Goal: Use online tool/utility: Utilize a website feature to perform a specific function

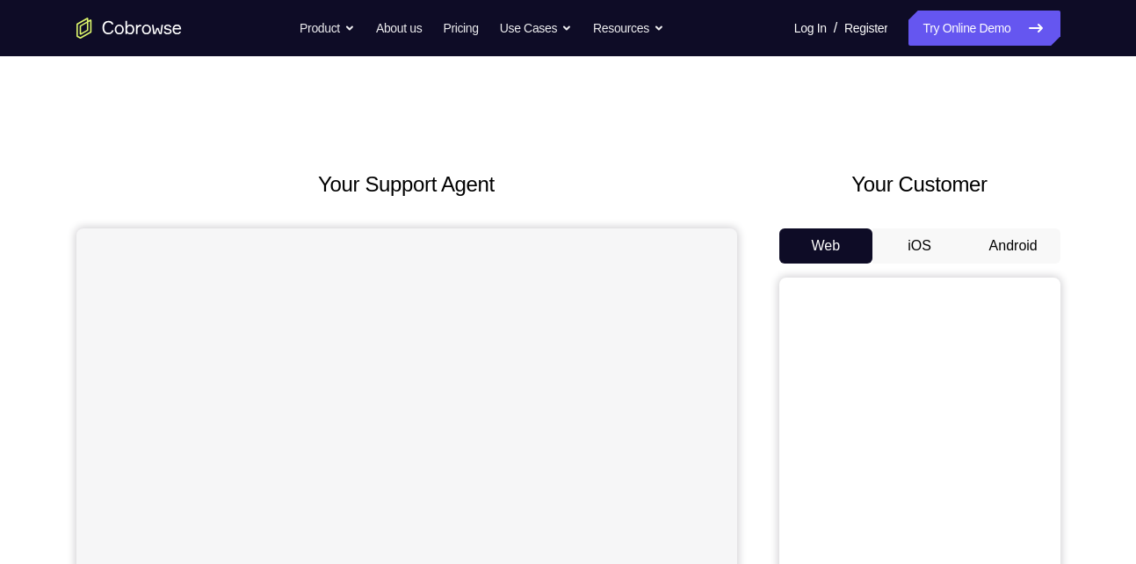
click at [1041, 250] on button "Android" at bounding box center [1014, 246] width 94 height 35
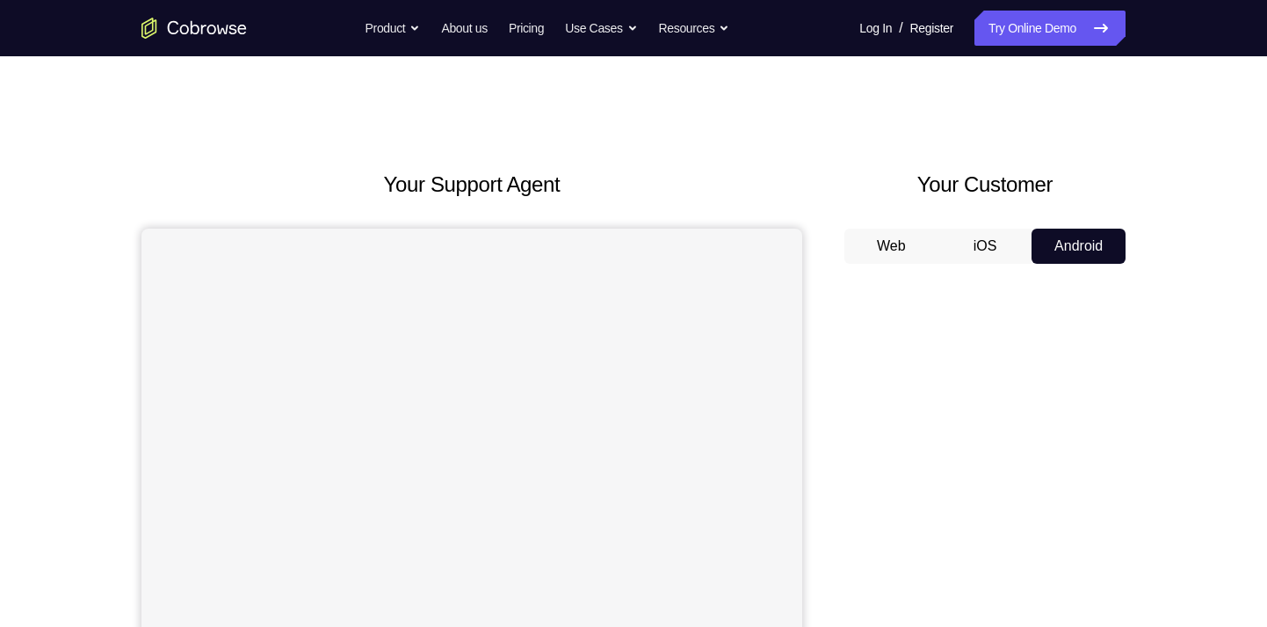
drag, startPoint x: 0, startPoint y: 0, endPoint x: 1161, endPoint y: 277, distance: 1193.6
click at [1136, 277] on div "Your Support Agent Your Customer Web iOS Android Next Steps We’d be happy to gi…" at bounding box center [633, 635] width 1125 height 1159
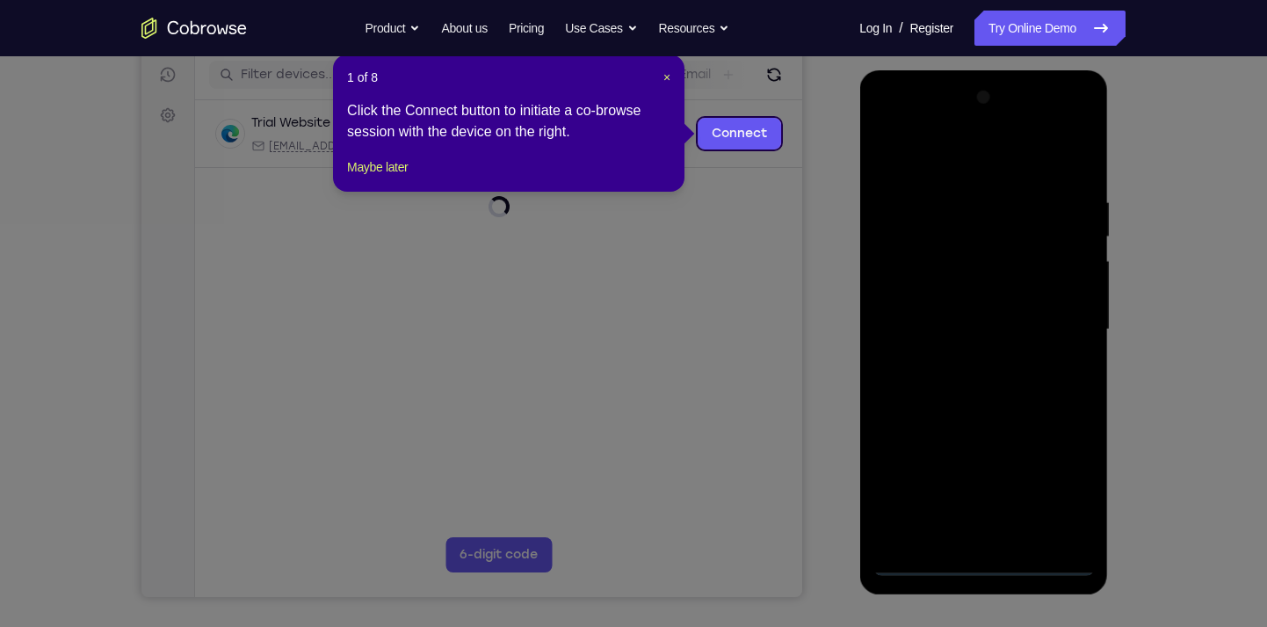
click at [993, 563] on icon at bounding box center [640, 313] width 1281 height 627
click at [673, 83] on div "1 of 8 × Click the Connect button to initiate a co-browse session with the devi…" at bounding box center [509, 122] width 352 height 137
click at [664, 80] on span "×" at bounding box center [667, 77] width 7 height 14
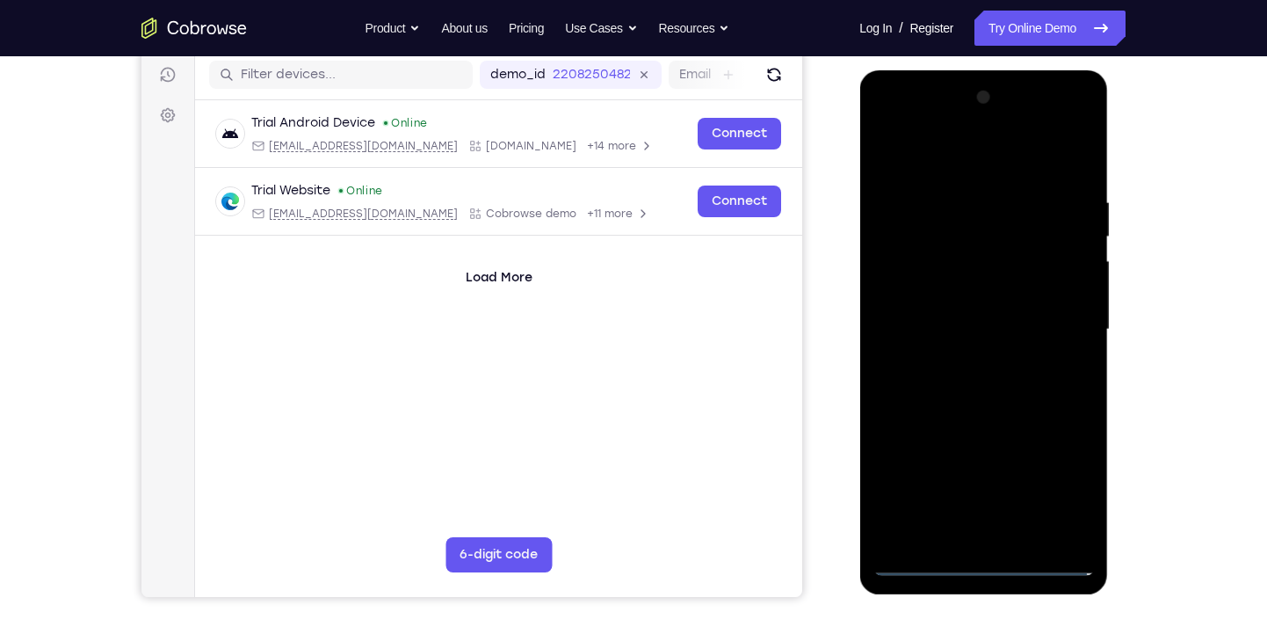
click at [988, 563] on div at bounding box center [983, 329] width 221 height 492
click at [1063, 481] on div at bounding box center [983, 329] width 221 height 492
click at [918, 122] on div at bounding box center [983, 329] width 221 height 492
click at [1052, 310] on div at bounding box center [983, 329] width 221 height 492
click at [960, 365] on div at bounding box center [983, 329] width 221 height 492
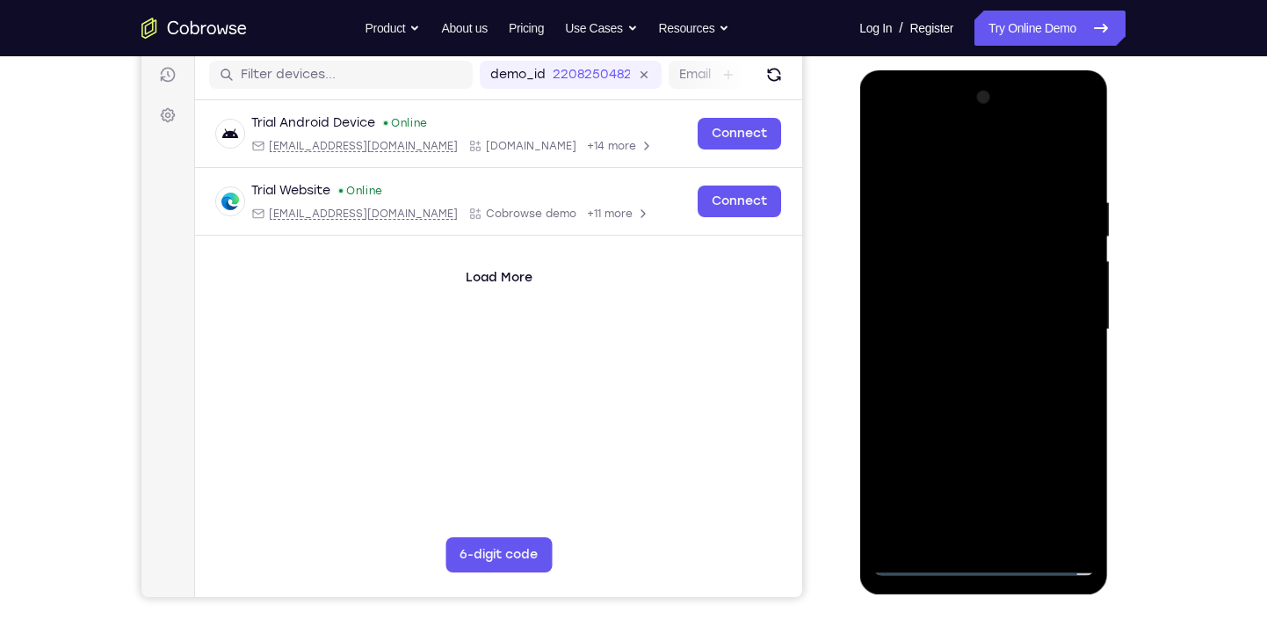
click at [957, 287] on div at bounding box center [983, 329] width 221 height 492
click at [957, 316] on div at bounding box center [983, 329] width 221 height 492
click at [960, 362] on div at bounding box center [983, 329] width 221 height 492
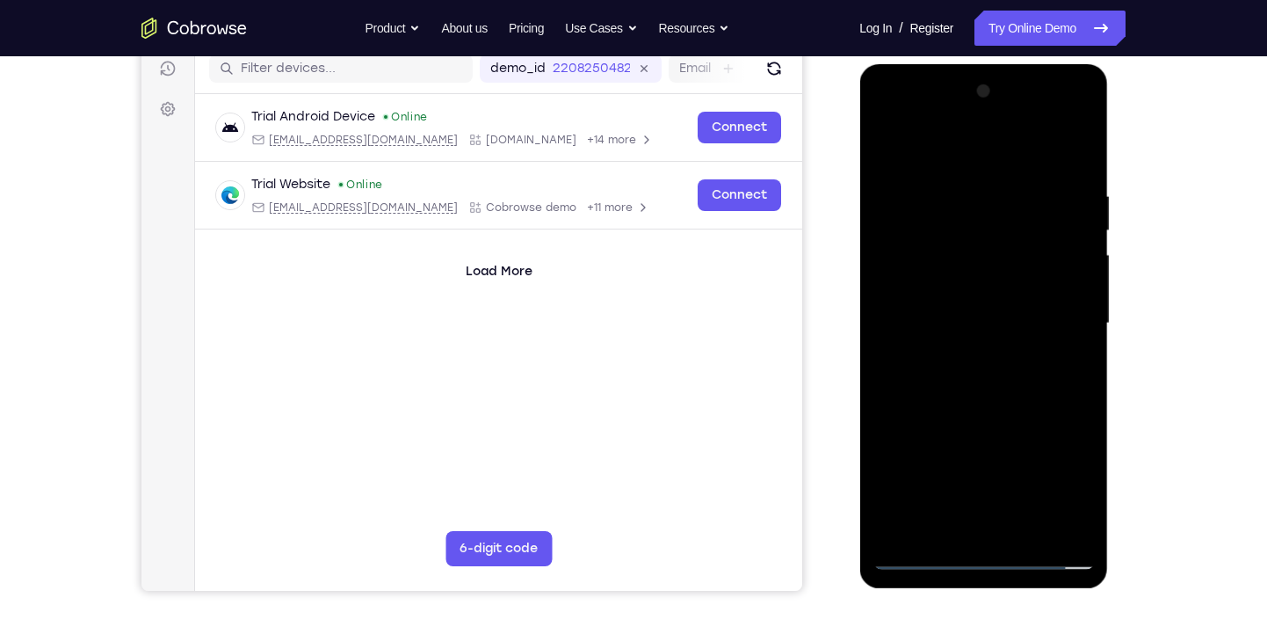
scroll to position [229, 0]
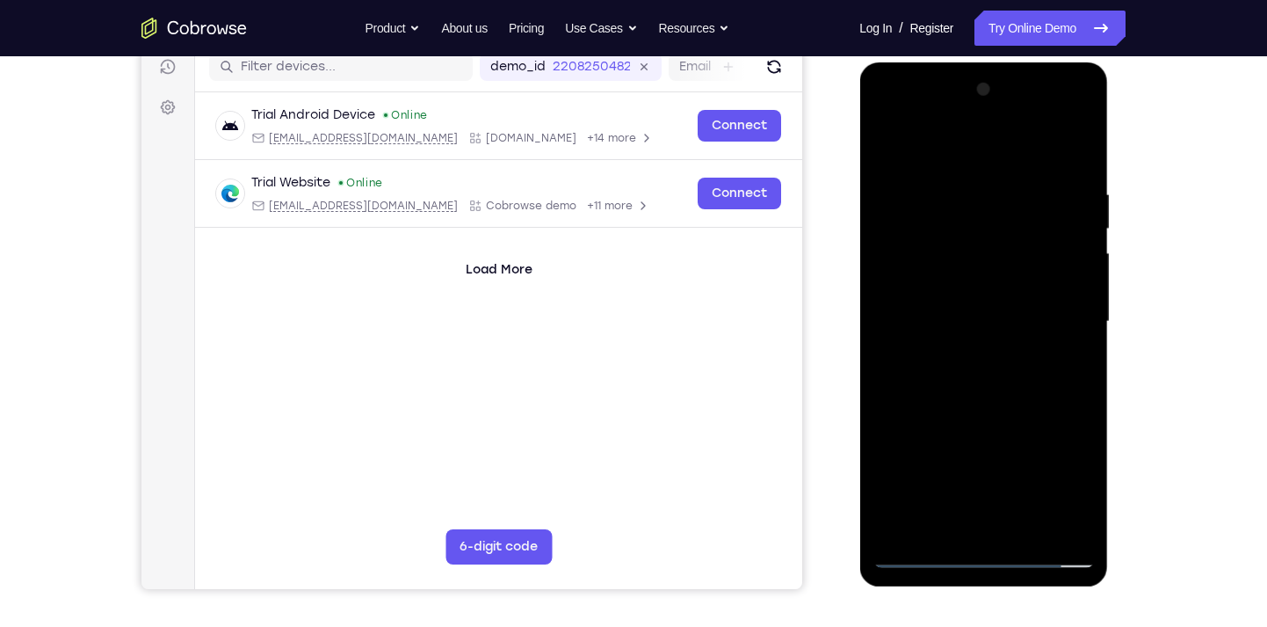
click at [995, 288] on div at bounding box center [983, 322] width 221 height 492
click at [1064, 522] on div at bounding box center [983, 322] width 221 height 492
click at [891, 146] on div at bounding box center [983, 322] width 221 height 492
click at [934, 478] on div at bounding box center [983, 322] width 221 height 492
click at [1065, 211] on div at bounding box center [983, 322] width 221 height 492
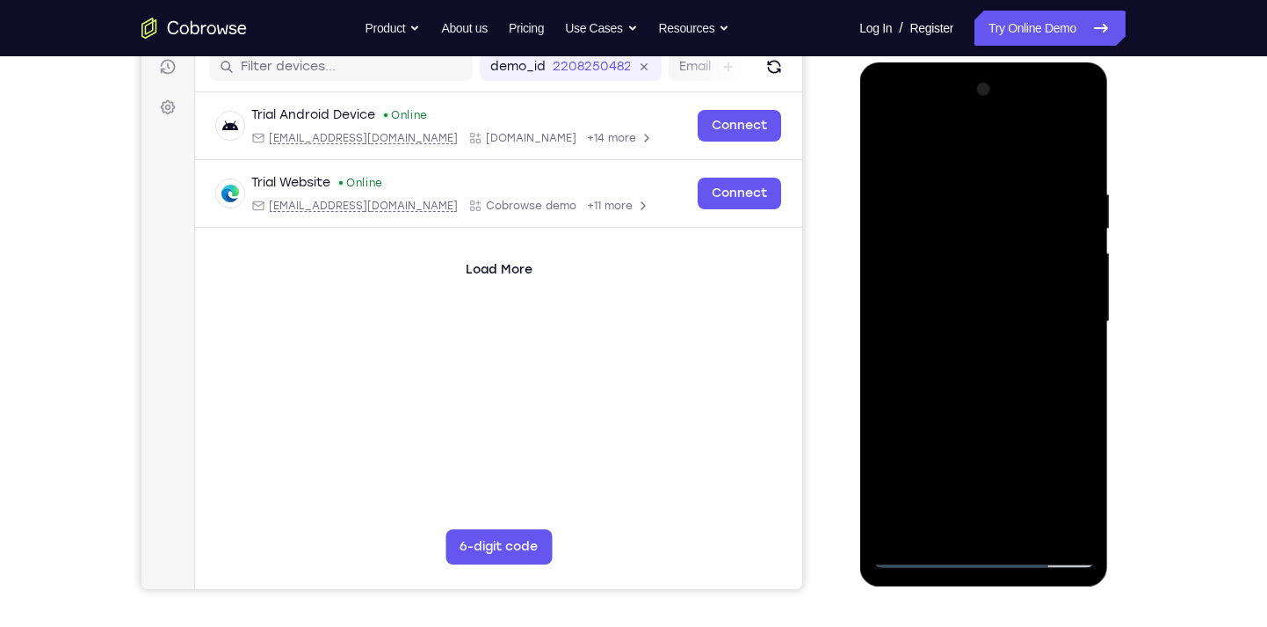
click at [1011, 369] on div at bounding box center [983, 322] width 221 height 492
click at [1060, 239] on div at bounding box center [983, 322] width 221 height 492
click at [1009, 365] on div at bounding box center [983, 322] width 221 height 492
click at [1029, 526] on div at bounding box center [983, 322] width 221 height 492
click at [1002, 412] on div at bounding box center [983, 322] width 221 height 492
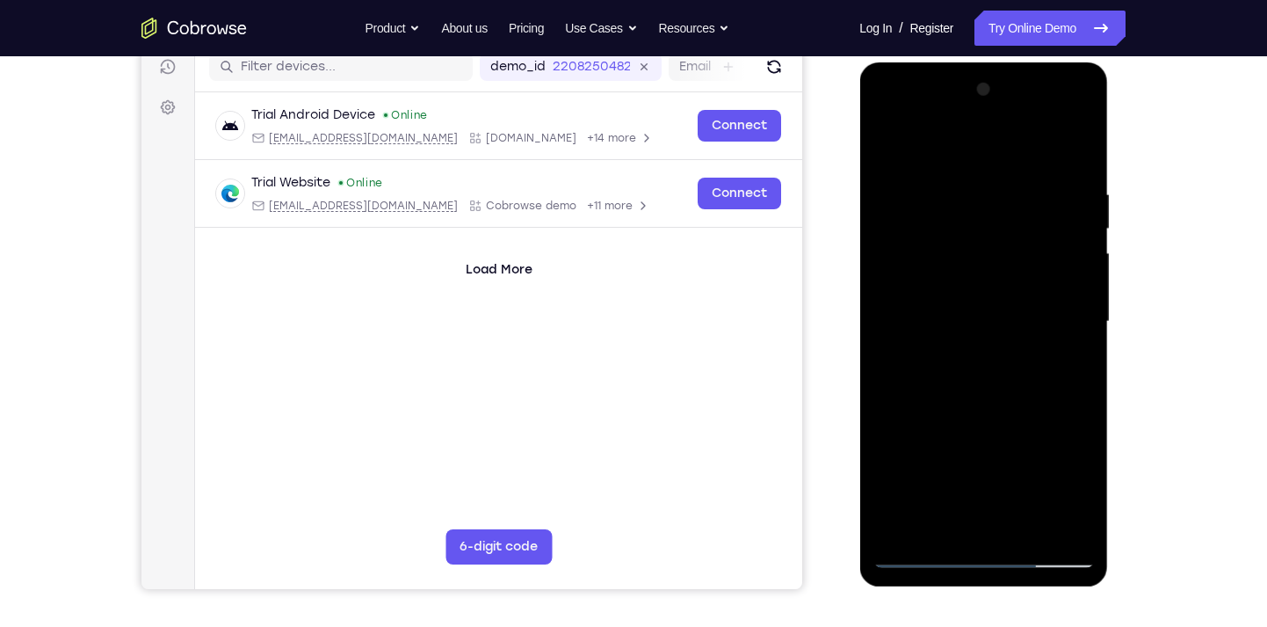
click at [948, 163] on div at bounding box center [983, 322] width 221 height 492
click at [991, 258] on div at bounding box center [983, 322] width 221 height 492
click at [967, 523] on div at bounding box center [983, 322] width 221 height 492
click at [1061, 369] on div at bounding box center [983, 322] width 221 height 492
click at [1076, 483] on div at bounding box center [983, 322] width 221 height 492
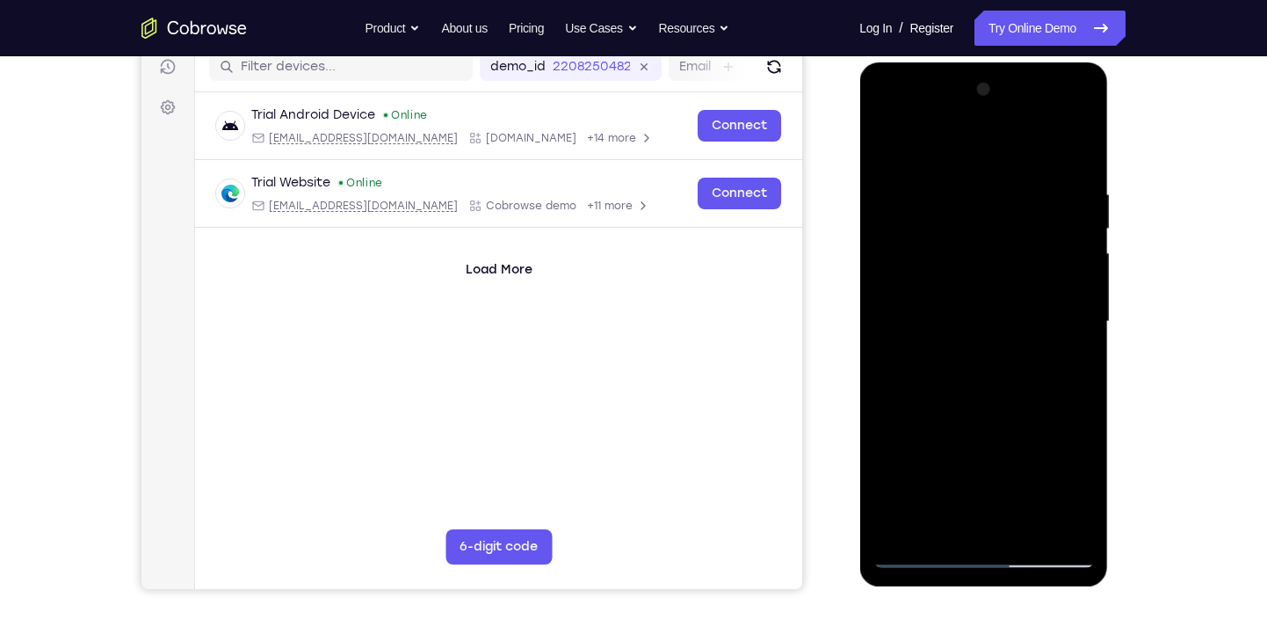
click at [1076, 483] on div at bounding box center [983, 322] width 221 height 492
click at [1078, 490] on div at bounding box center [983, 322] width 221 height 492
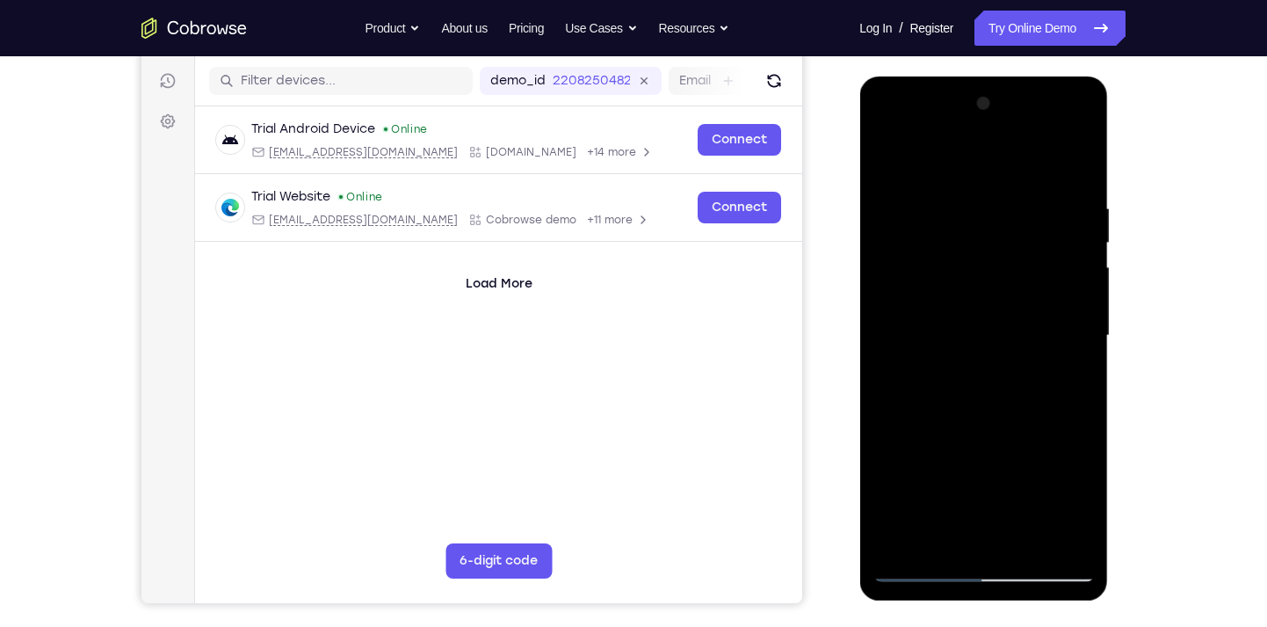
scroll to position [208, 0]
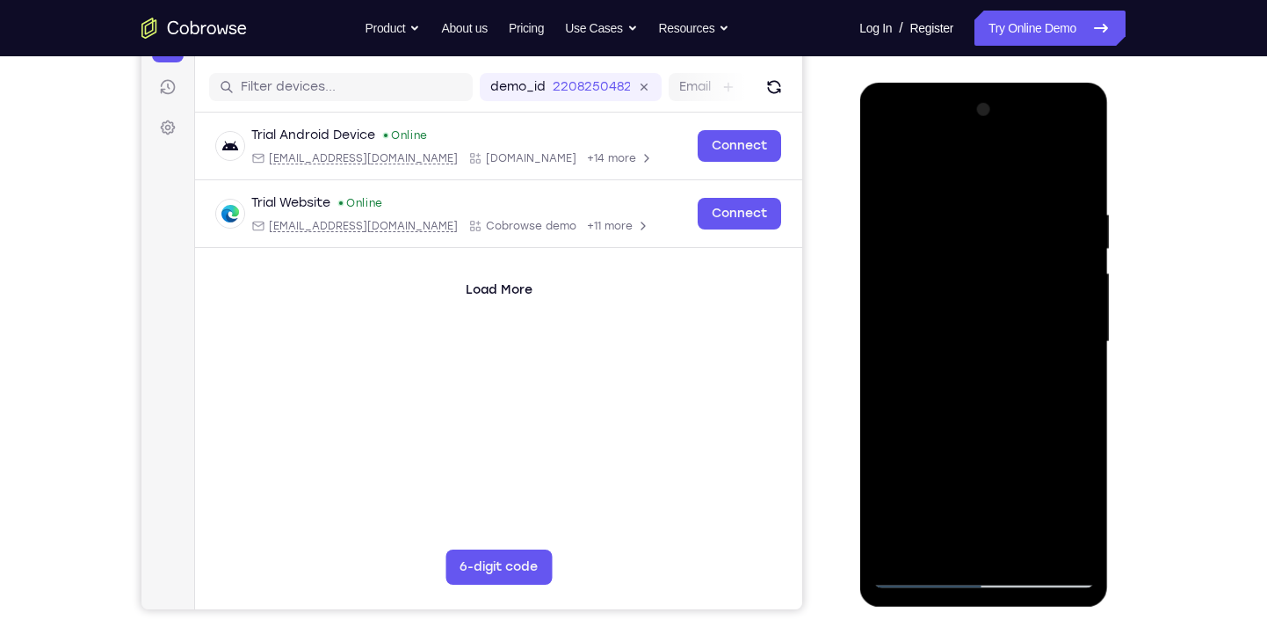
drag, startPoint x: 1013, startPoint y: 297, endPoint x: 1020, endPoint y: 185, distance: 112.7
click at [1020, 185] on div at bounding box center [983, 342] width 221 height 492
click at [1086, 506] on div at bounding box center [983, 342] width 221 height 492
click at [882, 169] on div at bounding box center [983, 342] width 221 height 492
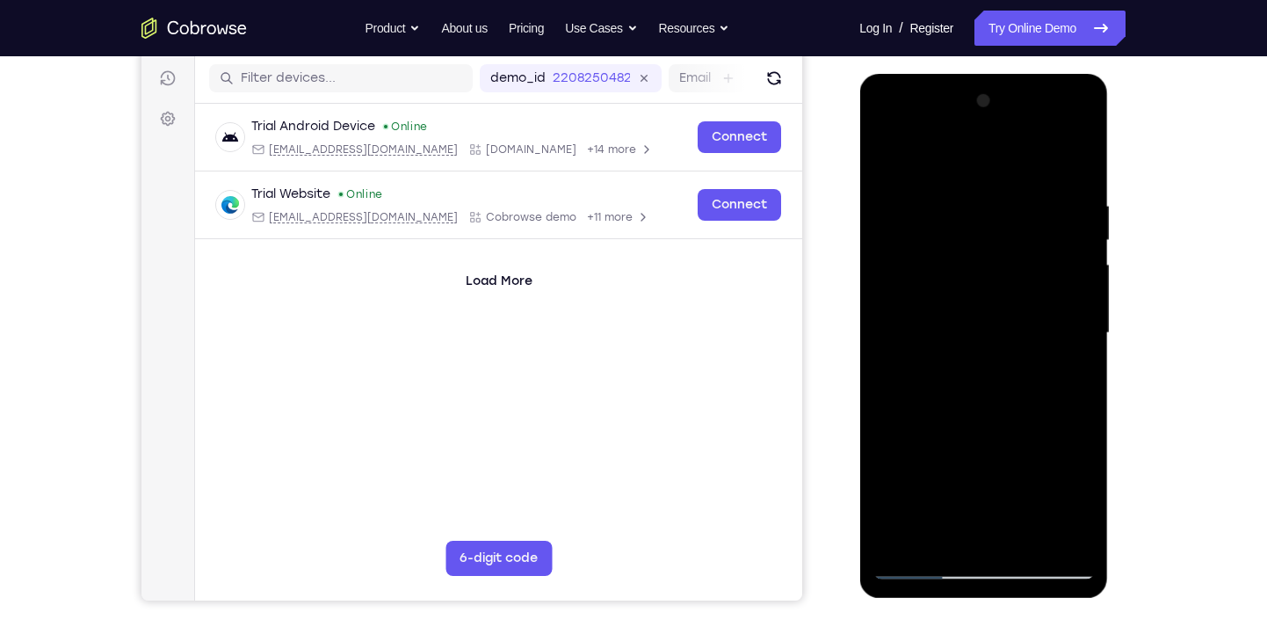
scroll to position [216, 0]
drag, startPoint x: 1007, startPoint y: 483, endPoint x: 1020, endPoint y: 282, distance: 201.6
click at [1020, 282] on div at bounding box center [983, 334] width 221 height 492
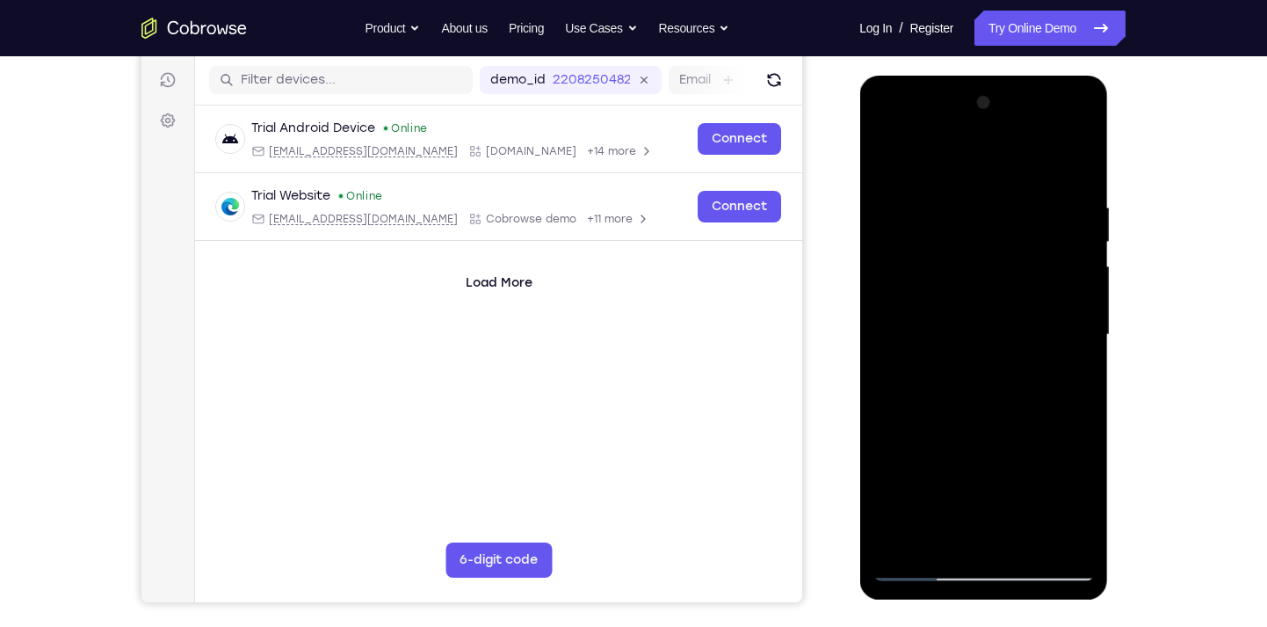
scroll to position [212, 0]
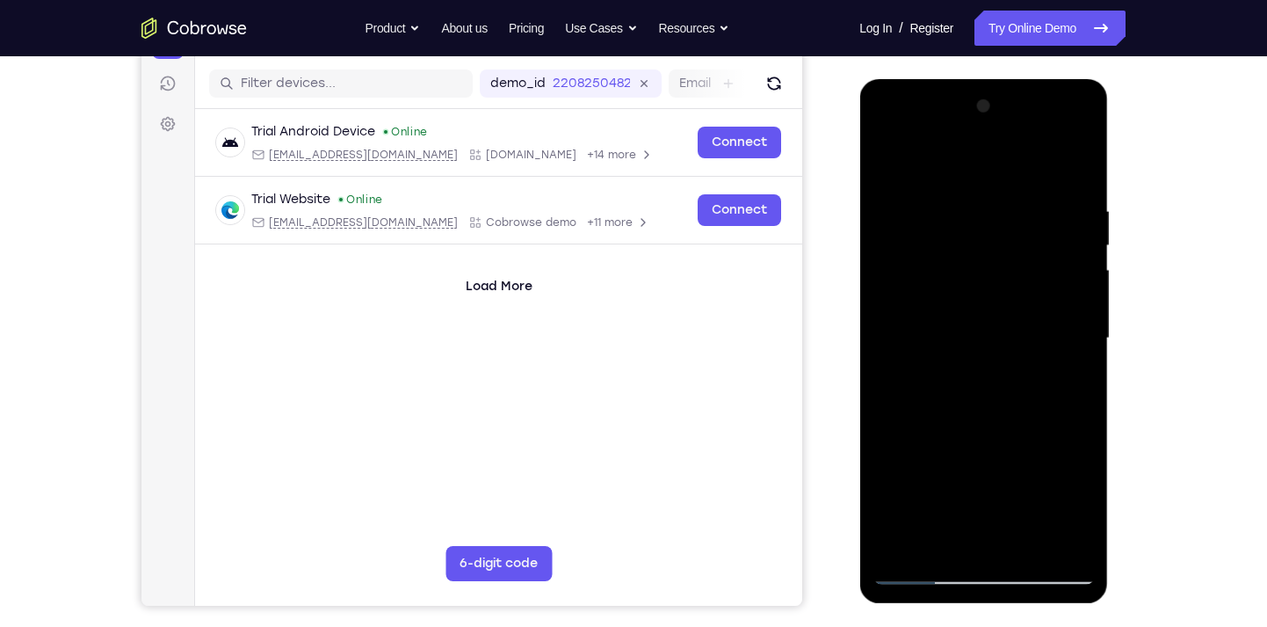
drag, startPoint x: 1018, startPoint y: 322, endPoint x: 1017, endPoint y: 558, distance: 236.4
click at [1017, 558] on div at bounding box center [983, 338] width 221 height 492
click at [894, 159] on div at bounding box center [983, 338] width 221 height 492
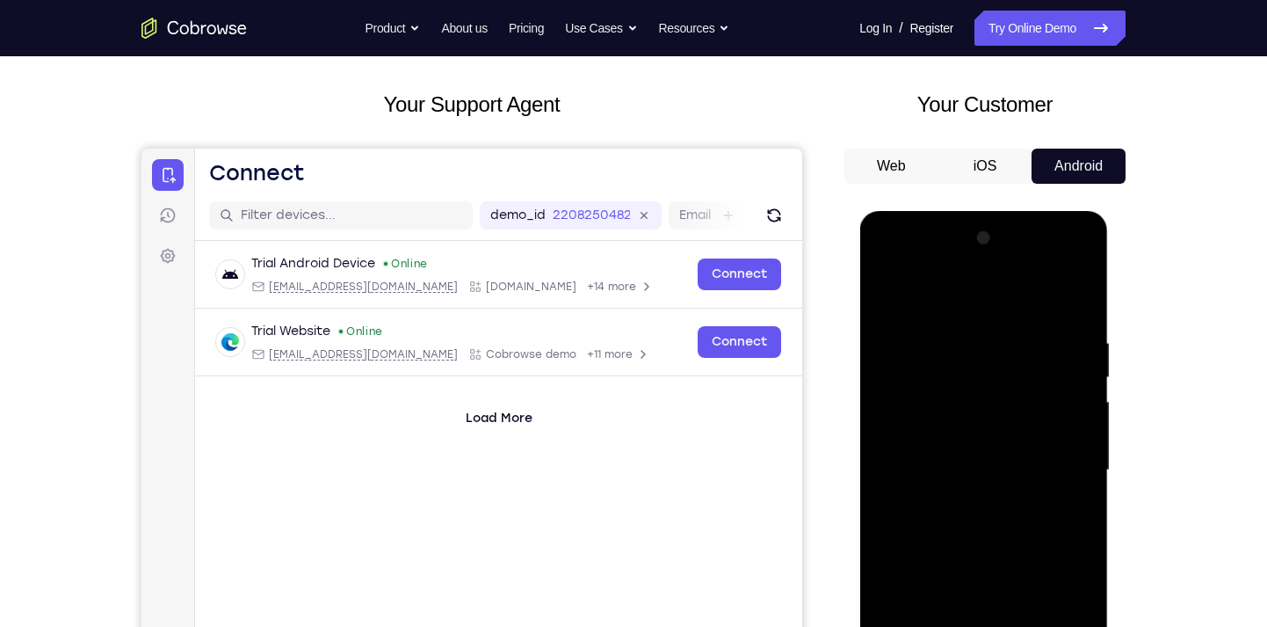
scroll to position [76, 0]
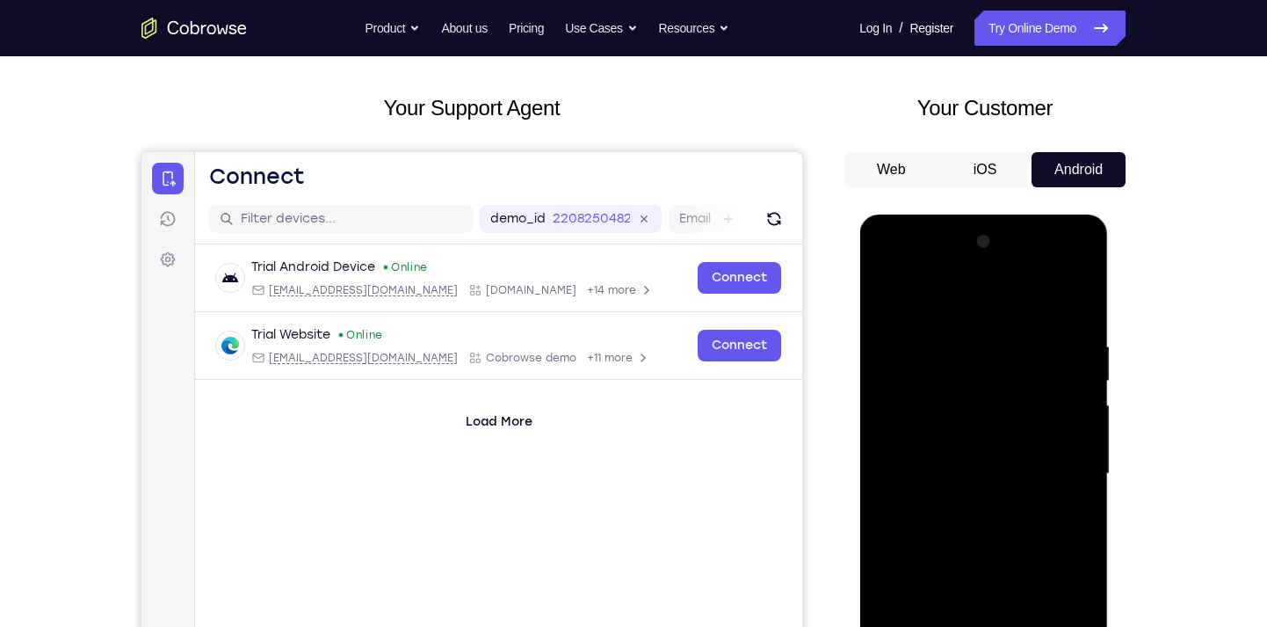
drag, startPoint x: 1027, startPoint y: 349, endPoint x: 1123, endPoint y: 522, distance: 197.9
click at [1110, 522] on html "Online web based iOS Simulators and Android Emulators. Run iPhone, iPad, Mobile…" at bounding box center [985, 477] width 250 height 527
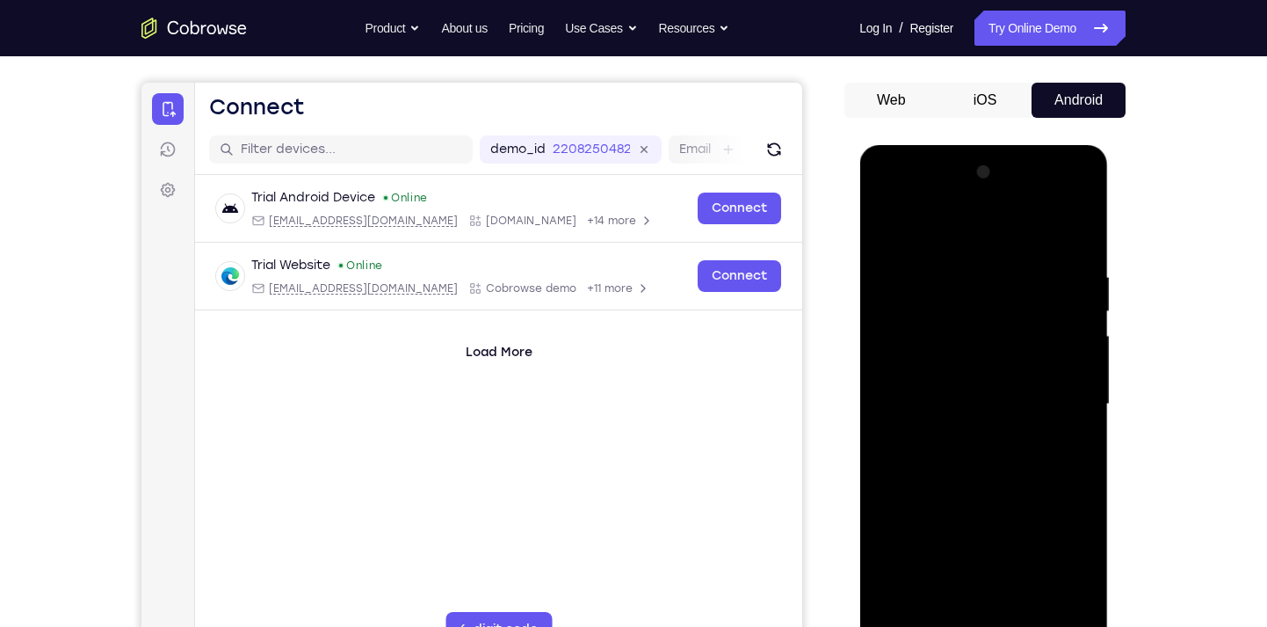
scroll to position [147, 0]
click at [908, 254] on div at bounding box center [983, 403] width 221 height 492
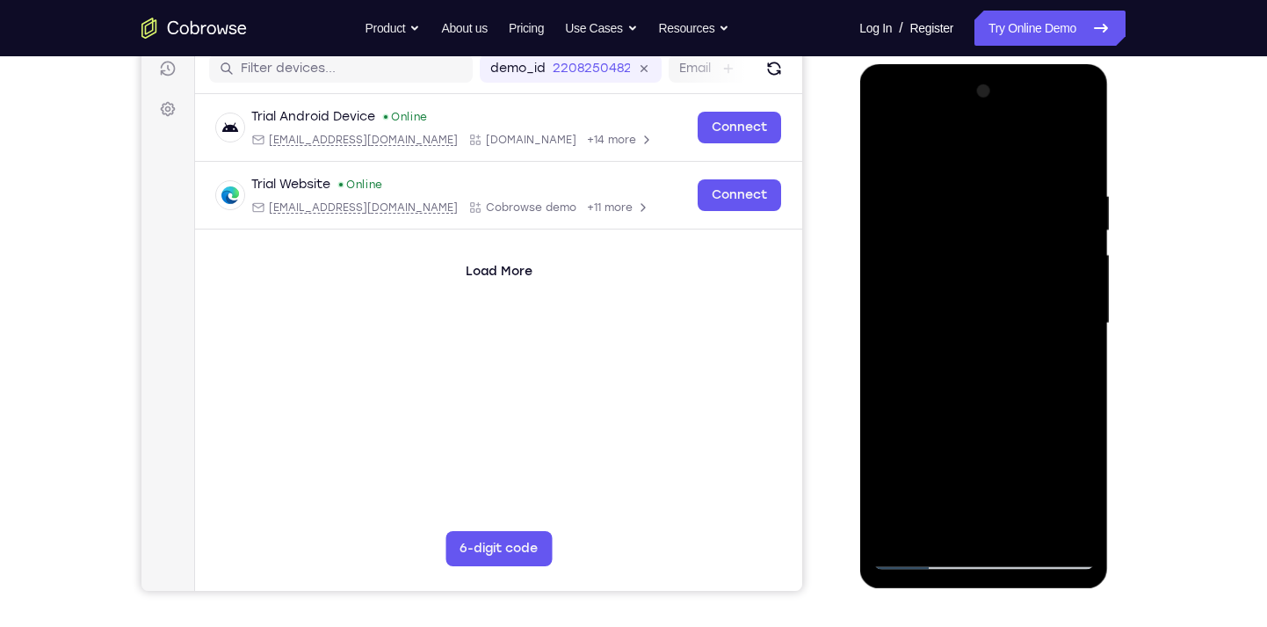
scroll to position [243, 0]
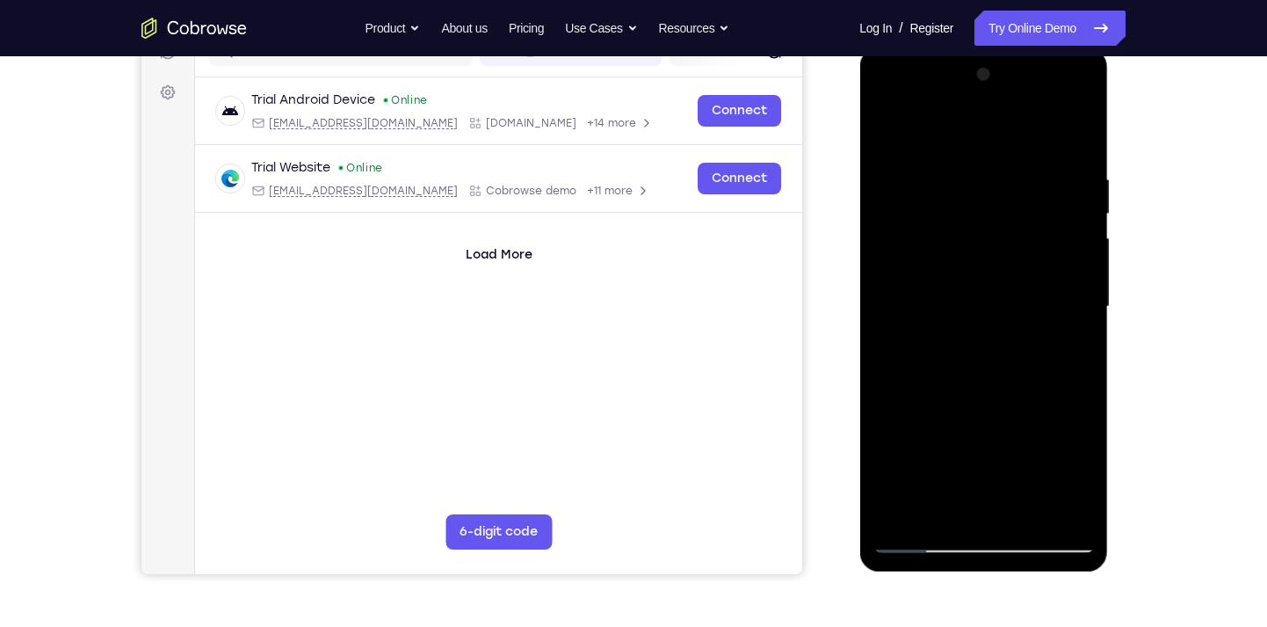
click at [904, 500] on div at bounding box center [983, 307] width 221 height 492
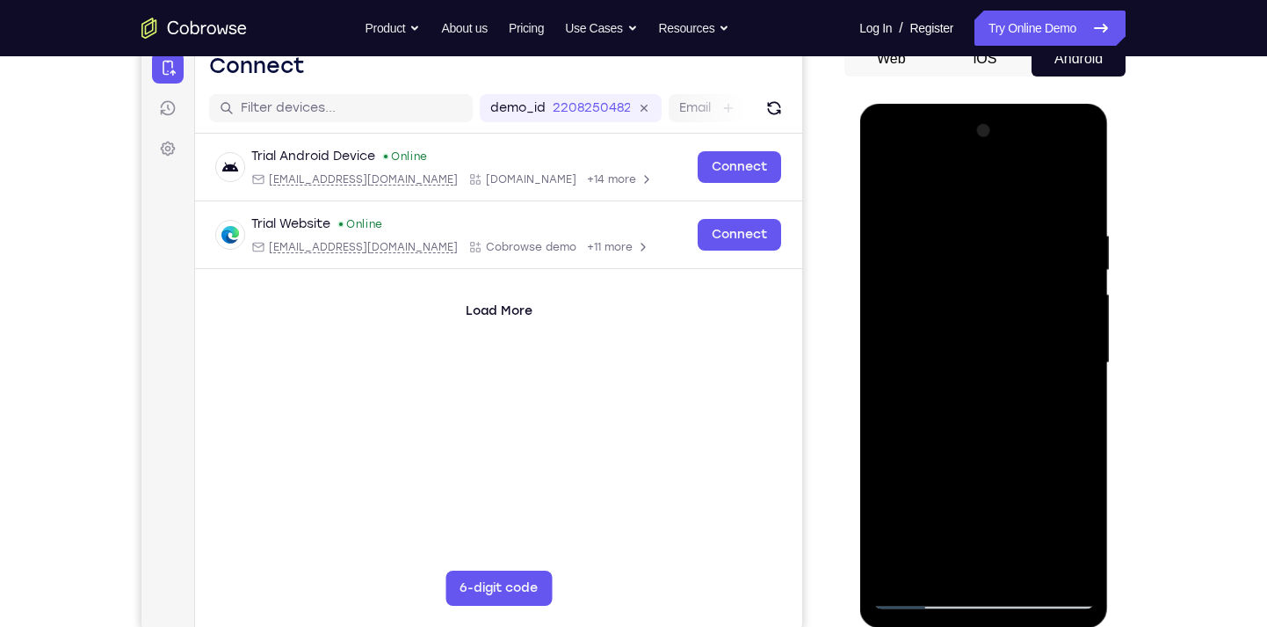
scroll to position [177, 0]
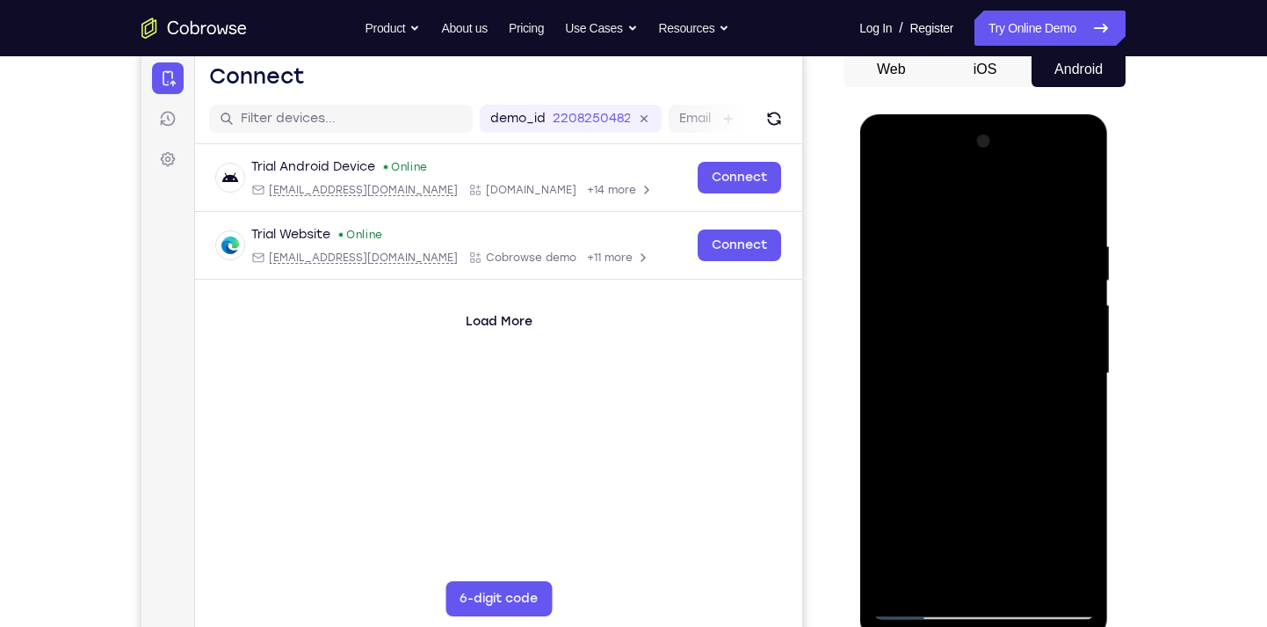
drag, startPoint x: 1035, startPoint y: 430, endPoint x: 1044, endPoint y: 292, distance: 138.3
click at [1044, 292] on div at bounding box center [983, 373] width 221 height 492
drag, startPoint x: 1043, startPoint y: 417, endPoint x: 1047, endPoint y: 308, distance: 109.0
click at [1047, 308] on div at bounding box center [983, 373] width 221 height 492
drag, startPoint x: 1040, startPoint y: 422, endPoint x: 1042, endPoint y: 348, distance: 73.9
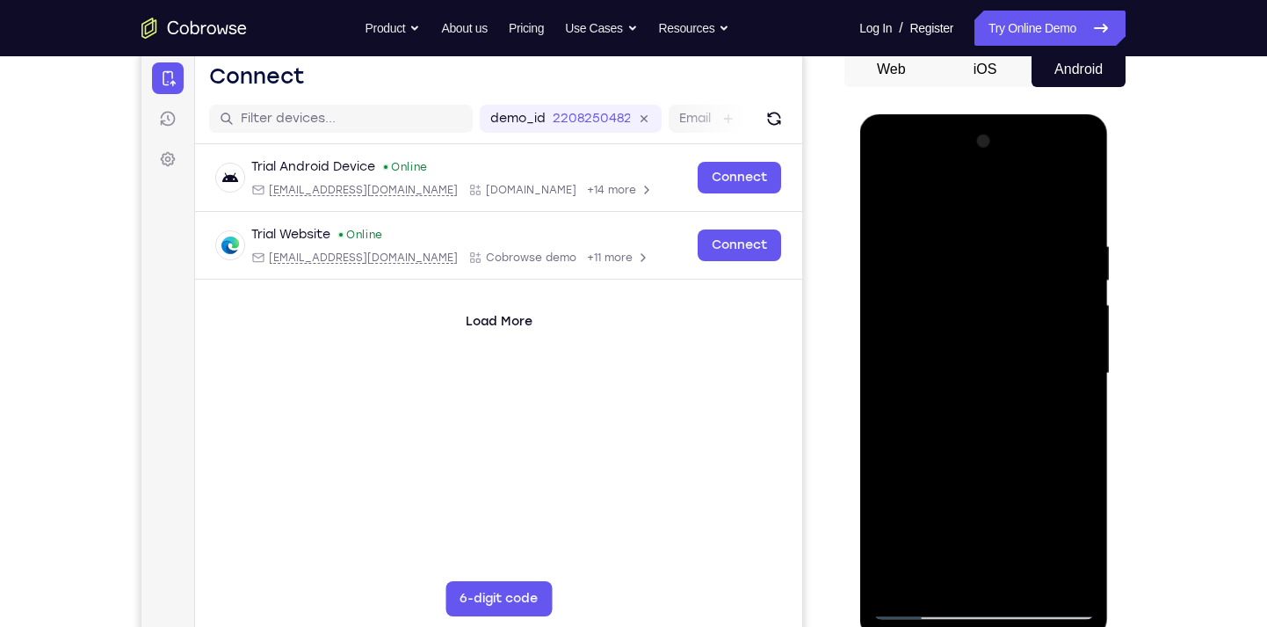
click at [1042, 348] on div at bounding box center [983, 373] width 221 height 492
drag, startPoint x: 1008, startPoint y: 446, endPoint x: 1009, endPoint y: 339, distance: 107.2
click at [1009, 339] on div at bounding box center [983, 373] width 221 height 492
drag, startPoint x: 1024, startPoint y: 451, endPoint x: 1024, endPoint y: 356, distance: 94.9
click at [1024, 356] on div at bounding box center [983, 373] width 221 height 492
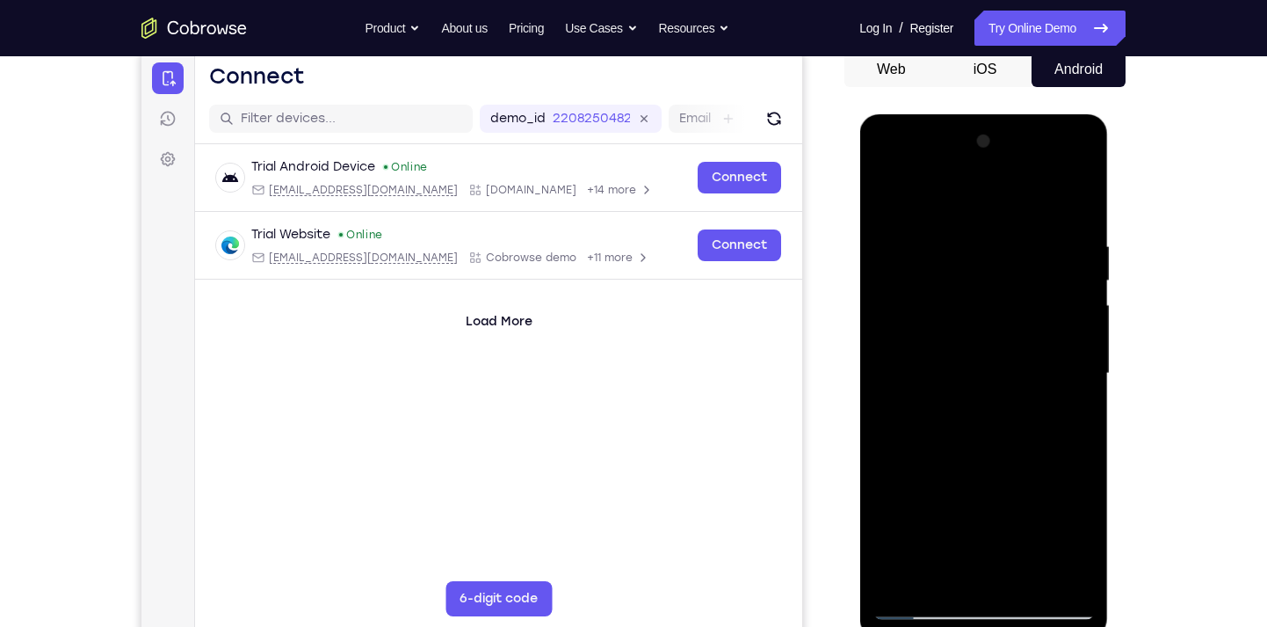
drag, startPoint x: 1016, startPoint y: 425, endPoint x: 1013, endPoint y: 343, distance: 81.8
click at [1013, 343] on div at bounding box center [983, 373] width 221 height 492
drag, startPoint x: 1025, startPoint y: 454, endPoint x: 1022, endPoint y: 326, distance: 128.3
click at [1022, 326] on div at bounding box center [983, 373] width 221 height 492
drag, startPoint x: 1024, startPoint y: 466, endPoint x: 1011, endPoint y: 325, distance: 141.2
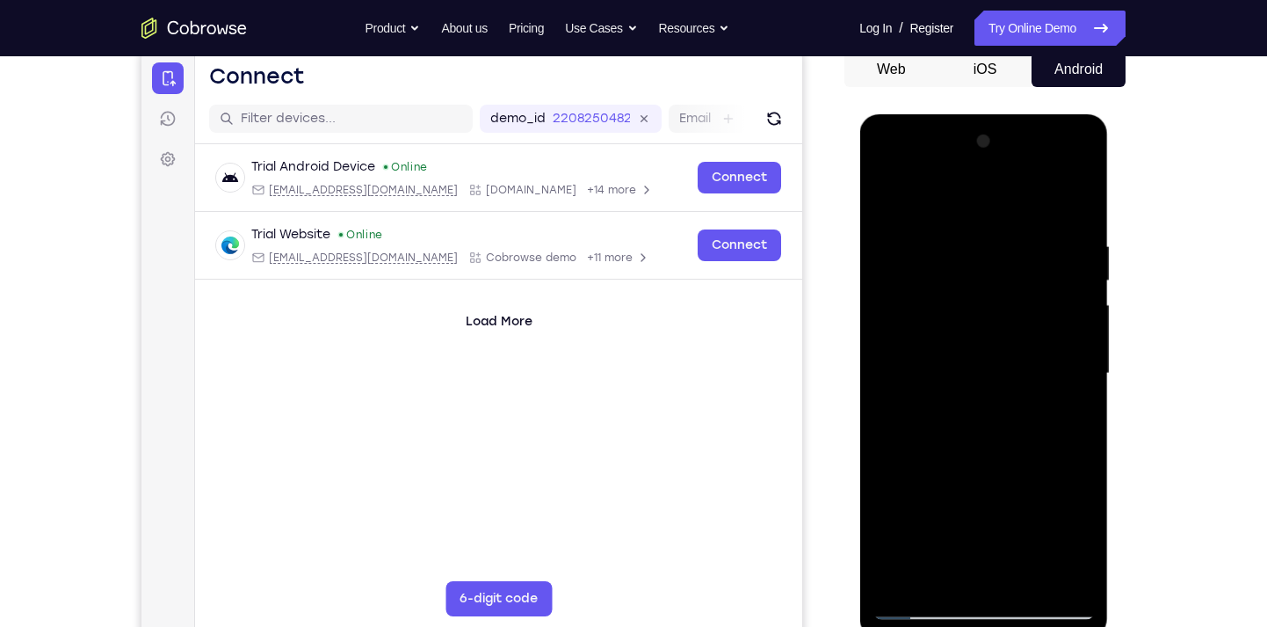
click at [1011, 325] on div at bounding box center [983, 373] width 221 height 492
click at [895, 293] on div at bounding box center [983, 373] width 221 height 492
click at [1079, 200] on div at bounding box center [983, 373] width 221 height 492
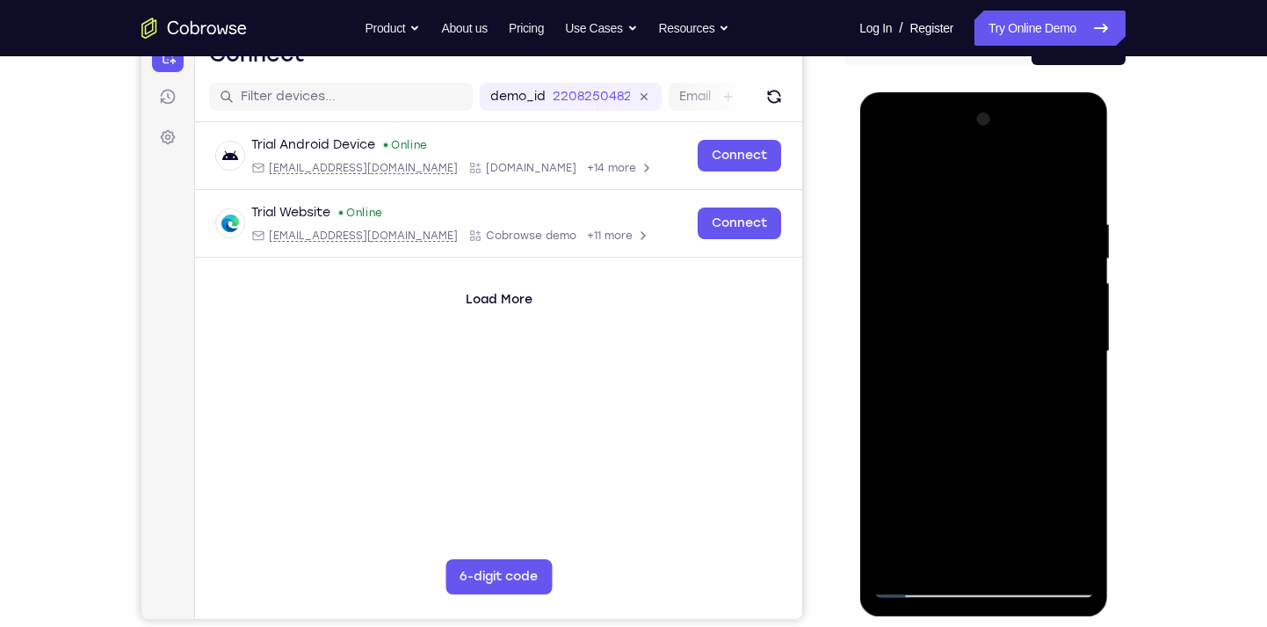
scroll to position [198, 0]
click at [1022, 563] on div at bounding box center [983, 352] width 221 height 492
click at [982, 329] on div at bounding box center [983, 352] width 221 height 492
click at [979, 553] on div at bounding box center [983, 352] width 221 height 492
click at [1059, 396] on div at bounding box center [983, 352] width 221 height 492
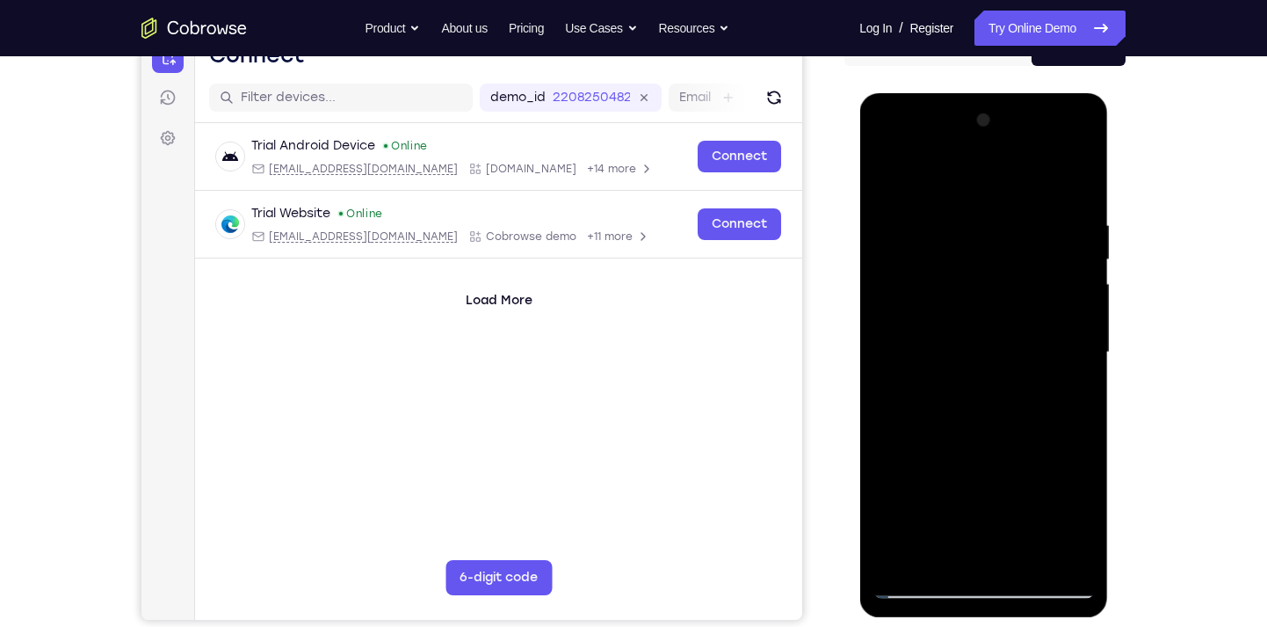
click at [921, 174] on div at bounding box center [983, 352] width 221 height 492
click at [953, 262] on div at bounding box center [983, 352] width 221 height 492
click at [882, 171] on div at bounding box center [983, 352] width 221 height 492
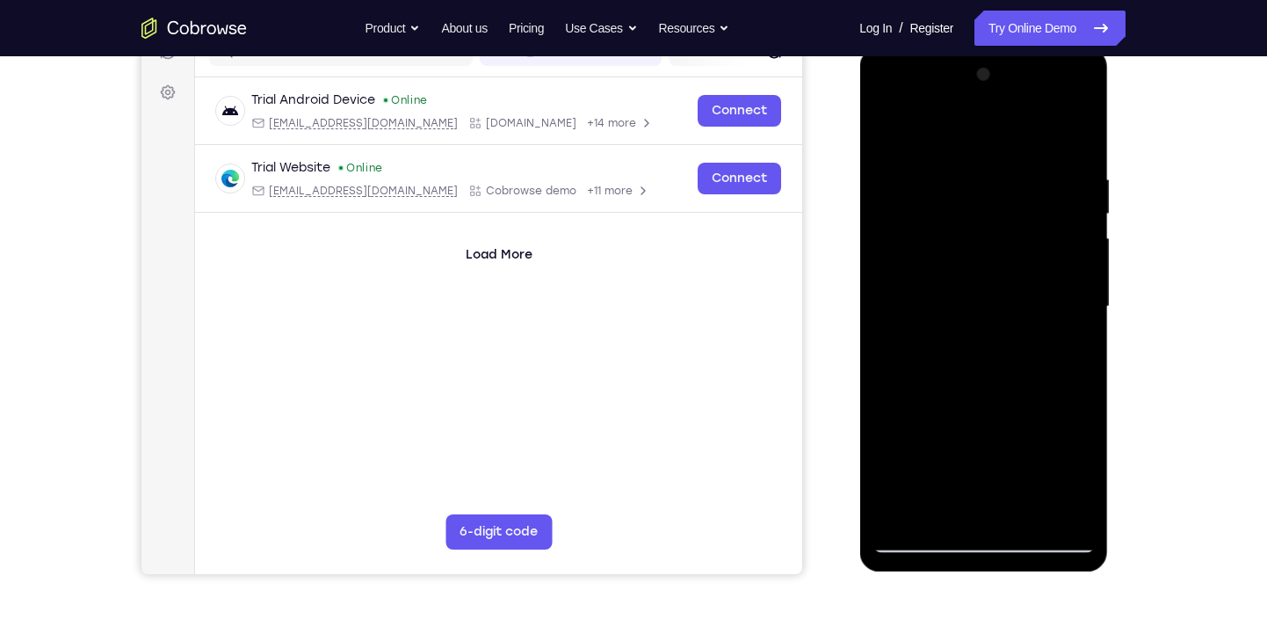
scroll to position [231, 0]
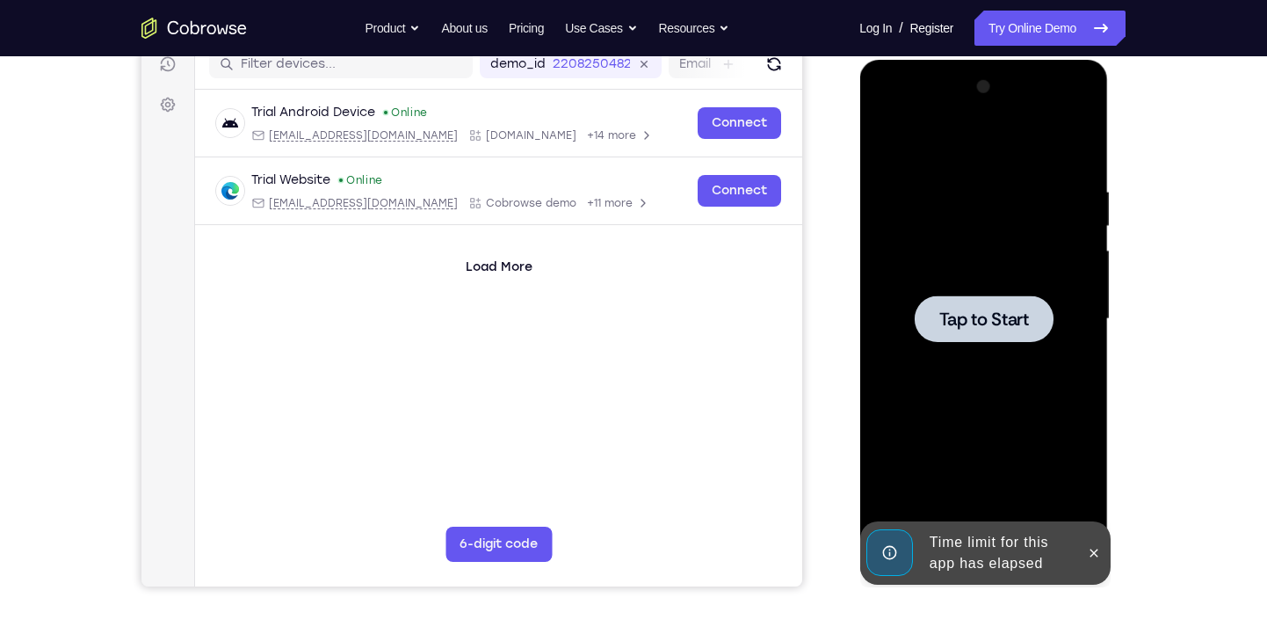
click at [993, 305] on div at bounding box center [983, 318] width 139 height 47
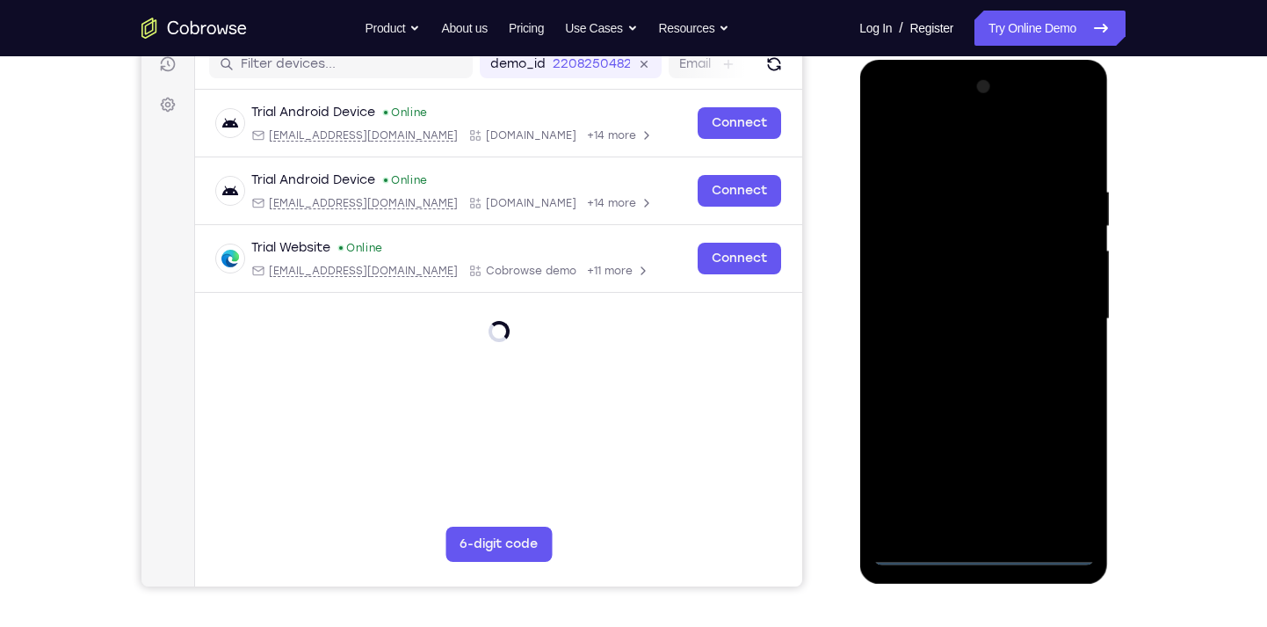
click at [979, 551] on div at bounding box center [983, 319] width 221 height 492
click at [1057, 474] on div at bounding box center [983, 319] width 221 height 492
click at [918, 142] on div at bounding box center [983, 319] width 221 height 492
click at [1051, 310] on div at bounding box center [983, 319] width 221 height 492
click at [963, 350] on div at bounding box center [983, 319] width 221 height 492
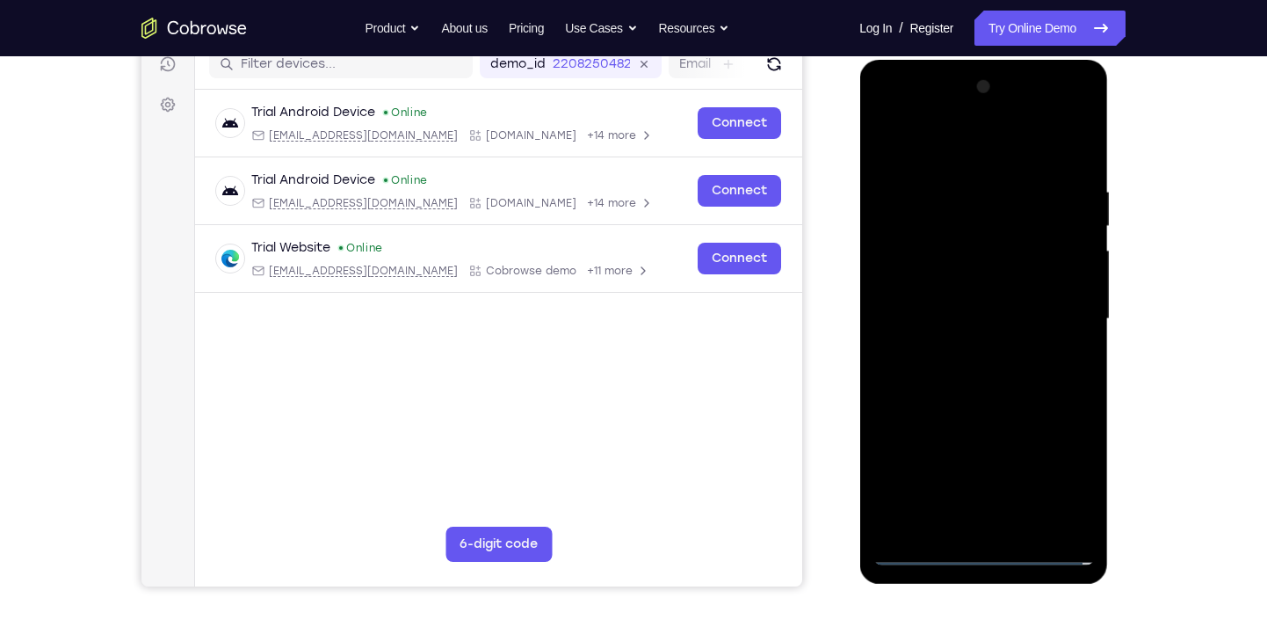
click at [967, 301] on div at bounding box center [983, 319] width 221 height 492
click at [977, 286] on div at bounding box center [983, 319] width 221 height 492
click at [1069, 285] on div at bounding box center [983, 319] width 221 height 492
click at [1072, 490] on div at bounding box center [983, 319] width 221 height 492
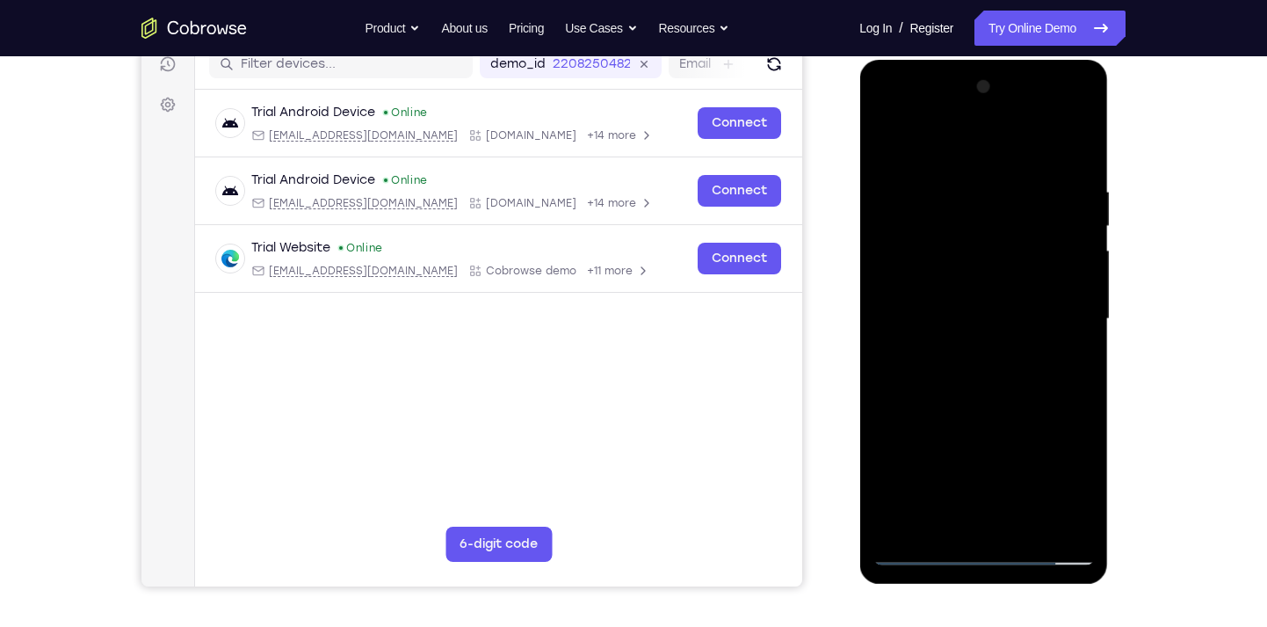
click at [993, 289] on div at bounding box center [983, 319] width 221 height 492
click at [990, 318] on div at bounding box center [983, 319] width 221 height 492
click at [989, 371] on div at bounding box center [983, 319] width 221 height 492
click at [1021, 523] on div at bounding box center [983, 319] width 221 height 492
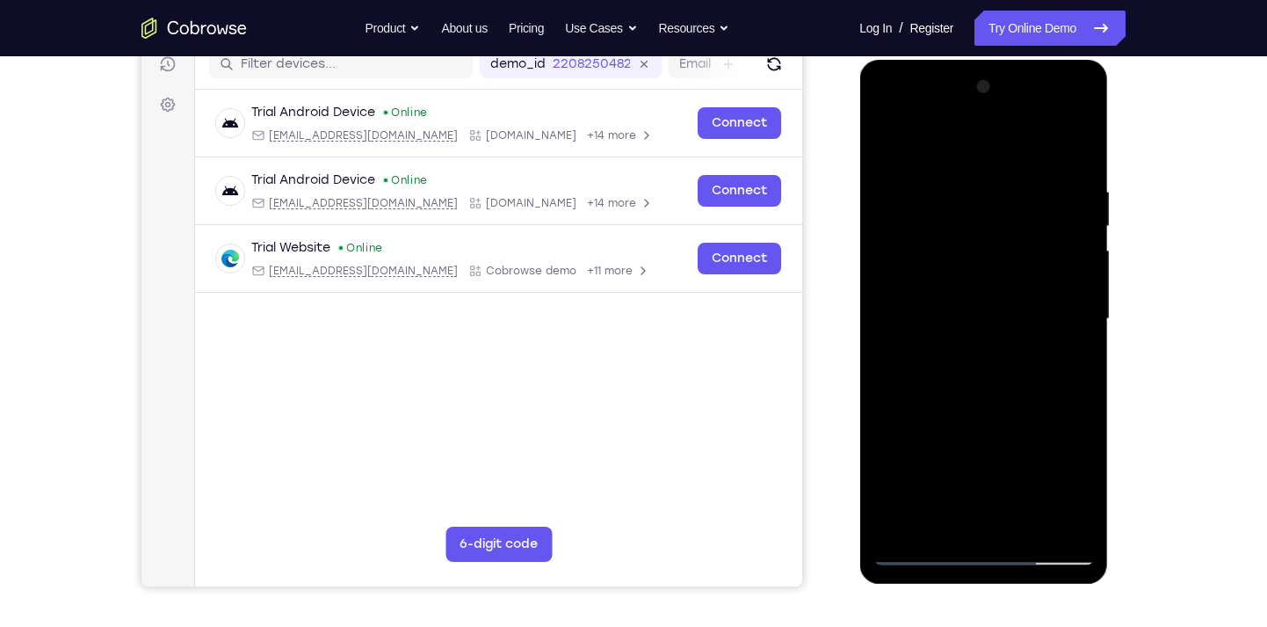
click at [1082, 161] on div at bounding box center [983, 319] width 221 height 492
click at [1078, 163] on div at bounding box center [983, 319] width 221 height 492
click at [1027, 522] on div at bounding box center [983, 319] width 221 height 492
click at [996, 406] on div at bounding box center [983, 319] width 221 height 492
click at [1015, 294] on div at bounding box center [983, 319] width 221 height 492
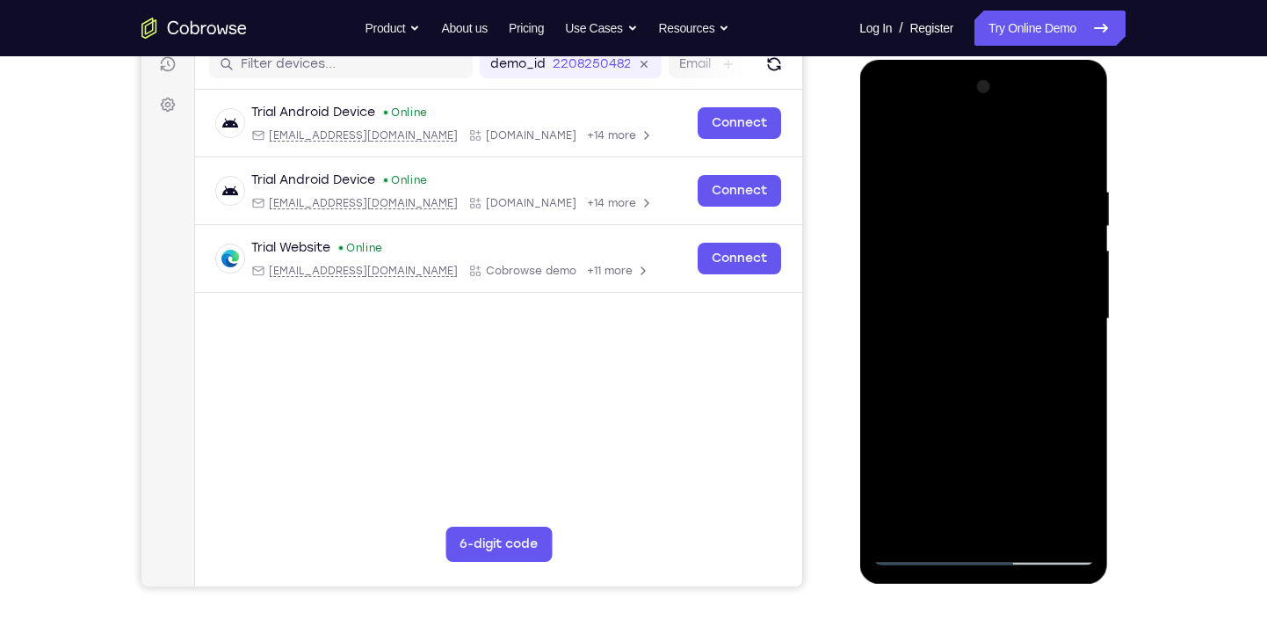
click at [949, 516] on div at bounding box center [983, 319] width 221 height 492
drag, startPoint x: 1011, startPoint y: 315, endPoint x: 994, endPoint y: 224, distance: 92.1
click at [994, 224] on div at bounding box center [983, 319] width 221 height 492
drag, startPoint x: 994, startPoint y: 224, endPoint x: 998, endPoint y: 88, distance: 136.3
click at [998, 88] on div at bounding box center [983, 319] width 221 height 492
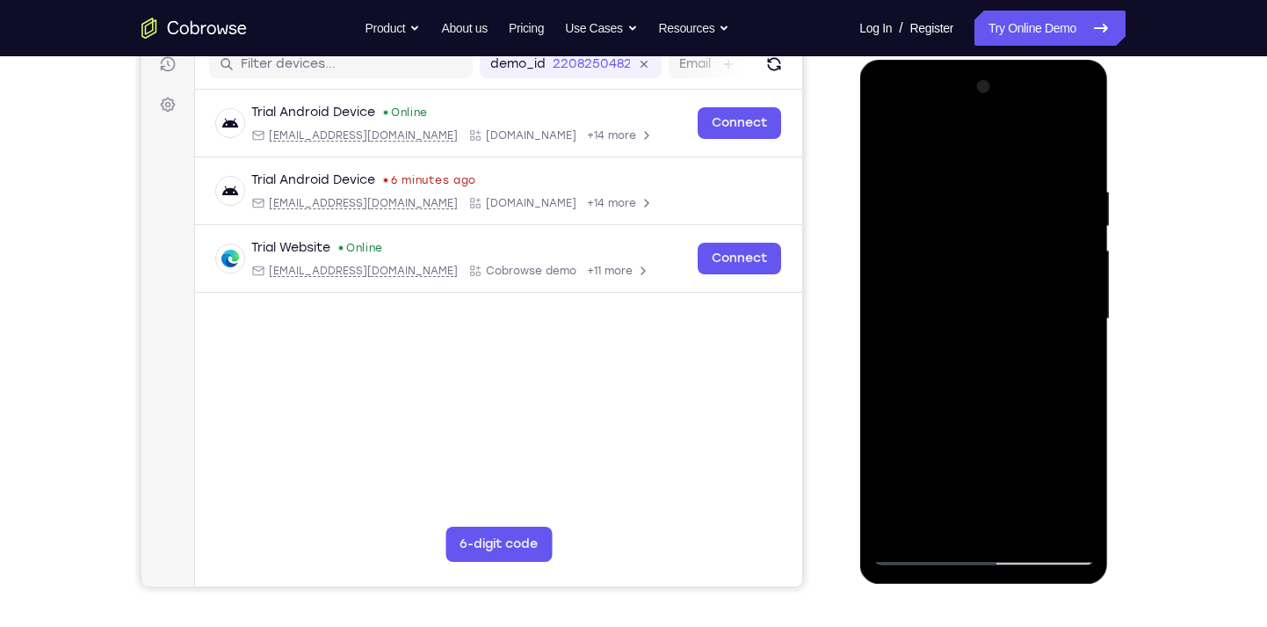
click at [889, 149] on div at bounding box center [983, 319] width 221 height 492
click at [988, 165] on div at bounding box center [983, 319] width 221 height 492
click at [996, 214] on div at bounding box center [983, 319] width 221 height 492
click at [931, 520] on div at bounding box center [983, 319] width 221 height 492
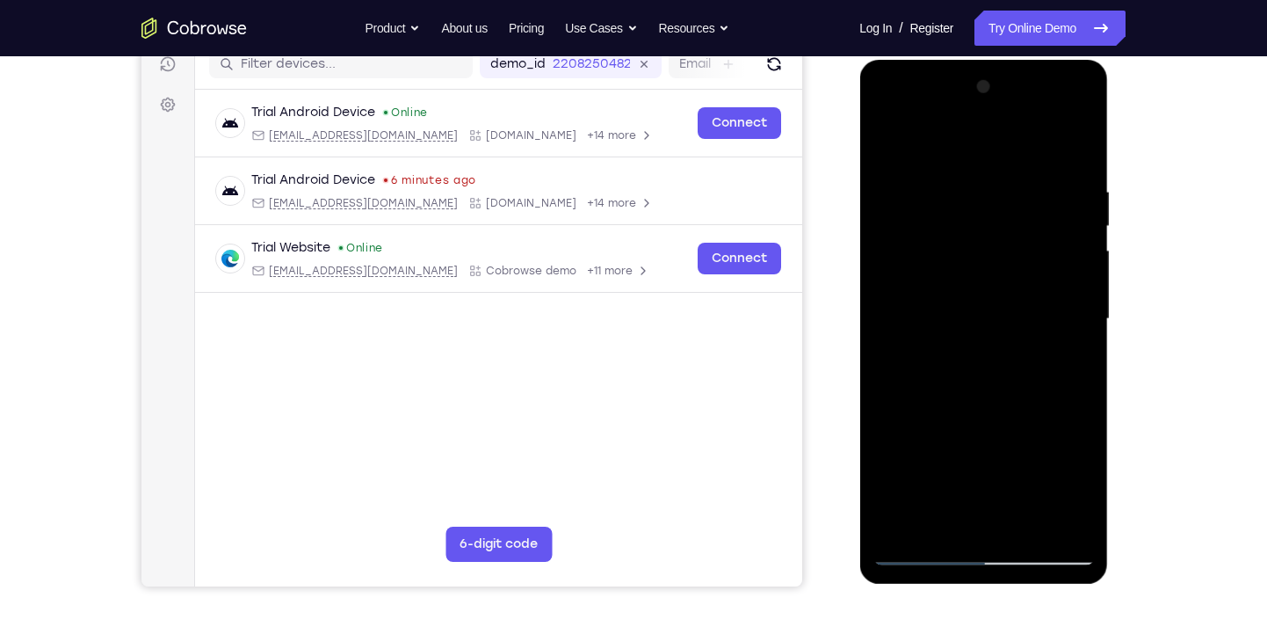
click at [937, 513] on div at bounding box center [983, 319] width 221 height 492
click at [1083, 487] on div at bounding box center [983, 319] width 221 height 492
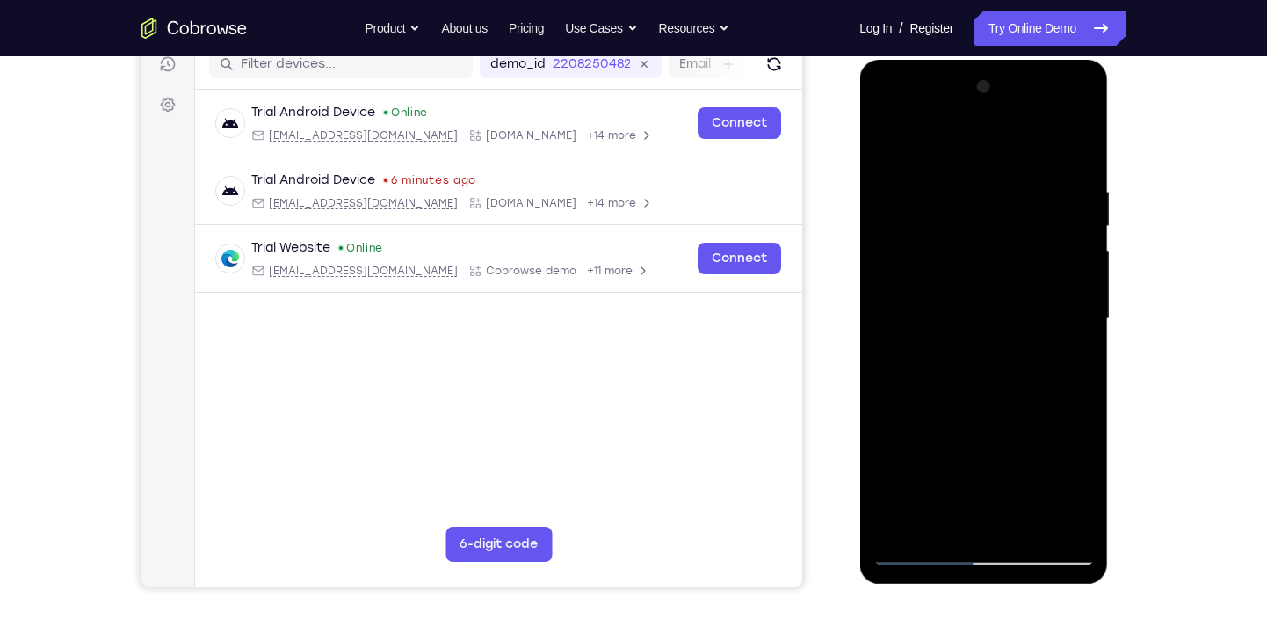
click at [903, 361] on div at bounding box center [983, 319] width 221 height 492
click at [1071, 366] on div at bounding box center [983, 319] width 221 height 492
click at [890, 149] on div at bounding box center [983, 319] width 221 height 492
click at [1073, 263] on div at bounding box center [983, 319] width 221 height 492
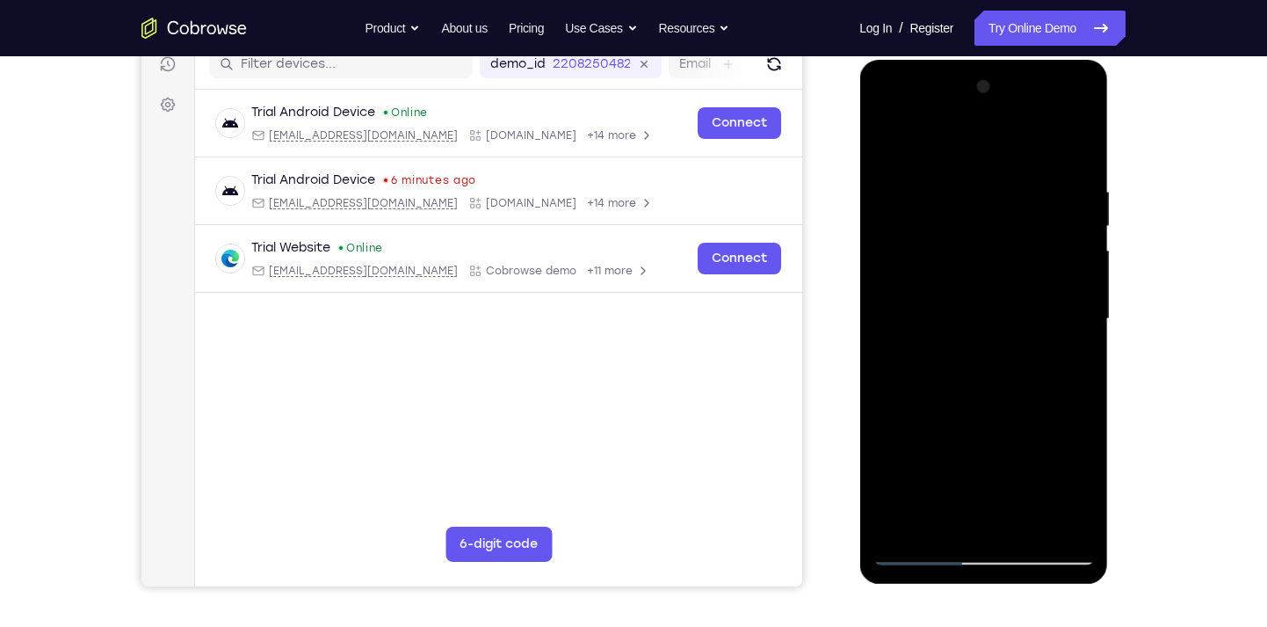
click at [890, 143] on div at bounding box center [983, 319] width 221 height 492
click at [994, 287] on div at bounding box center [983, 319] width 221 height 492
click at [890, 146] on div at bounding box center [983, 319] width 221 height 492
click at [983, 318] on div at bounding box center [983, 319] width 221 height 492
click at [983, 265] on div at bounding box center [983, 319] width 221 height 492
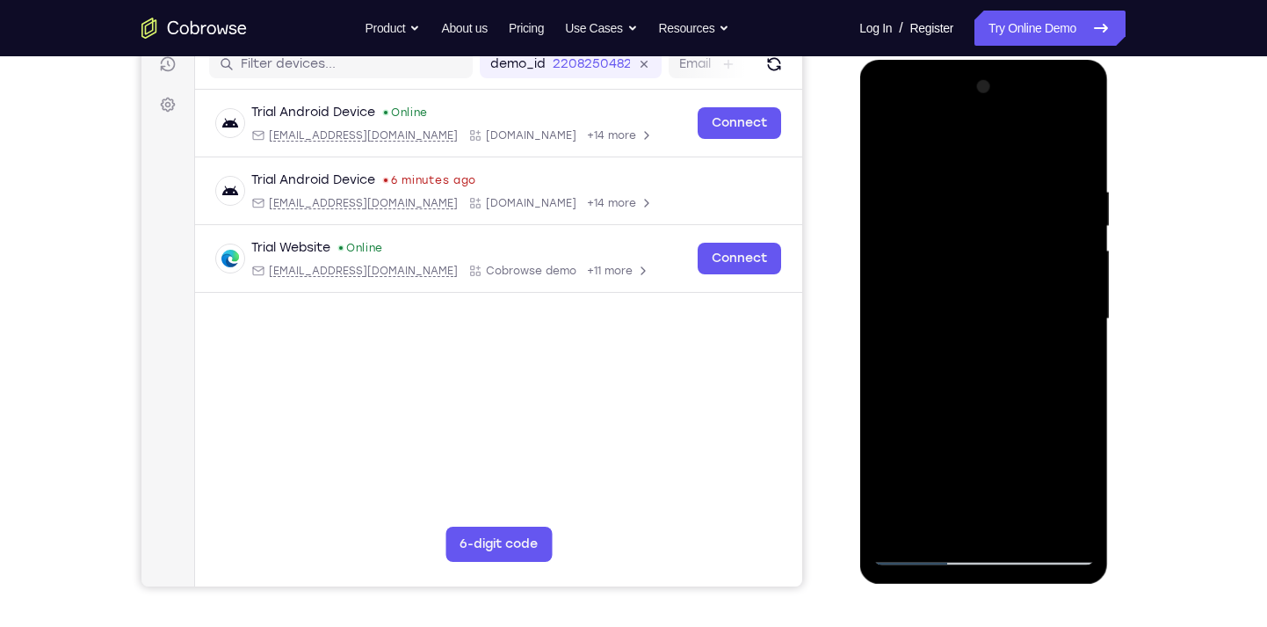
click at [992, 171] on div at bounding box center [983, 319] width 221 height 492
click at [884, 134] on div at bounding box center [983, 319] width 221 height 492
click at [988, 168] on div at bounding box center [983, 319] width 221 height 492
click at [992, 372] on div at bounding box center [983, 319] width 221 height 492
click at [889, 137] on div at bounding box center [983, 319] width 221 height 492
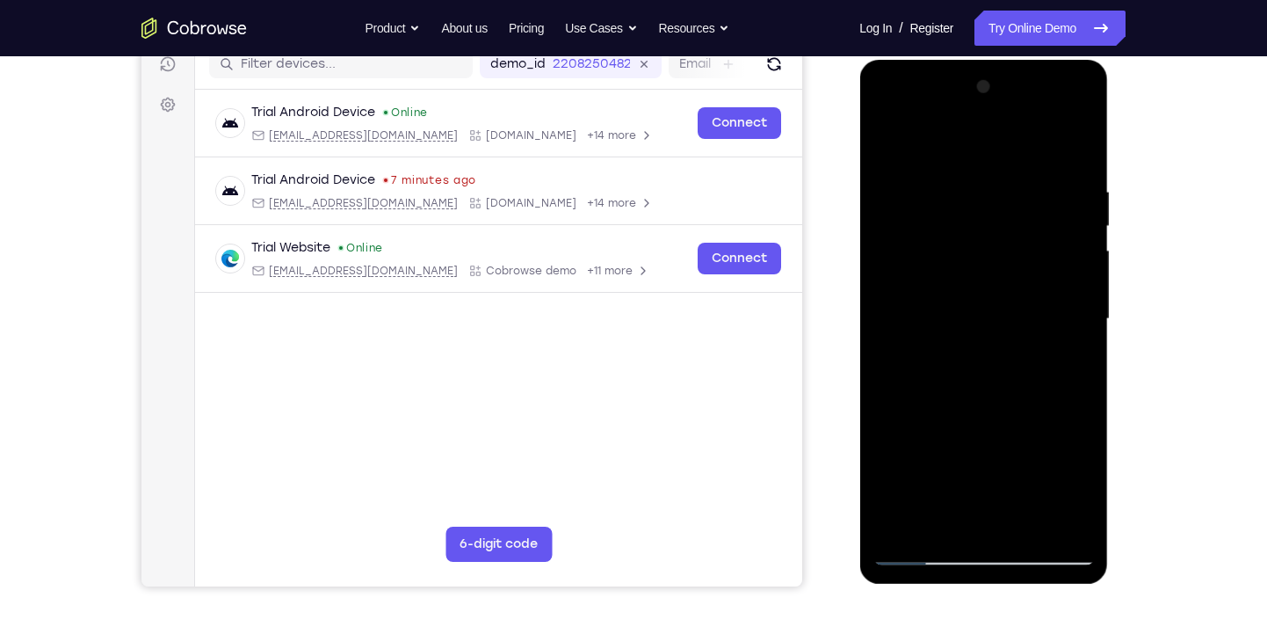
click at [971, 516] on div at bounding box center [983, 319] width 221 height 492
click at [1079, 489] on div at bounding box center [983, 319] width 221 height 492
click at [1087, 493] on div at bounding box center [983, 319] width 221 height 492
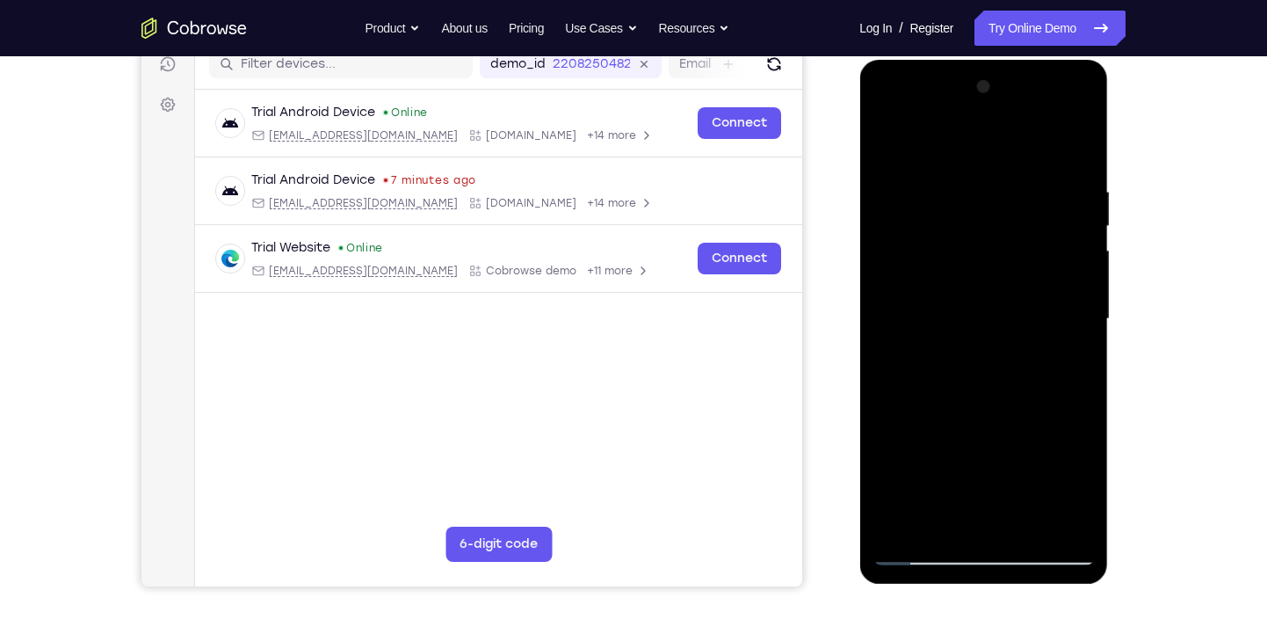
click at [1087, 493] on div at bounding box center [983, 319] width 221 height 492
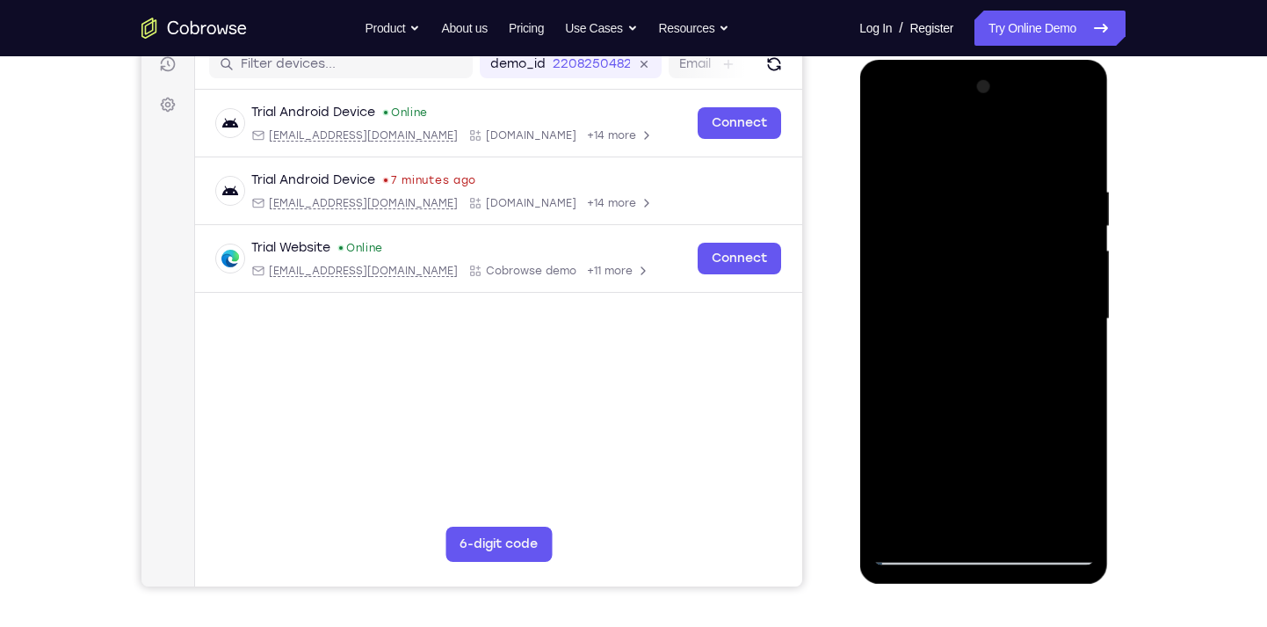
click at [1087, 493] on div at bounding box center [983, 319] width 221 height 492
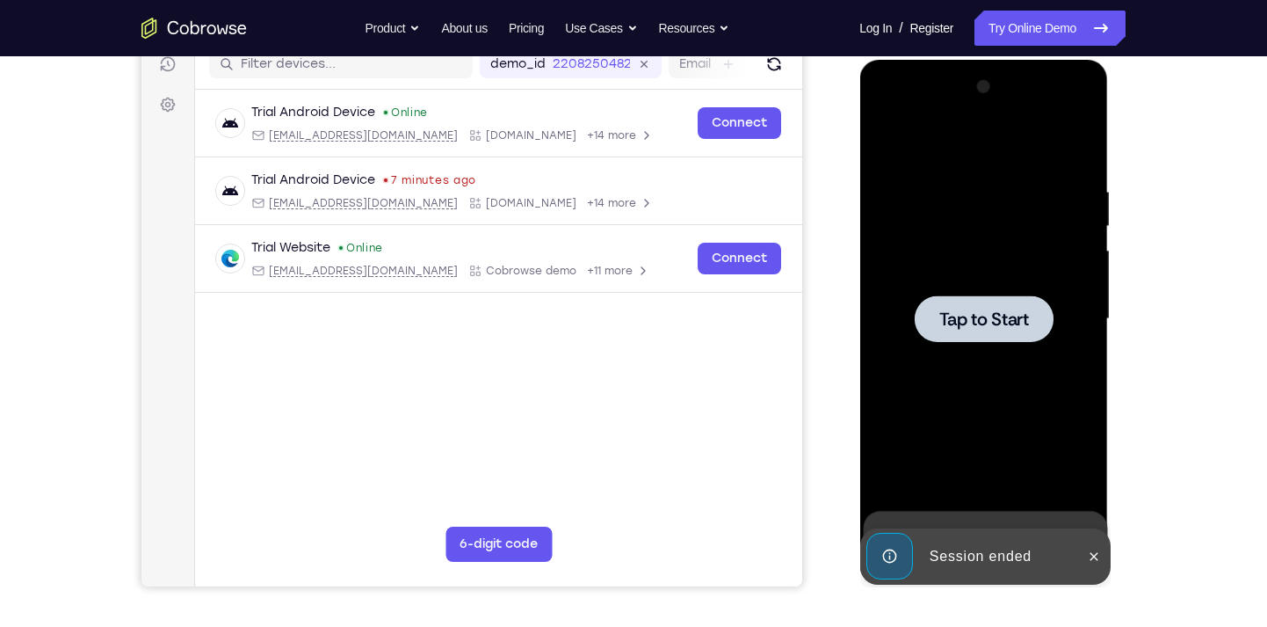
click at [1012, 324] on span "Tap to Start" at bounding box center [984, 319] width 90 height 18
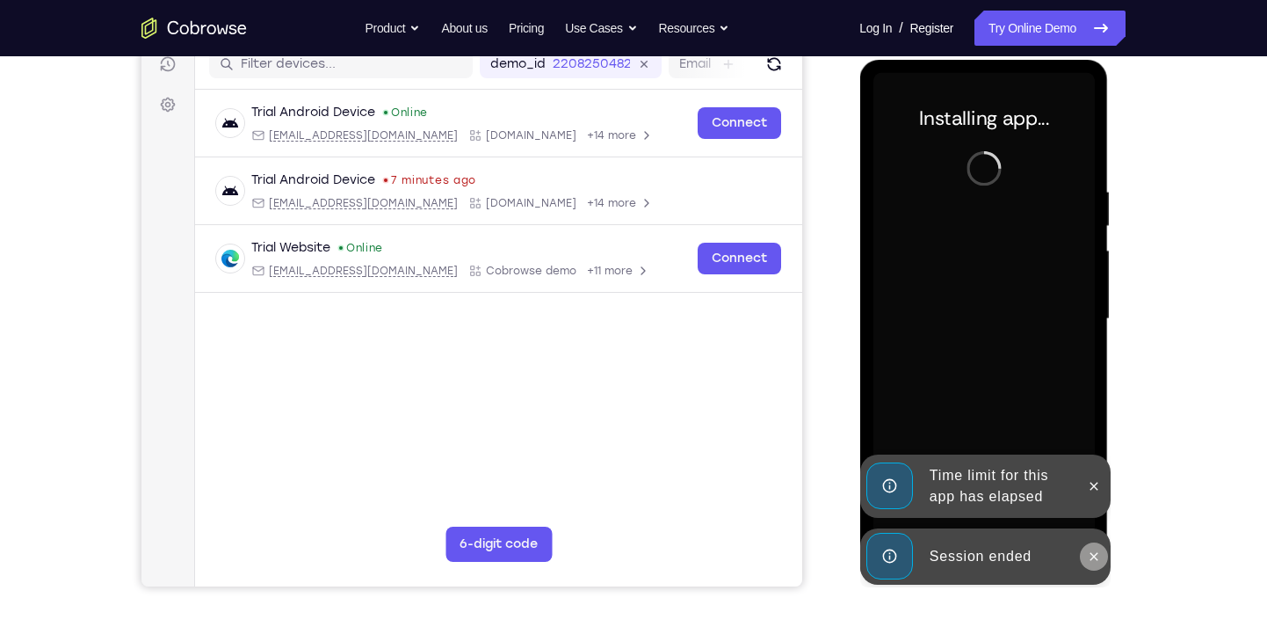
click at [1092, 542] on button at bounding box center [1093, 556] width 28 height 28
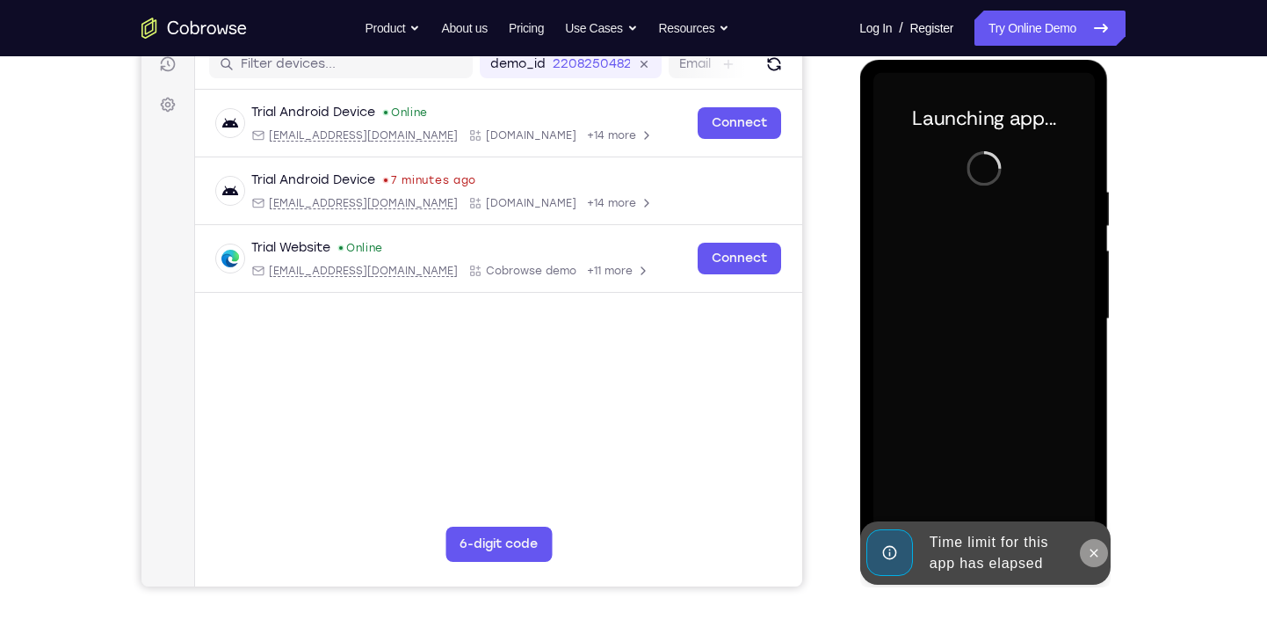
click at [1095, 539] on button at bounding box center [1093, 553] width 28 height 28
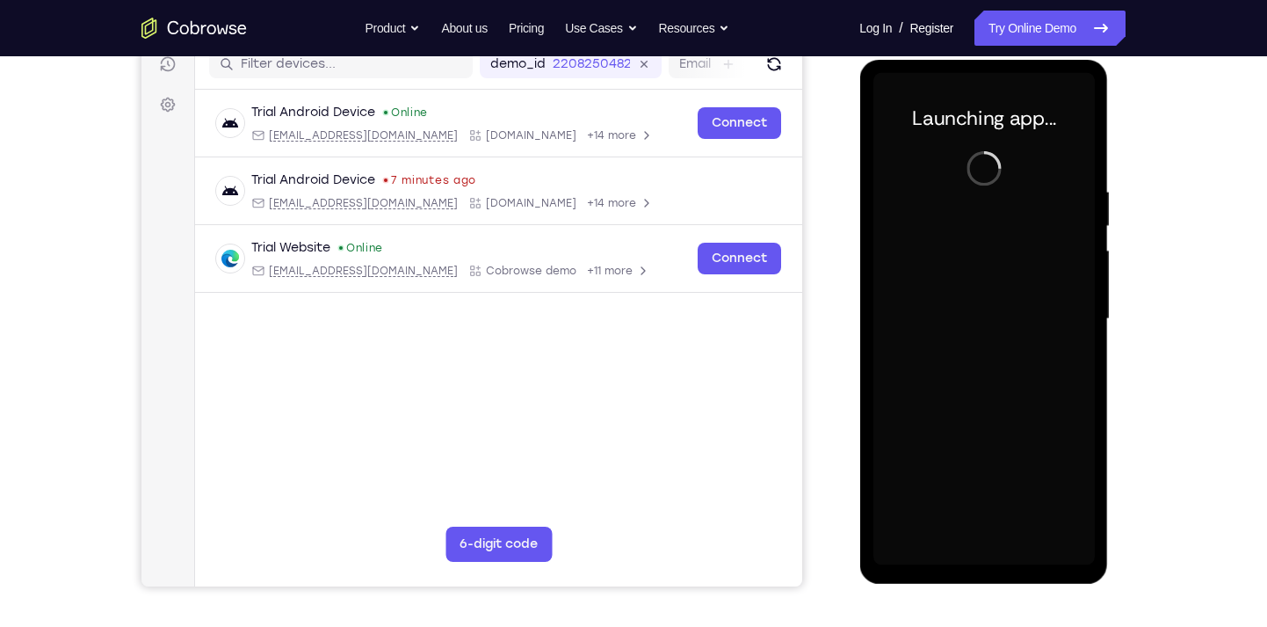
scroll to position [238, 0]
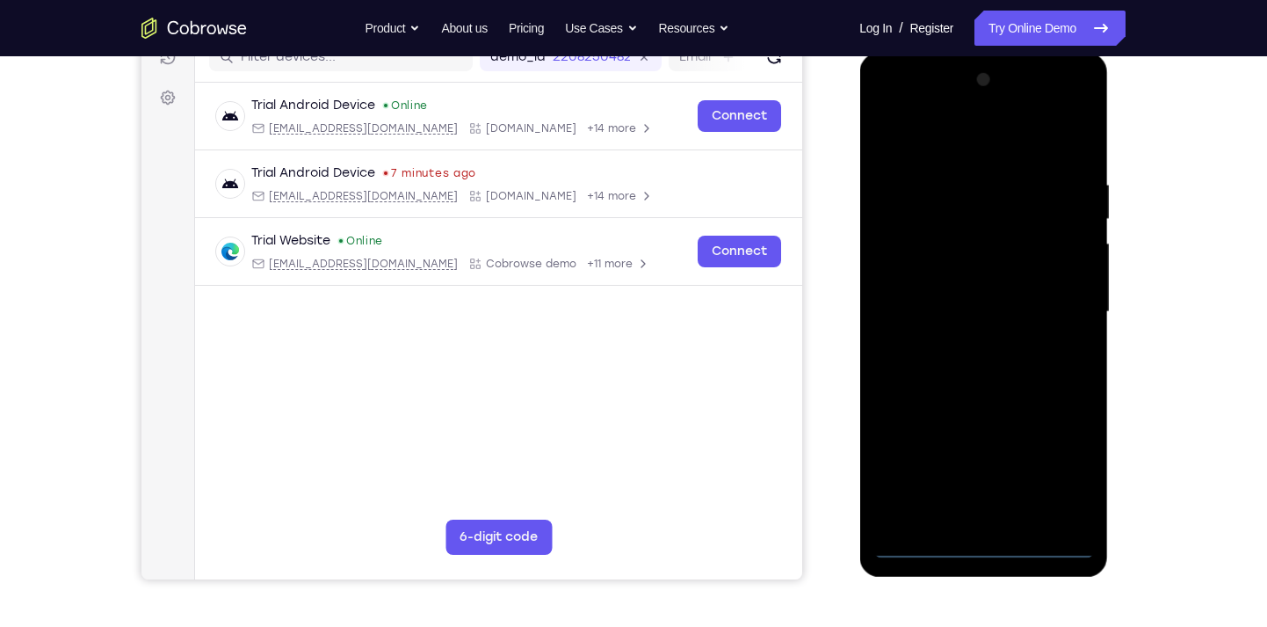
click at [992, 547] on div at bounding box center [983, 312] width 221 height 492
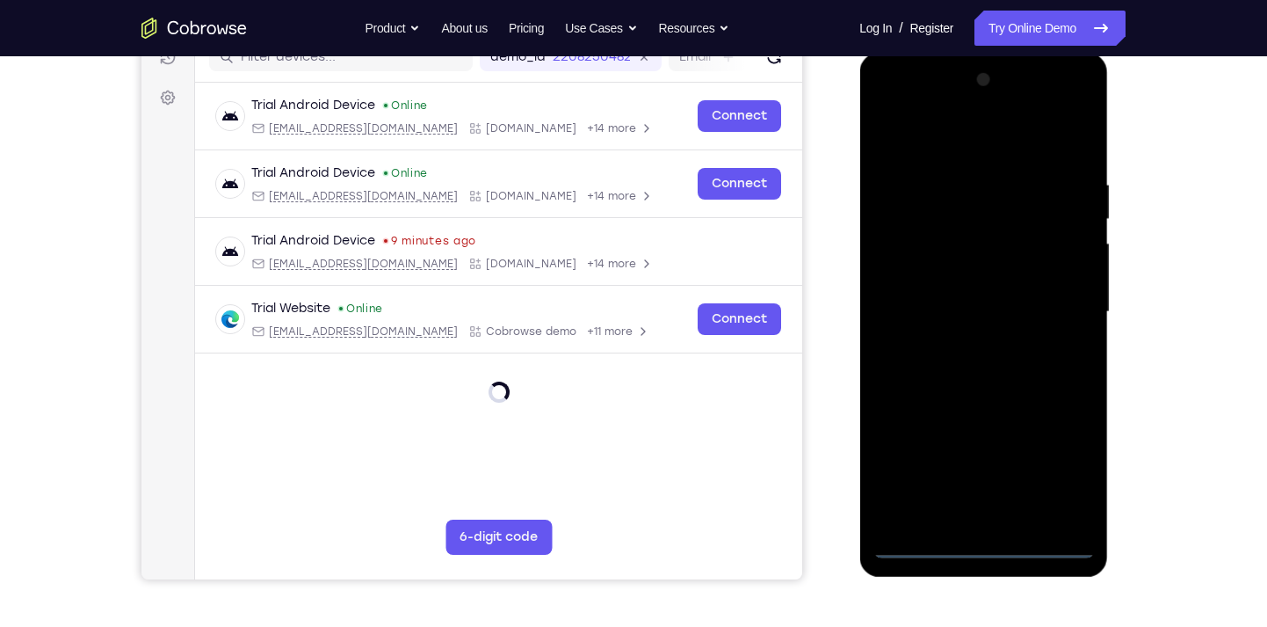
click at [982, 542] on div at bounding box center [983, 312] width 221 height 492
click at [1053, 481] on div at bounding box center [983, 312] width 221 height 492
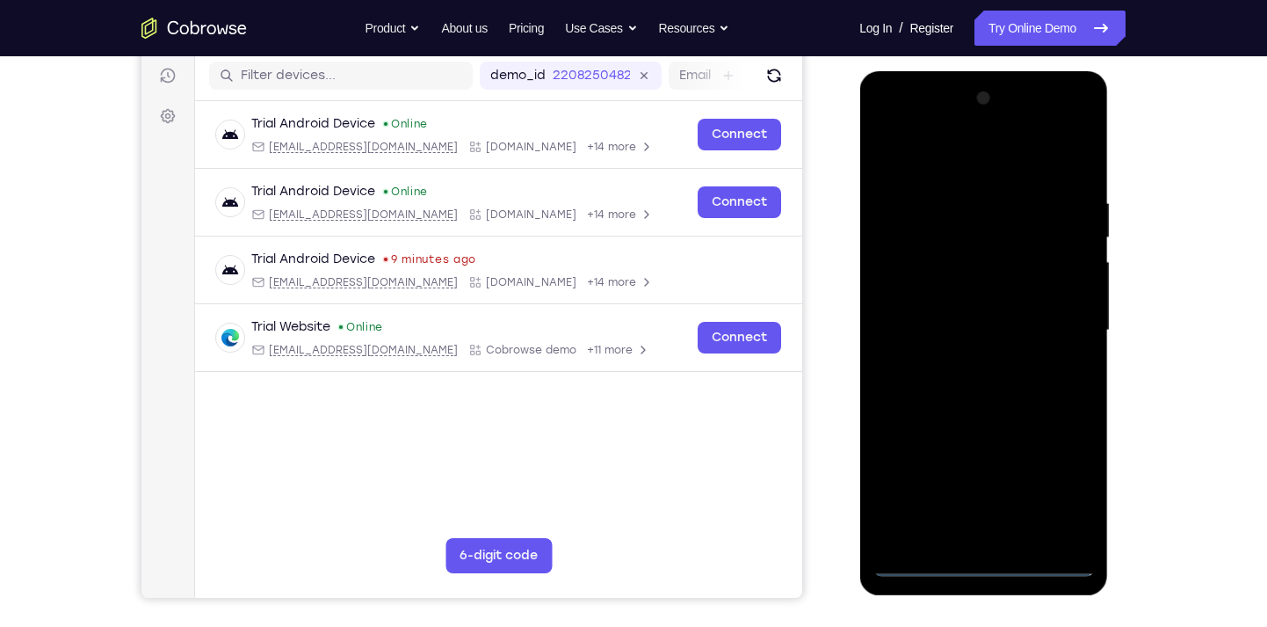
scroll to position [217, 0]
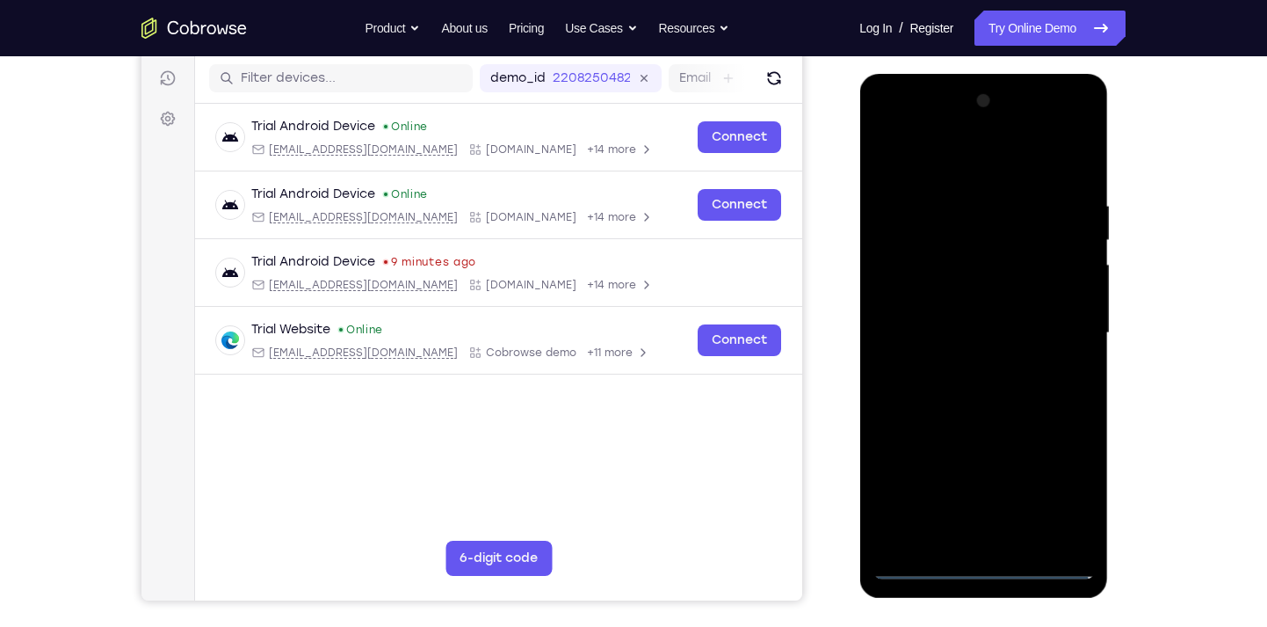
click at [936, 163] on div at bounding box center [983, 333] width 221 height 492
click at [1070, 328] on div at bounding box center [983, 333] width 221 height 492
click at [961, 363] on div at bounding box center [983, 333] width 221 height 492
click at [964, 308] on div at bounding box center [983, 333] width 221 height 492
click at [971, 301] on div at bounding box center [983, 333] width 221 height 492
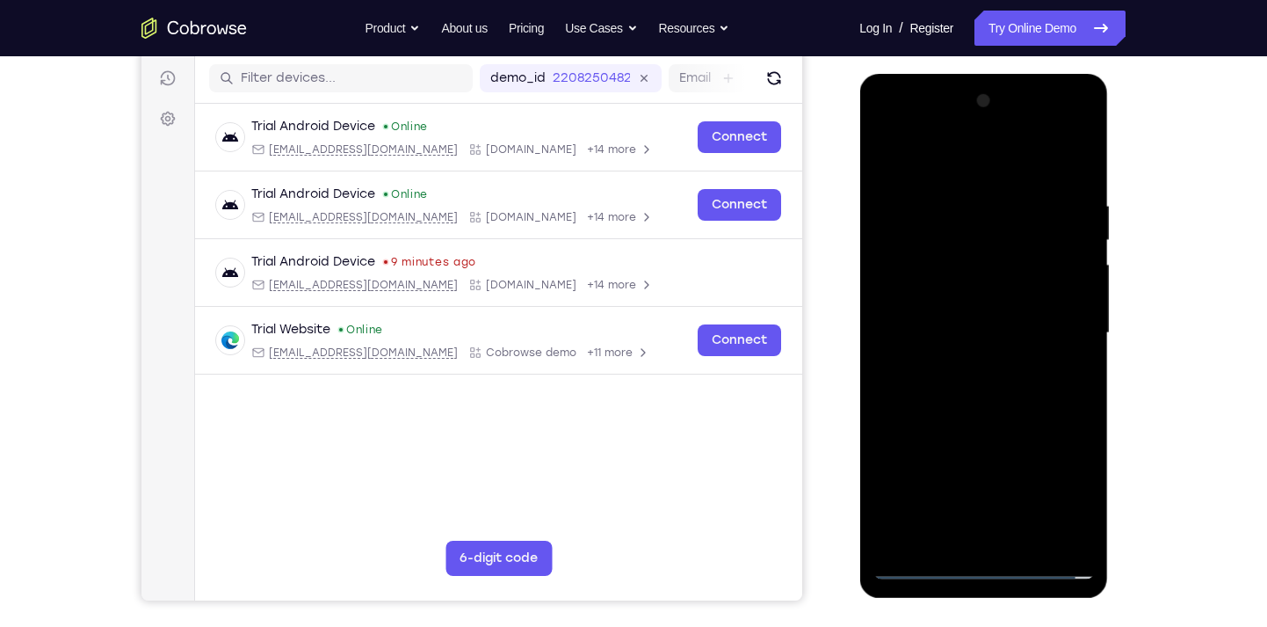
click at [971, 324] on div at bounding box center [983, 333] width 221 height 492
click at [976, 388] on div at bounding box center [983, 333] width 221 height 492
click at [980, 382] on div at bounding box center [983, 333] width 221 height 492
click at [1075, 172] on div at bounding box center [983, 333] width 221 height 492
click at [1017, 533] on div at bounding box center [983, 333] width 221 height 492
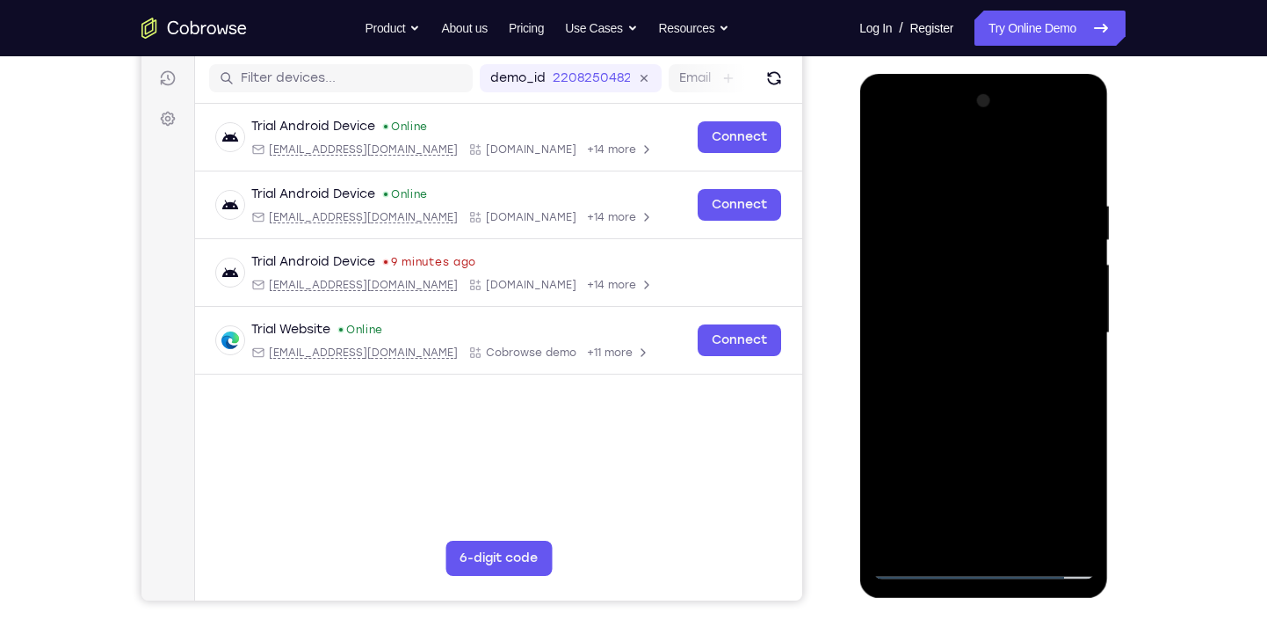
click at [1006, 422] on div at bounding box center [983, 333] width 221 height 492
click at [980, 308] on div at bounding box center [983, 333] width 221 height 492
click at [977, 533] on div at bounding box center [983, 333] width 221 height 492
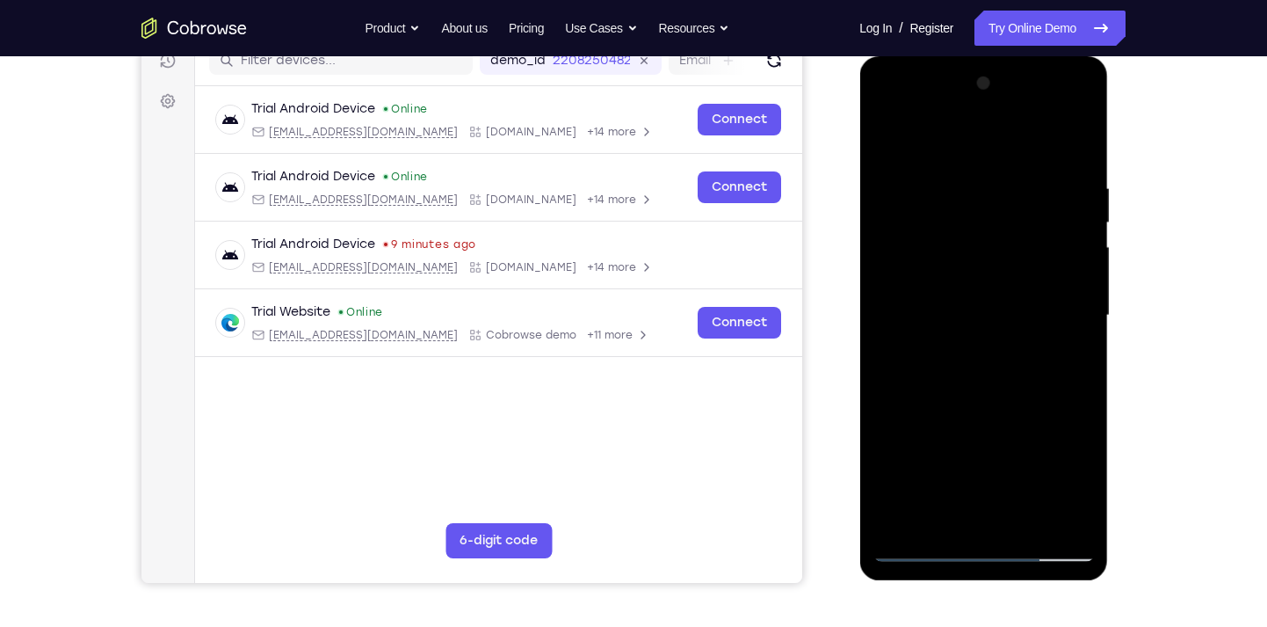
scroll to position [265, 0]
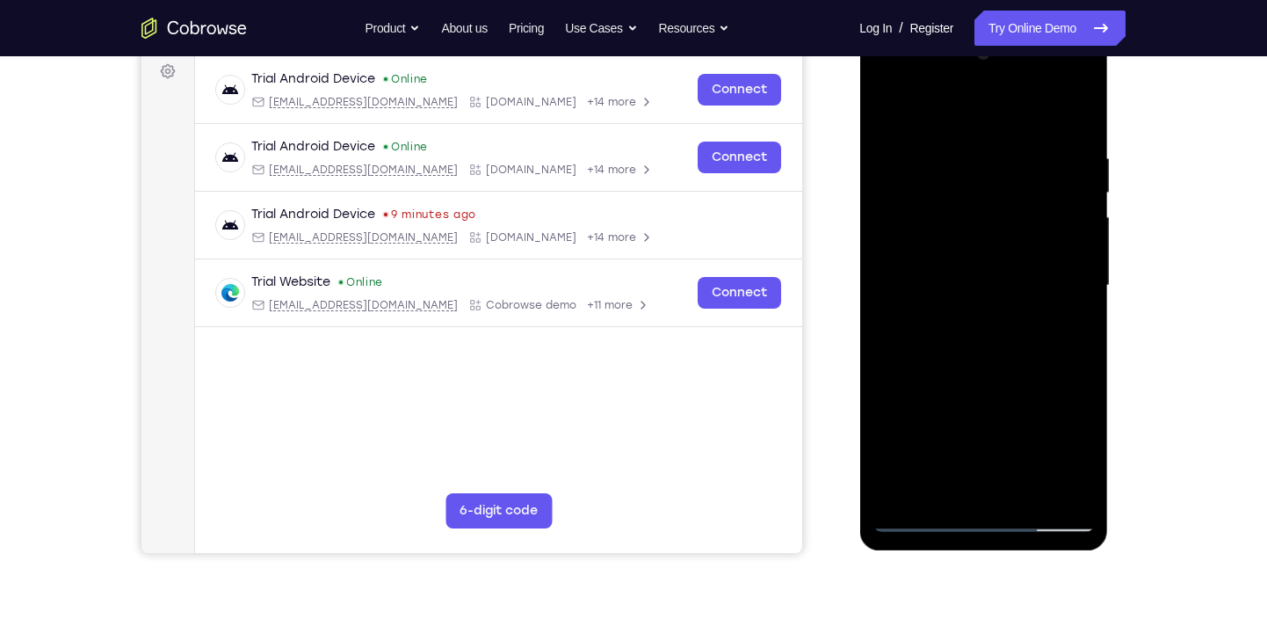
click at [891, 118] on div at bounding box center [983, 286] width 221 height 492
click at [890, 112] on div at bounding box center [983, 286] width 221 height 492
click at [949, 154] on div at bounding box center [983, 286] width 221 height 492
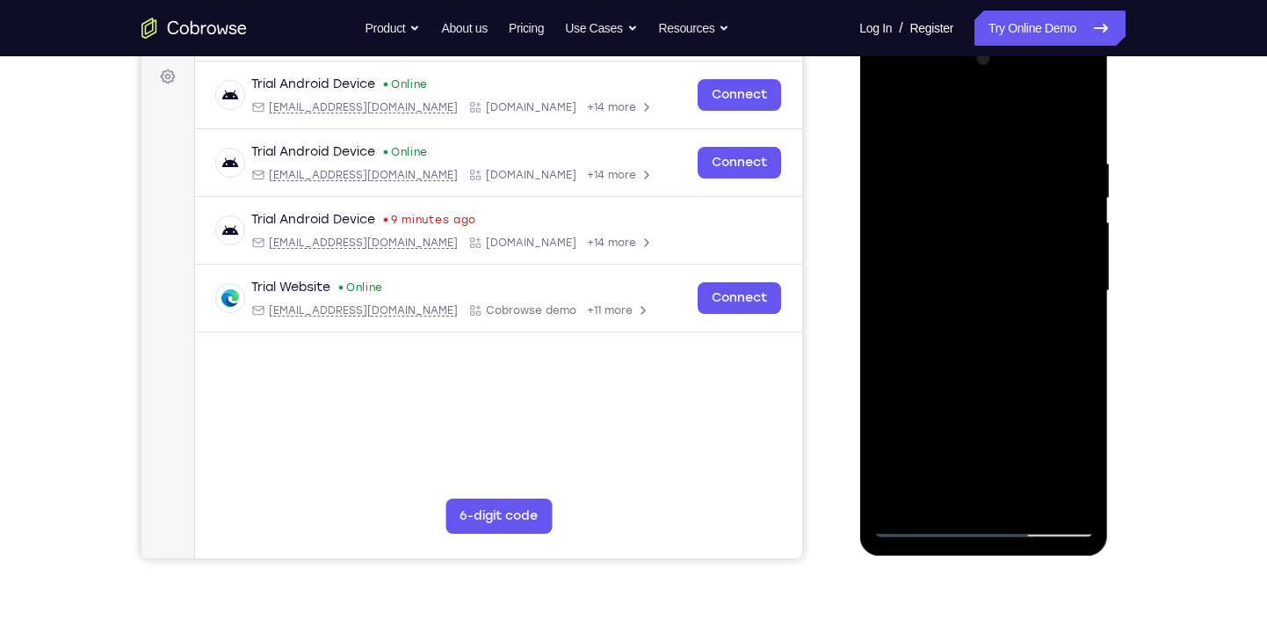
scroll to position [260, 0]
click at [1007, 270] on div at bounding box center [983, 290] width 221 height 492
click at [1070, 291] on div at bounding box center [983, 290] width 221 height 492
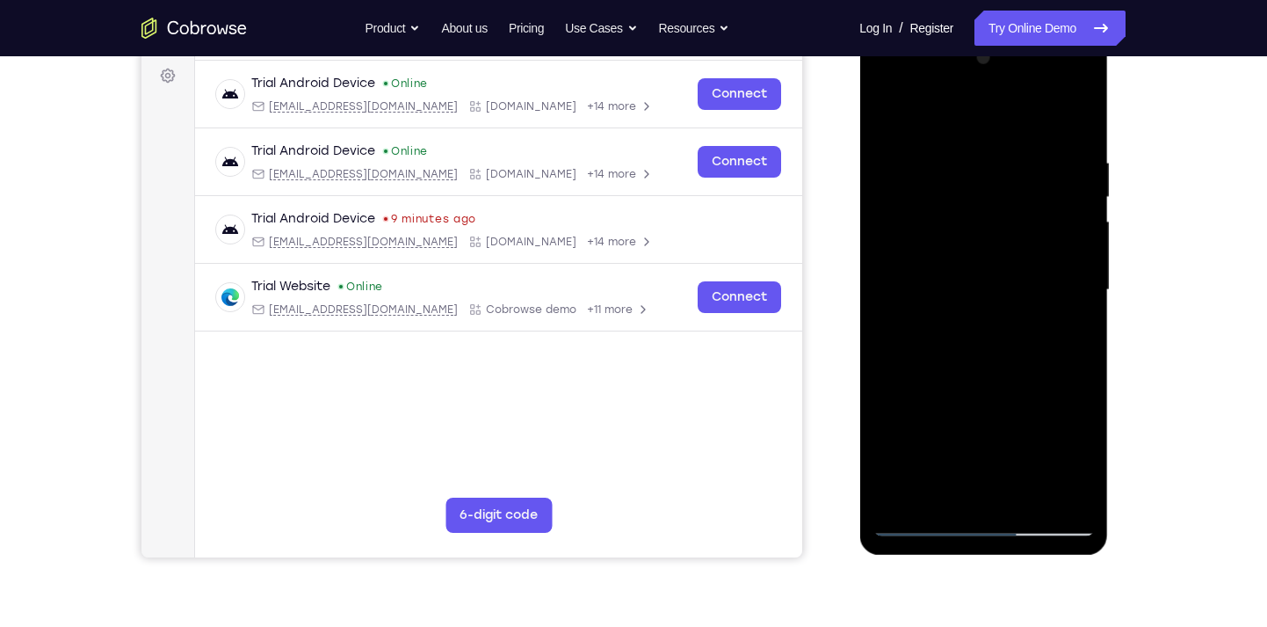
click at [1078, 121] on div at bounding box center [983, 290] width 221 height 492
click at [1024, 493] on div at bounding box center [983, 290] width 221 height 492
click at [993, 261] on div at bounding box center [983, 290] width 221 height 492
click at [933, 497] on div at bounding box center [983, 290] width 221 height 492
click at [941, 490] on div at bounding box center [983, 290] width 221 height 492
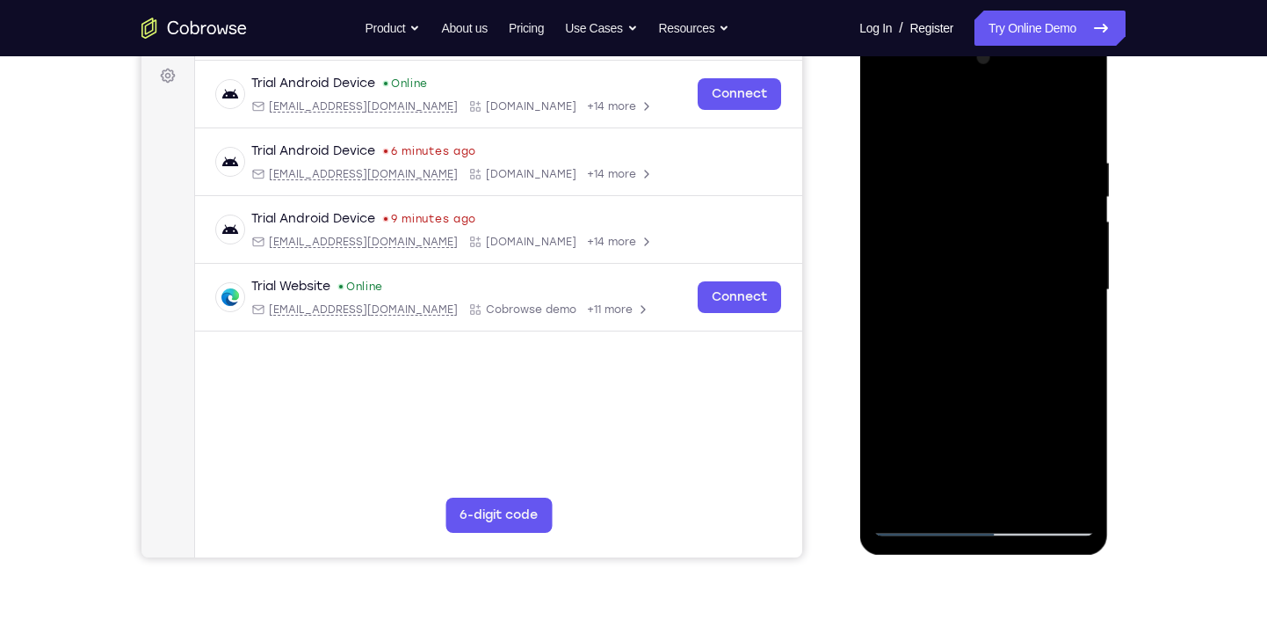
click at [934, 439] on div at bounding box center [983, 290] width 221 height 492
click at [1070, 319] on div at bounding box center [983, 290] width 221 height 492
click at [939, 488] on div at bounding box center [983, 290] width 221 height 492
click at [962, 476] on div at bounding box center [983, 290] width 221 height 492
click at [1071, 319] on div at bounding box center [983, 290] width 221 height 492
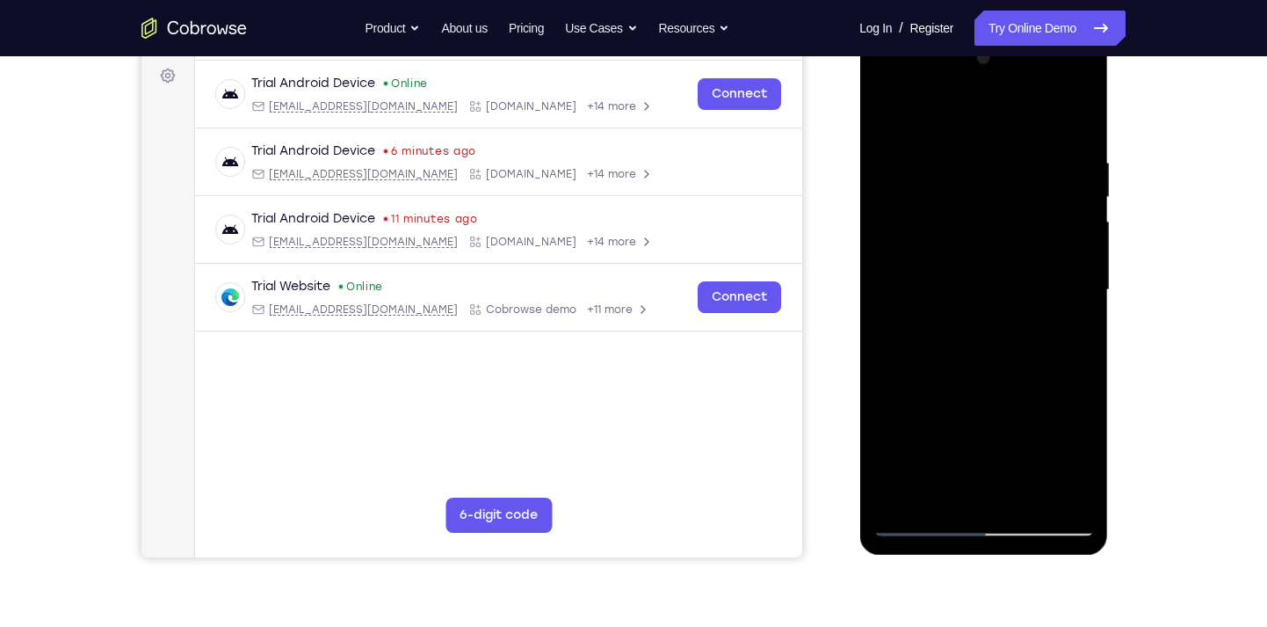
click at [939, 481] on div at bounding box center [983, 290] width 221 height 492
drag, startPoint x: 1015, startPoint y: 464, endPoint x: 1019, endPoint y: 381, distance: 83.6
click at [1019, 381] on div at bounding box center [983, 290] width 221 height 492
drag, startPoint x: 997, startPoint y: 459, endPoint x: 997, endPoint y: 361, distance: 97.6
click at [997, 361] on div at bounding box center [983, 290] width 221 height 492
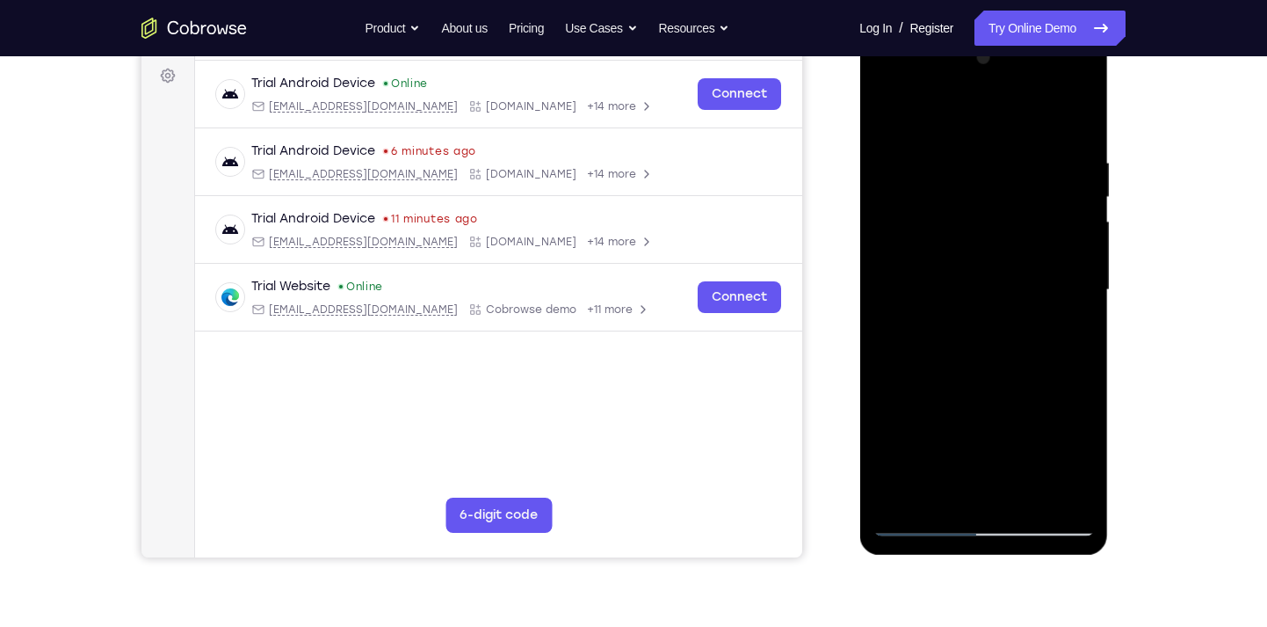
click at [1010, 412] on div at bounding box center [983, 290] width 221 height 492
click at [1074, 323] on div at bounding box center [983, 290] width 221 height 492
click at [940, 494] on div at bounding box center [983, 290] width 221 height 492
drag, startPoint x: 1033, startPoint y: 467, endPoint x: 1041, endPoint y: 316, distance: 151.4
click at [1041, 316] on div at bounding box center [983, 290] width 221 height 492
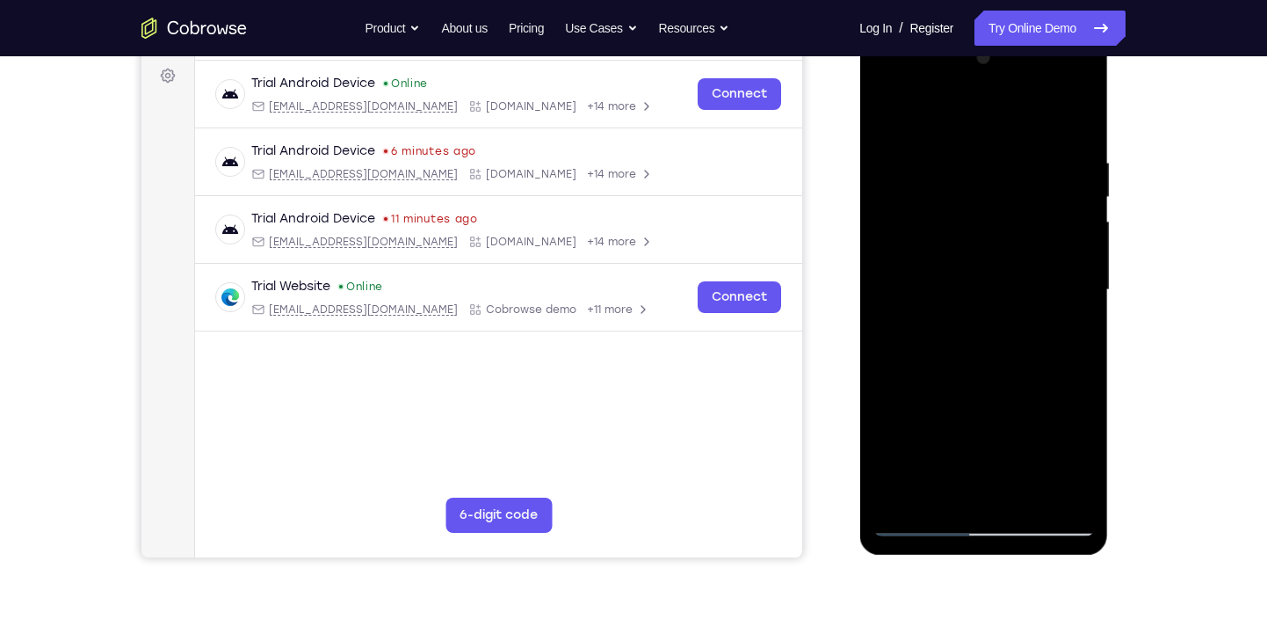
click at [1078, 418] on div at bounding box center [983, 290] width 221 height 492
click at [1075, 316] on div at bounding box center [983, 290] width 221 height 492
click at [933, 490] on div at bounding box center [983, 290] width 221 height 492
drag, startPoint x: 1003, startPoint y: 456, endPoint x: 1003, endPoint y: 261, distance: 195.1
click at [1003, 261] on div at bounding box center [983, 290] width 221 height 492
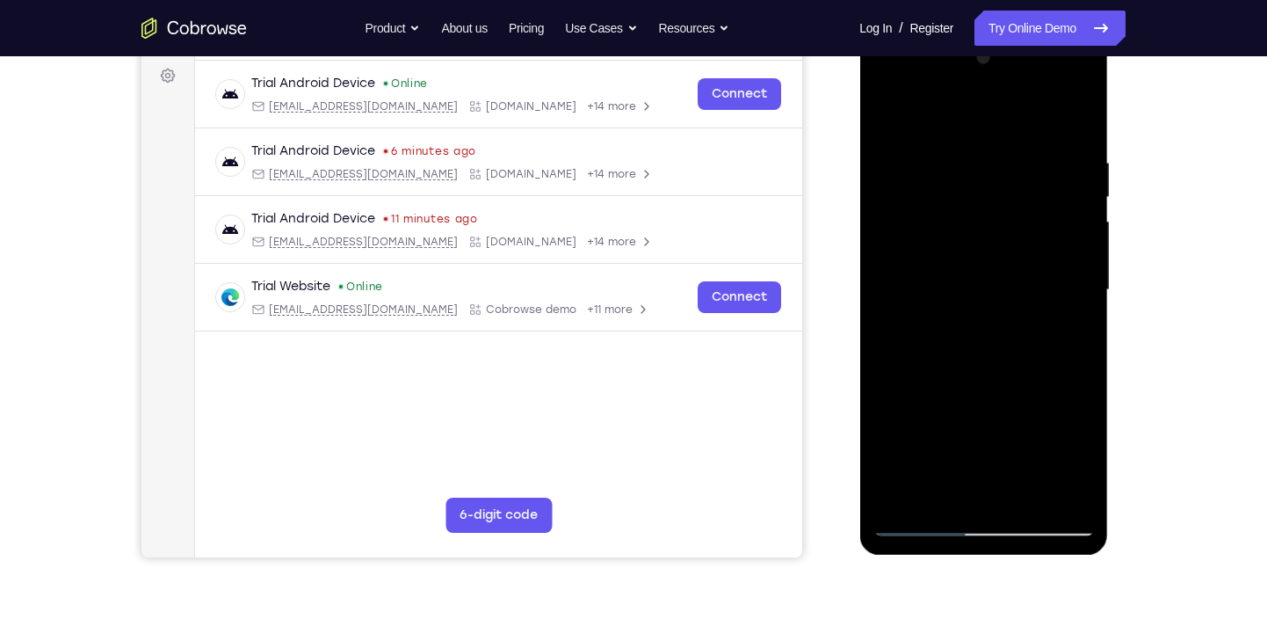
scroll to position [306, 0]
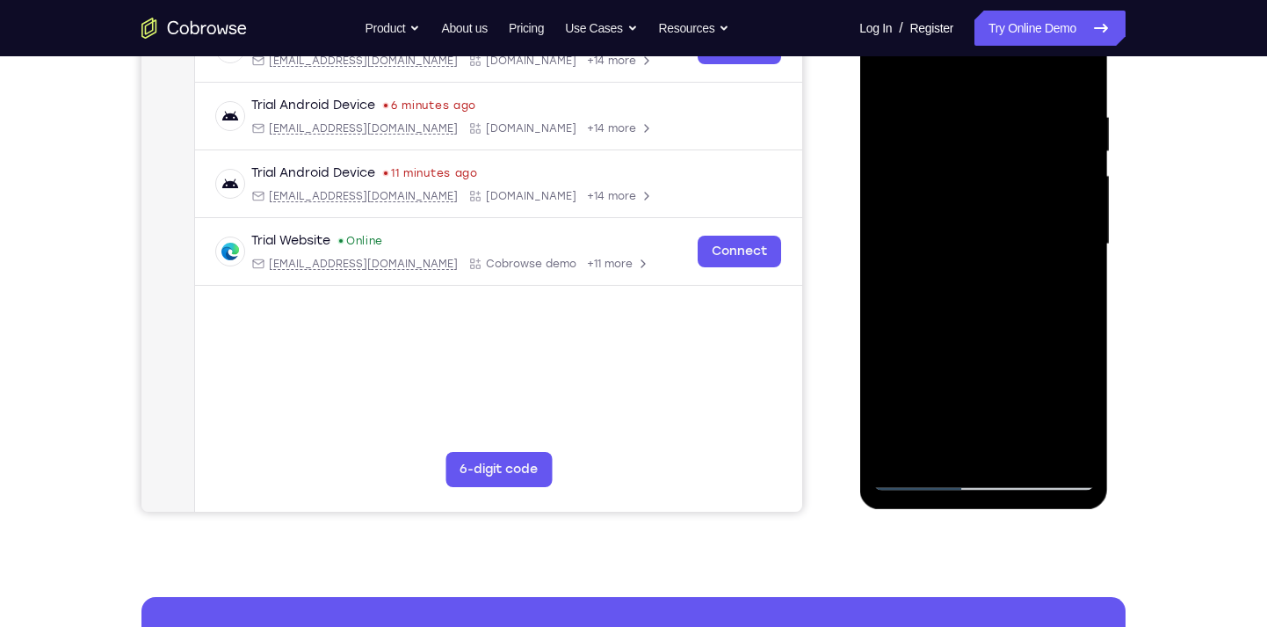
drag, startPoint x: 983, startPoint y: 414, endPoint x: 991, endPoint y: 330, distance: 83.9
click at [991, 330] on div at bounding box center [983, 244] width 221 height 492
drag, startPoint x: 996, startPoint y: 425, endPoint x: 1002, endPoint y: 307, distance: 117.9
click at [1002, 307] on div at bounding box center [983, 244] width 221 height 492
drag, startPoint x: 1006, startPoint y: 418, endPoint x: 1008, endPoint y: 328, distance: 90.5
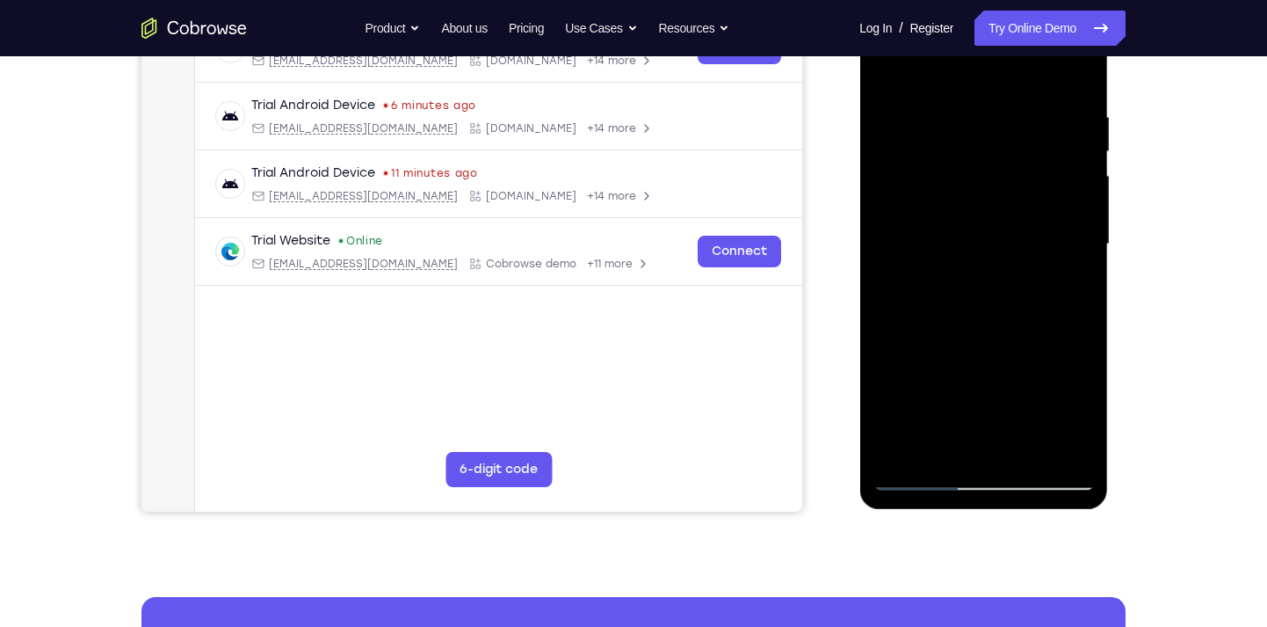
click at [1008, 328] on div at bounding box center [983, 244] width 221 height 492
click at [959, 403] on div at bounding box center [983, 244] width 221 height 492
click at [1070, 273] on div at bounding box center [983, 244] width 221 height 492
click at [934, 446] on div at bounding box center [983, 244] width 221 height 492
drag, startPoint x: 1004, startPoint y: 420, endPoint x: 986, endPoint y: 174, distance: 246.7
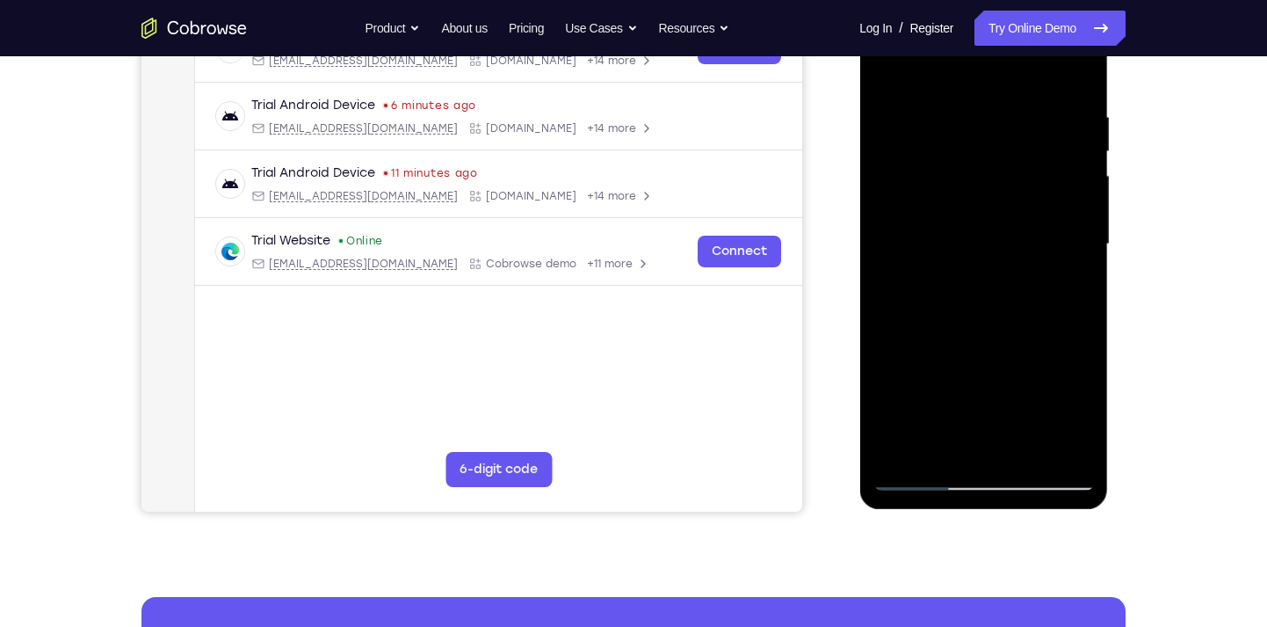
click at [986, 174] on div at bounding box center [983, 244] width 221 height 492
drag, startPoint x: 997, startPoint y: 422, endPoint x: 995, endPoint y: 241, distance: 181.1
click at [995, 241] on div at bounding box center [983, 244] width 221 height 492
drag, startPoint x: 1003, startPoint y: 419, endPoint x: 985, endPoint y: 246, distance: 174.0
click at [985, 246] on div at bounding box center [983, 244] width 221 height 492
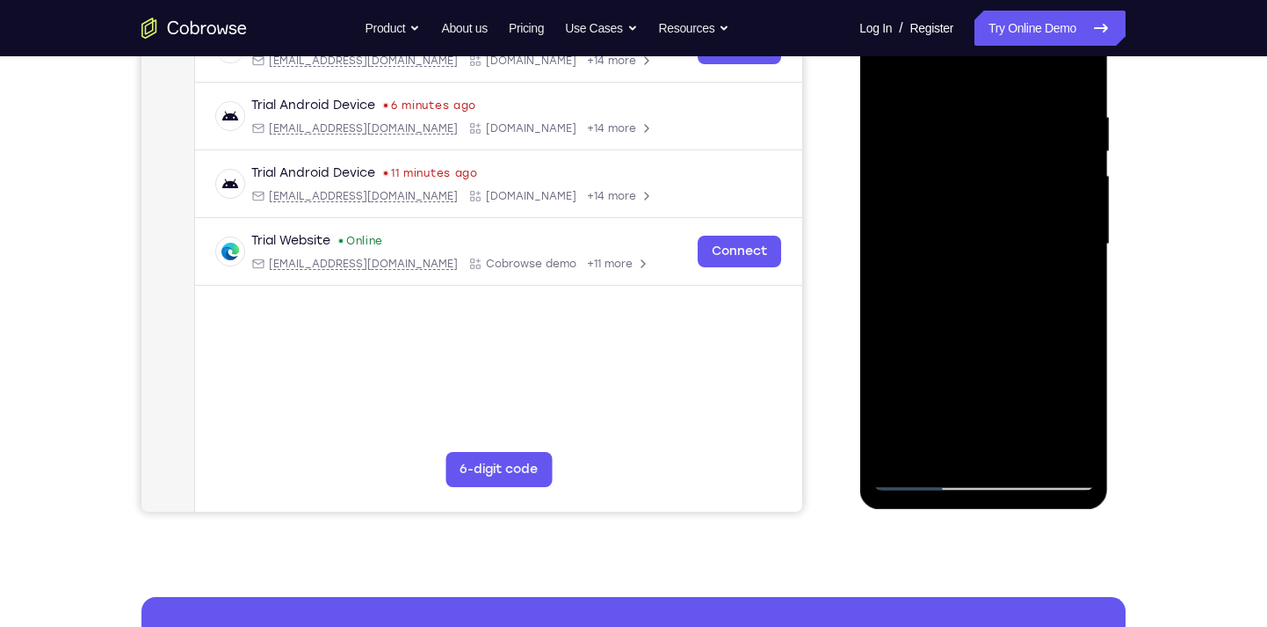
drag, startPoint x: 994, startPoint y: 410, endPoint x: 996, endPoint y: 238, distance: 171.4
click at [996, 238] on div at bounding box center [983, 244] width 221 height 492
click at [914, 352] on div at bounding box center [983, 244] width 221 height 492
click at [1068, 269] on div at bounding box center [983, 244] width 221 height 492
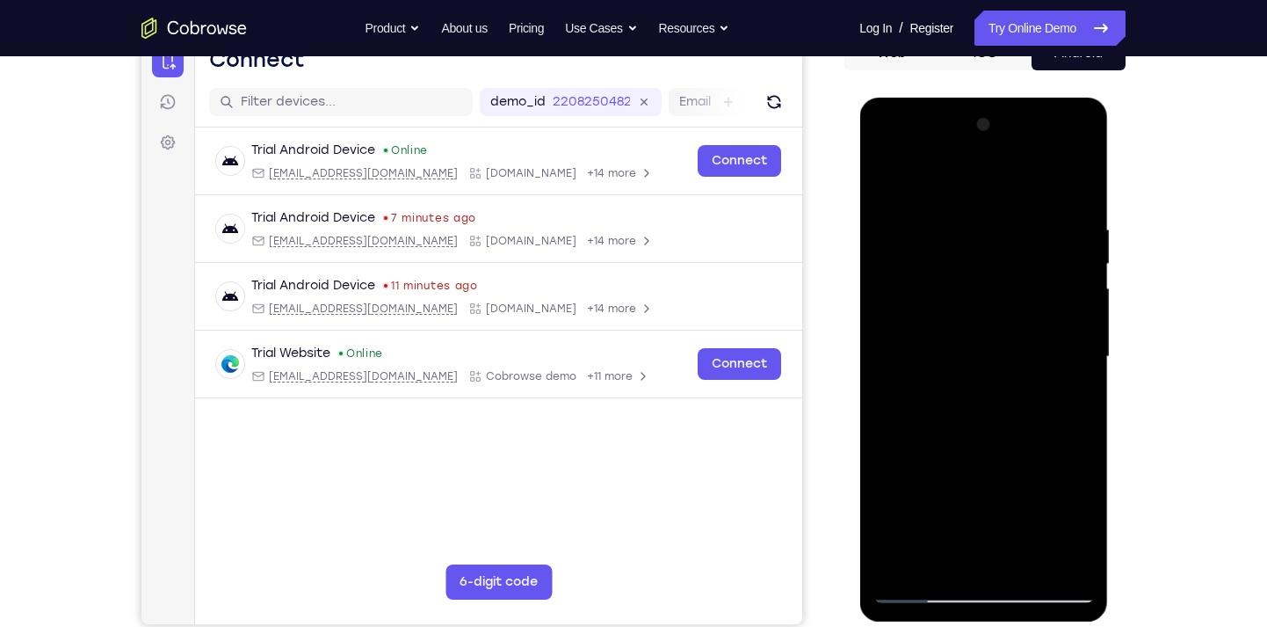
scroll to position [194, 0]
click at [911, 178] on div at bounding box center [983, 356] width 221 height 492
click at [887, 179] on div at bounding box center [983, 356] width 221 height 492
click at [909, 179] on div at bounding box center [983, 356] width 221 height 492
click at [888, 172] on div at bounding box center [983, 356] width 221 height 492
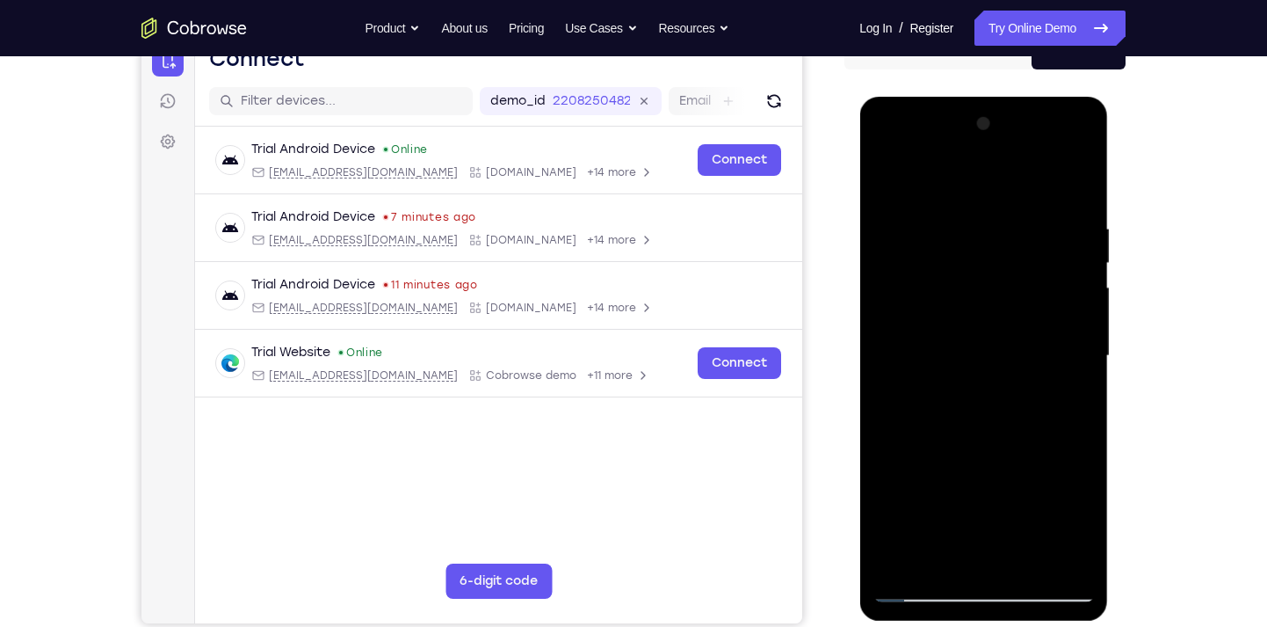
drag, startPoint x: 991, startPoint y: 304, endPoint x: 1001, endPoint y: 133, distance: 171.7
click at [1001, 133] on div at bounding box center [983, 356] width 221 height 492
drag, startPoint x: 1023, startPoint y: 468, endPoint x: 1034, endPoint y: 222, distance: 246.4
click at [1034, 222] on div at bounding box center [983, 356] width 221 height 492
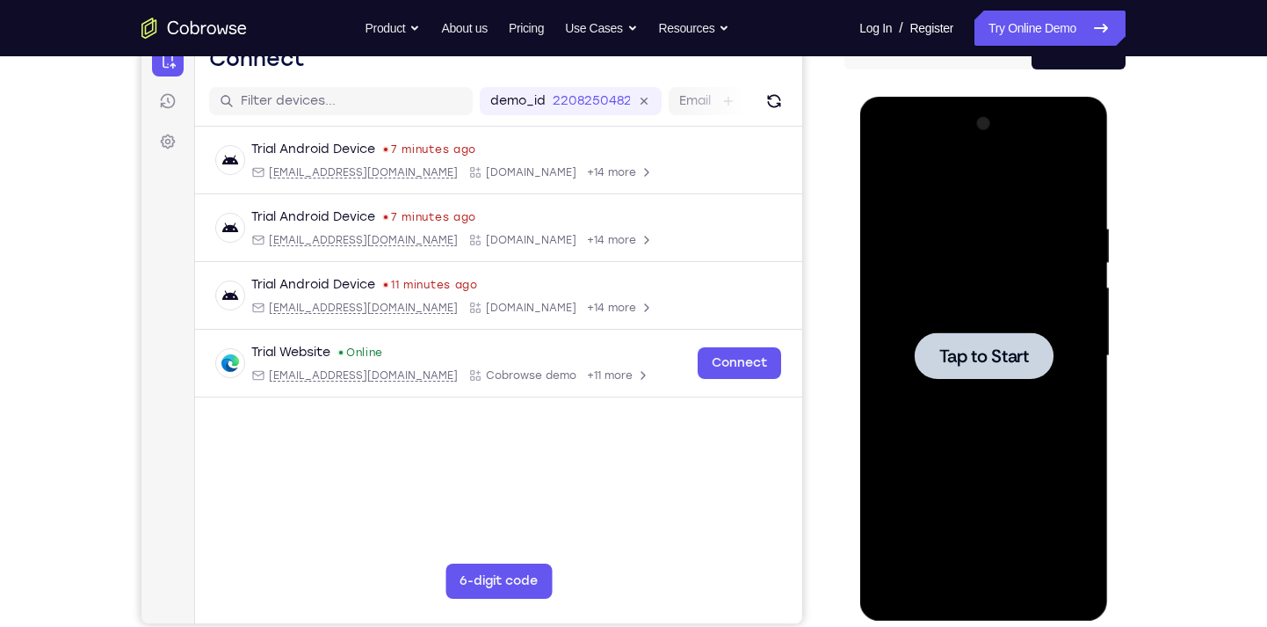
click at [976, 330] on div at bounding box center [983, 356] width 221 height 492
click at [986, 563] on div at bounding box center [983, 356] width 221 height 492
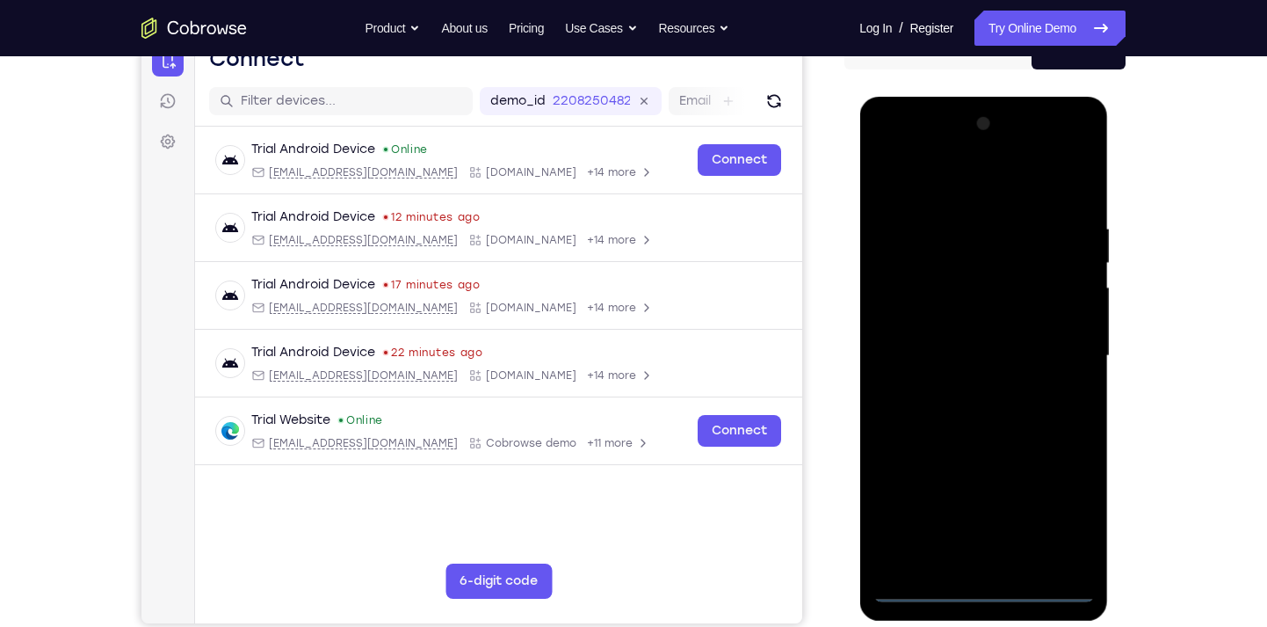
click at [1051, 528] on div at bounding box center [983, 356] width 221 height 492
click at [933, 187] on div at bounding box center [983, 356] width 221 height 492
click at [1054, 346] on div at bounding box center [983, 356] width 221 height 492
click at [966, 390] on div at bounding box center [983, 356] width 221 height 492
click at [963, 352] on div at bounding box center [983, 356] width 221 height 492
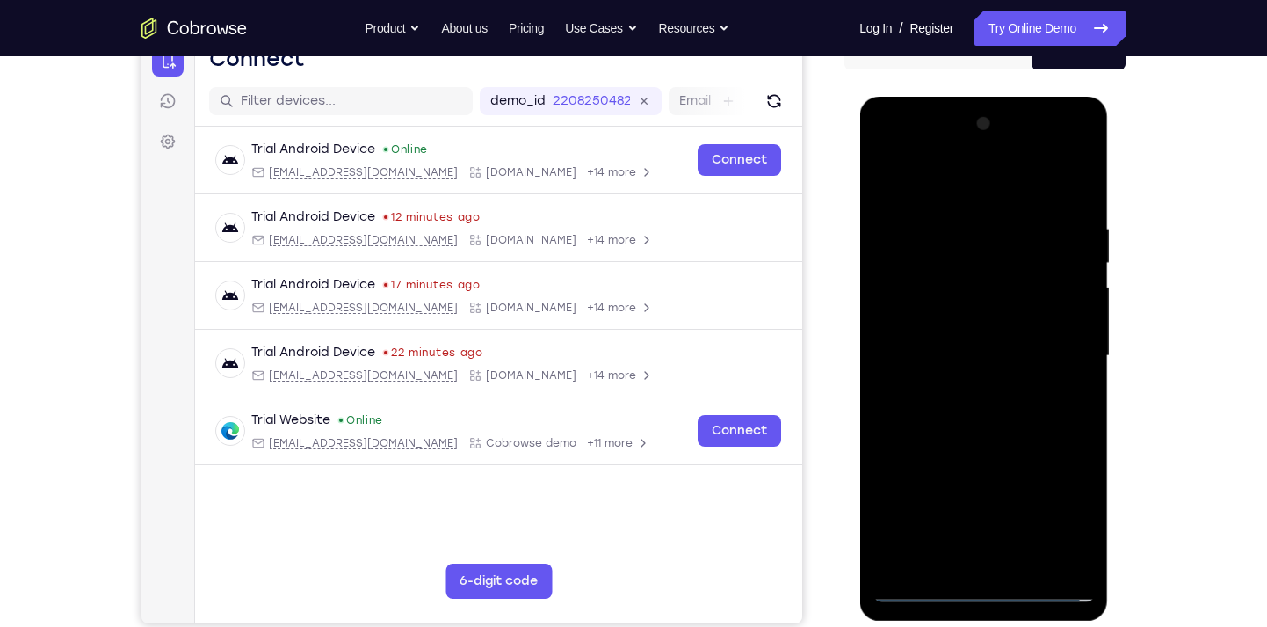
click at [1068, 282] on div at bounding box center [983, 356] width 221 height 492
click at [1018, 313] on div at bounding box center [983, 356] width 221 height 492
click at [988, 359] on div at bounding box center [983, 356] width 221 height 492
click at [996, 410] on div at bounding box center [983, 356] width 221 height 492
click at [983, 404] on div at bounding box center [983, 356] width 221 height 492
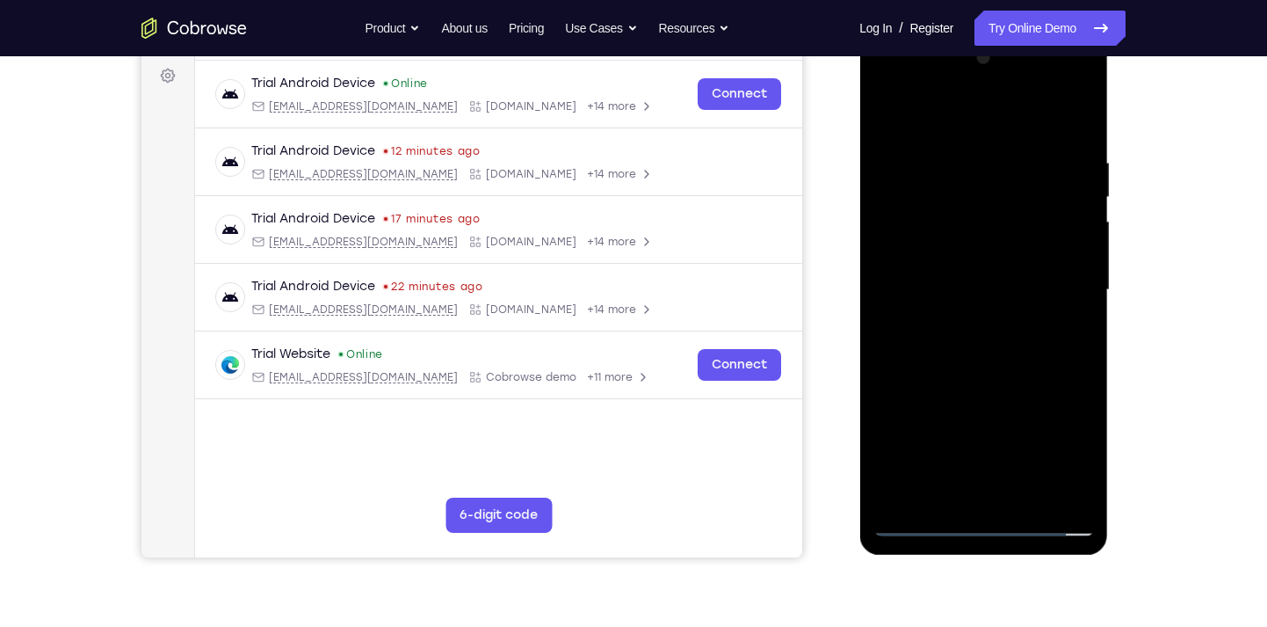
scroll to position [262, 0]
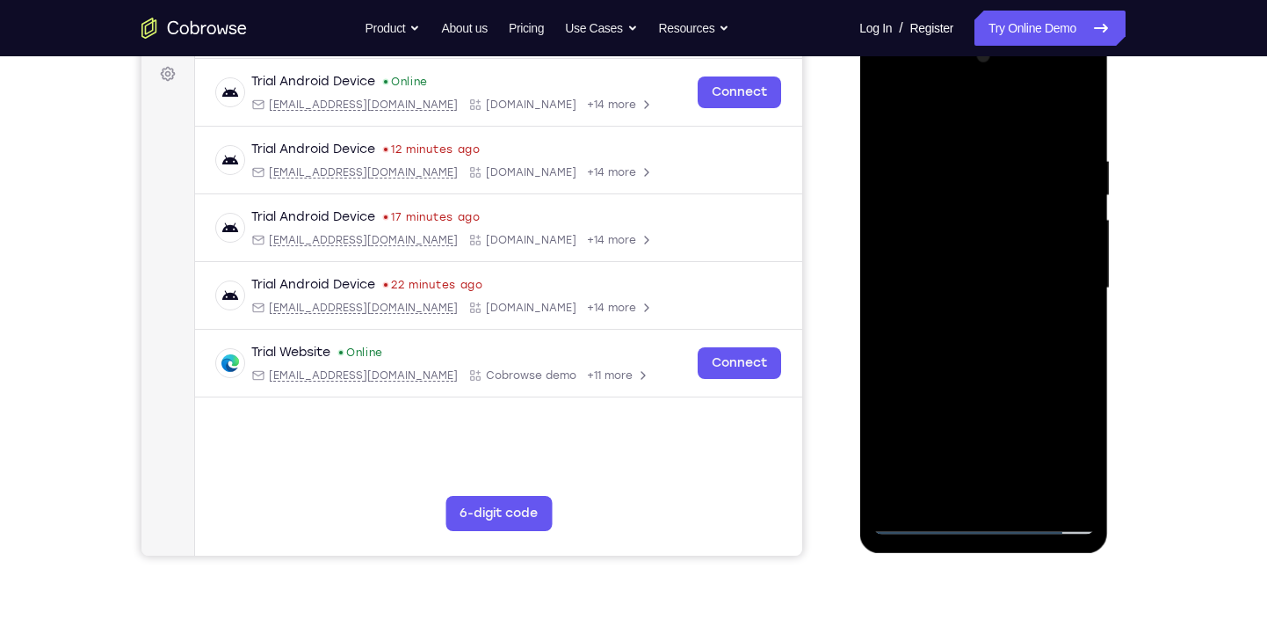
click at [1080, 132] on div at bounding box center [983, 288] width 221 height 492
click at [1018, 493] on div at bounding box center [983, 288] width 221 height 492
click at [960, 375] on div at bounding box center [983, 288] width 221 height 492
click at [992, 261] on div at bounding box center [983, 288] width 221 height 492
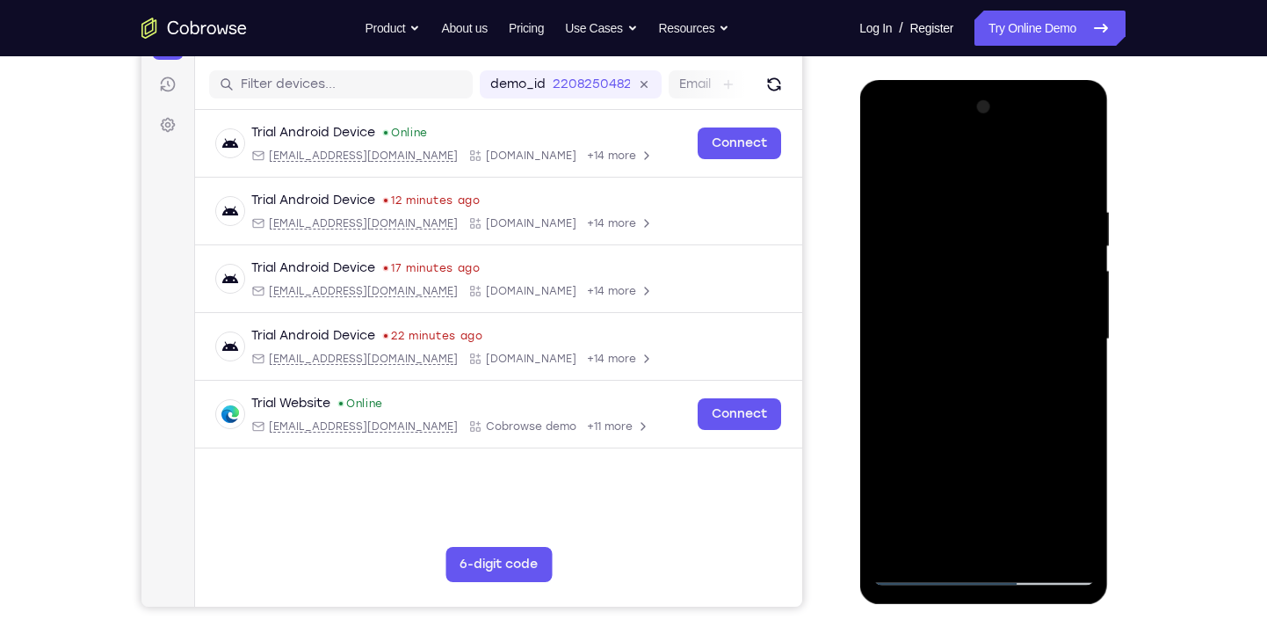
scroll to position [212, 0]
click at [882, 161] on div at bounding box center [983, 338] width 221 height 492
click at [1085, 243] on div at bounding box center [983, 338] width 221 height 492
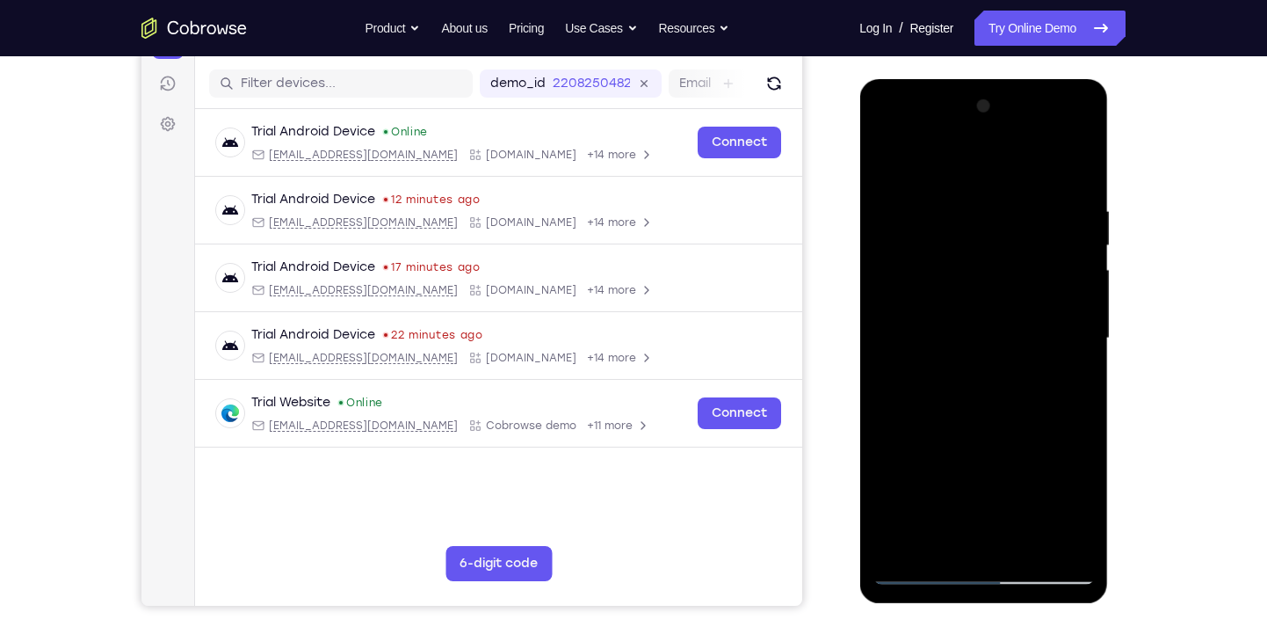
click at [1085, 243] on div at bounding box center [983, 338] width 221 height 492
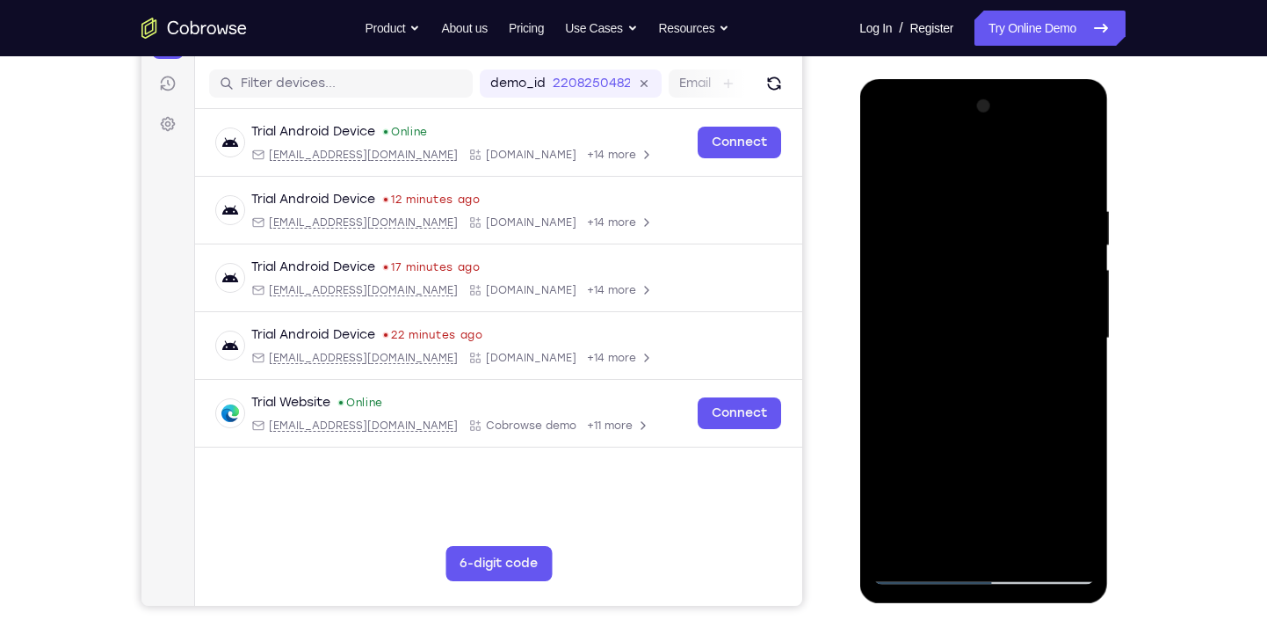
click at [951, 316] on div at bounding box center [983, 338] width 221 height 492
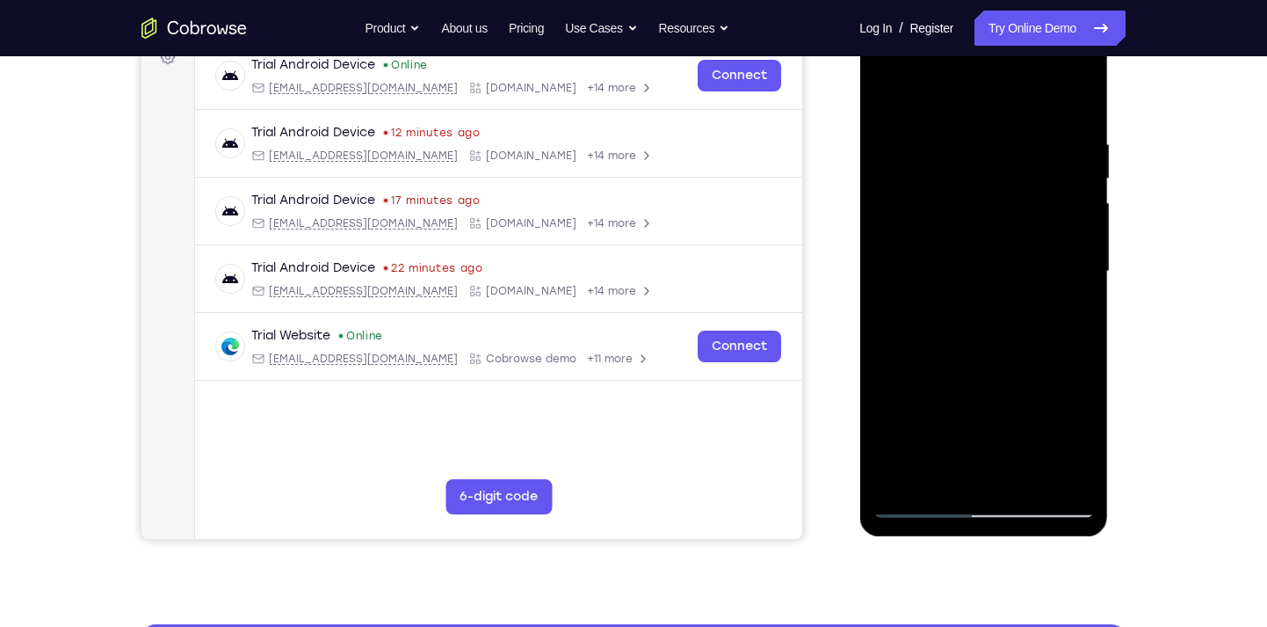
scroll to position [317, 0]
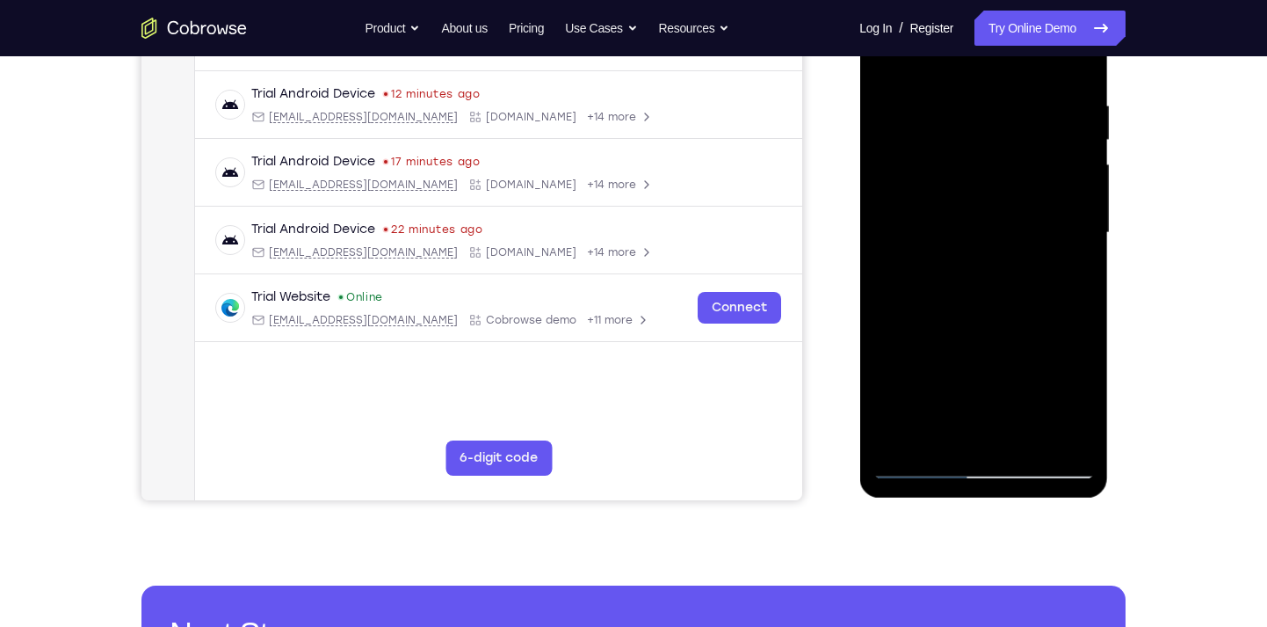
click at [961, 425] on div at bounding box center [983, 233] width 221 height 492
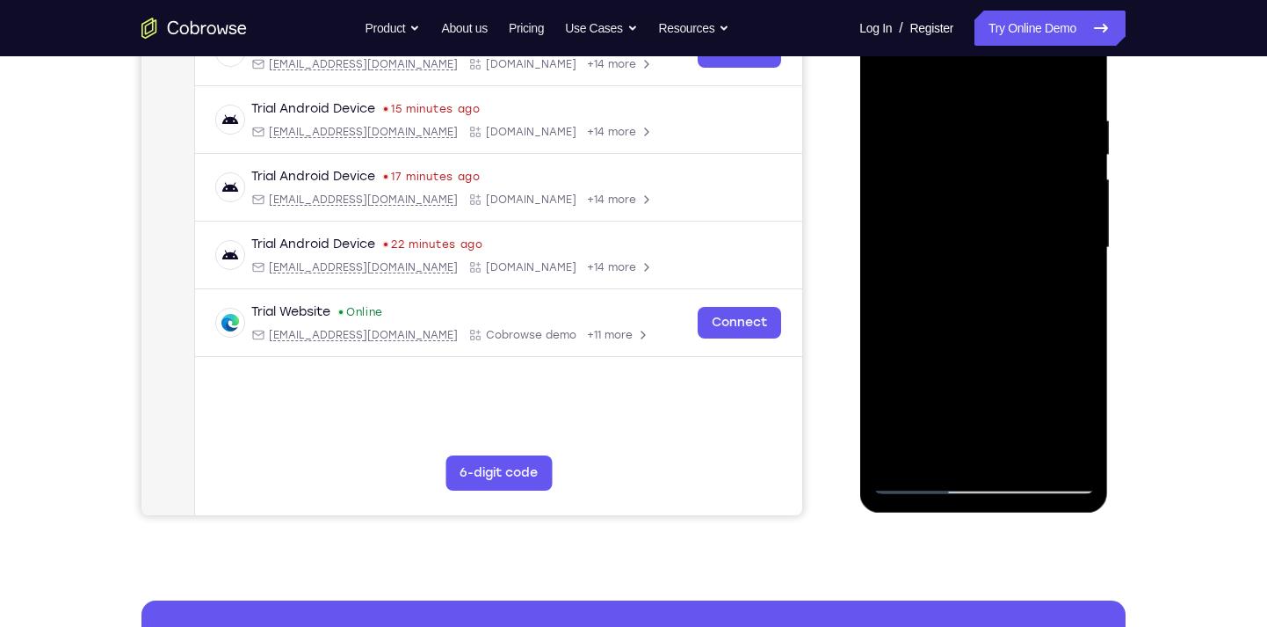
scroll to position [300, 0]
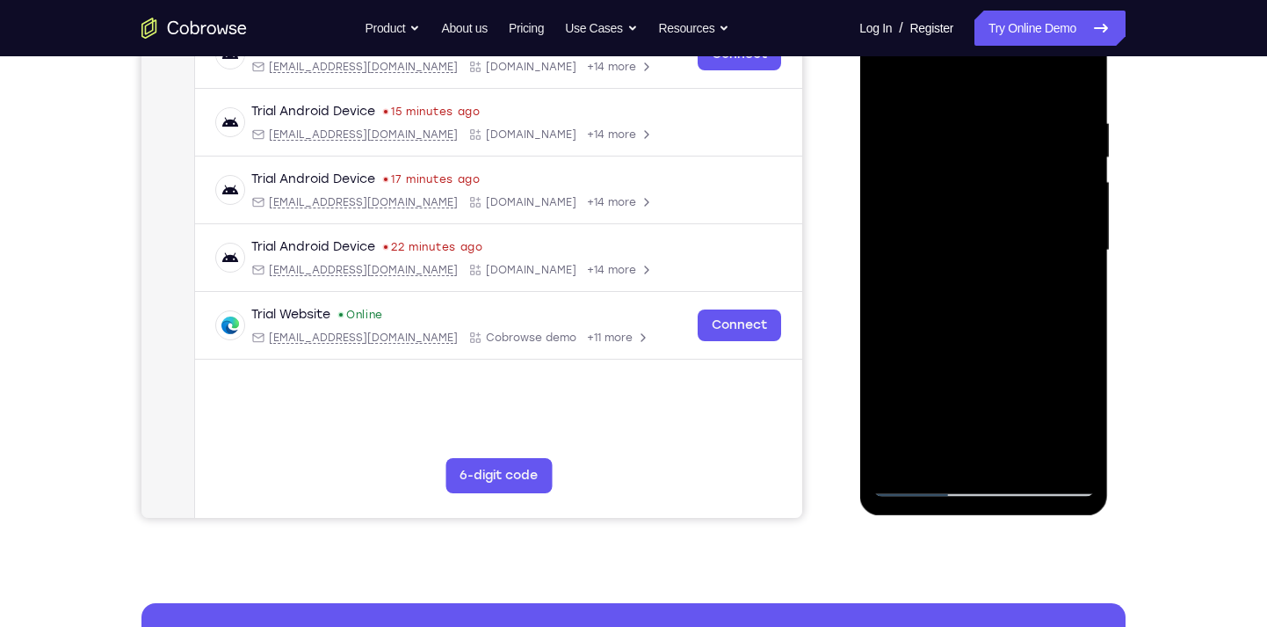
click at [892, 80] on div at bounding box center [983, 250] width 221 height 492
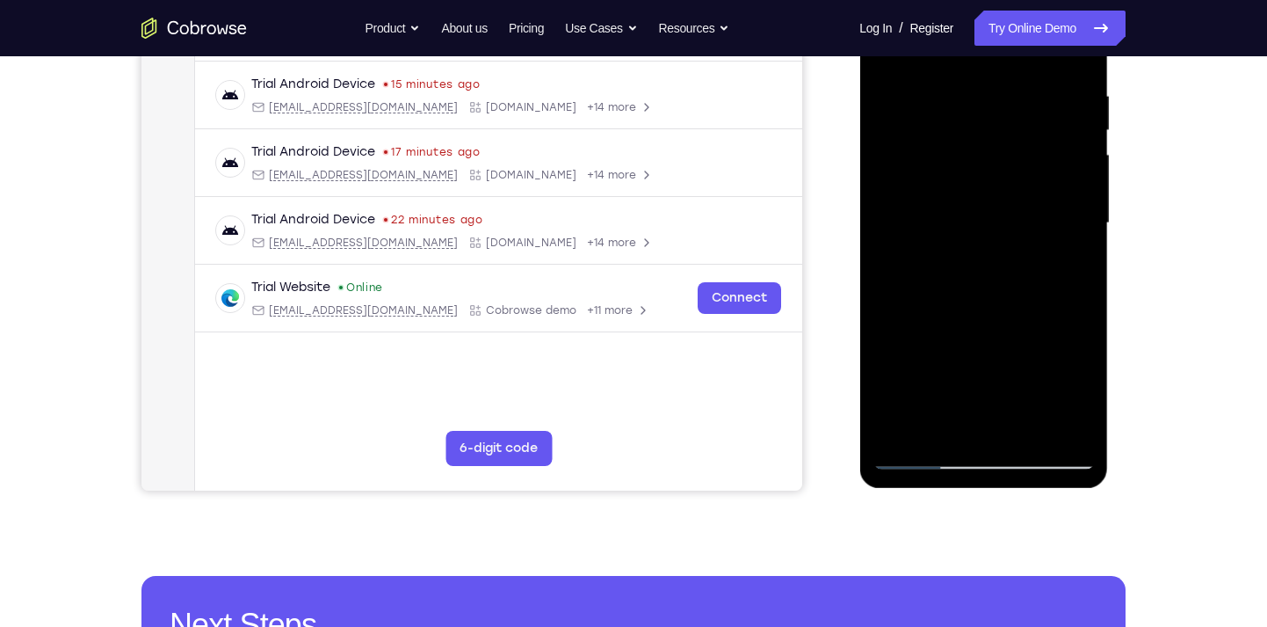
drag, startPoint x: 1020, startPoint y: 251, endPoint x: 1024, endPoint y: 145, distance: 106.4
click at [1024, 145] on div at bounding box center [983, 223] width 221 height 492
drag, startPoint x: 879, startPoint y: 192, endPoint x: 901, endPoint y: 425, distance: 233.9
click at [901, 425] on div at bounding box center [983, 223] width 221 height 492
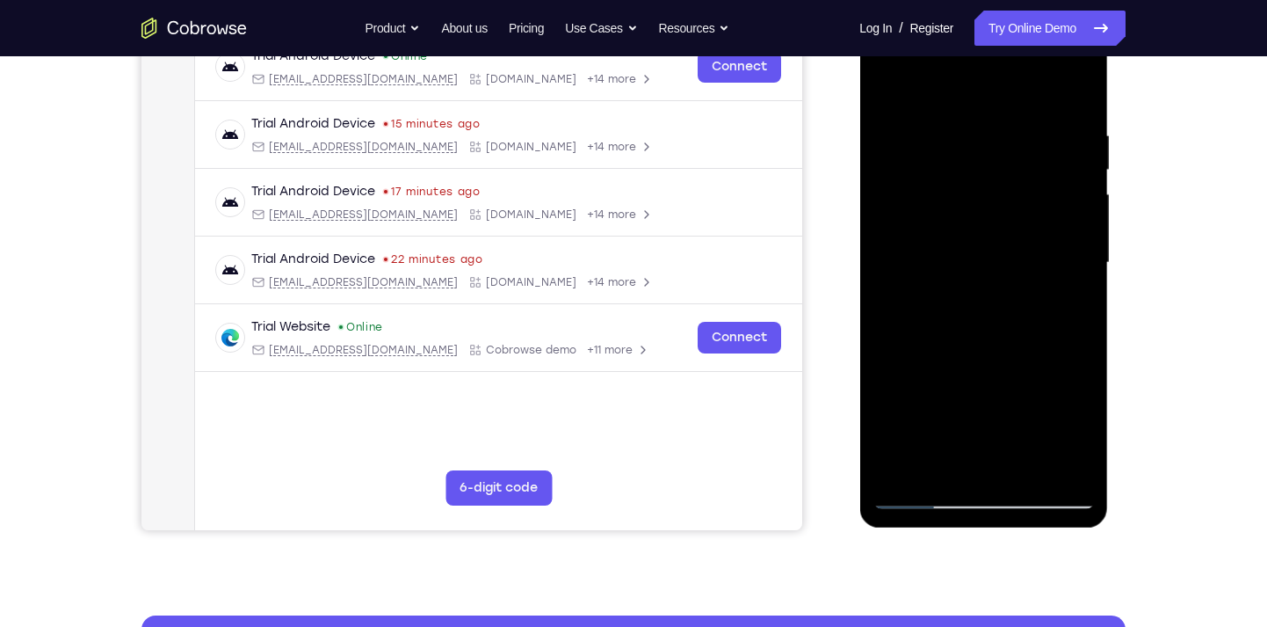
scroll to position [269, 0]
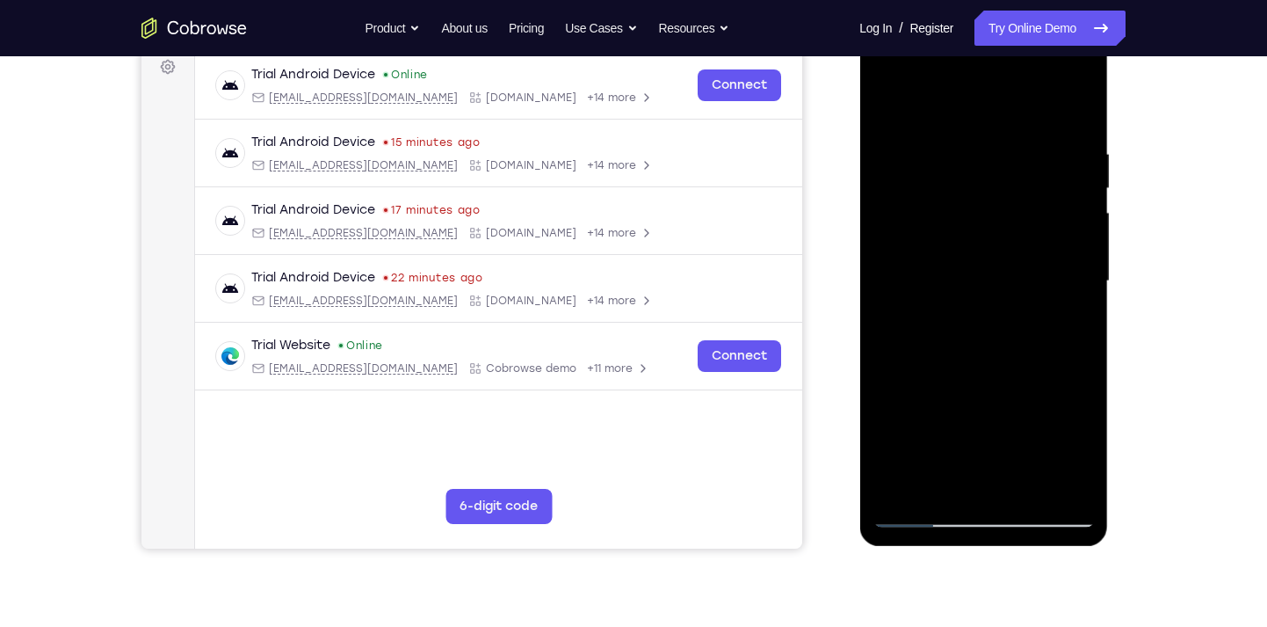
click at [894, 103] on div at bounding box center [983, 281] width 221 height 492
click at [904, 143] on div at bounding box center [983, 281] width 221 height 492
click at [912, 479] on div at bounding box center [983, 281] width 221 height 492
drag, startPoint x: 998, startPoint y: 353, endPoint x: 999, endPoint y: 242, distance: 111.6
click at [999, 242] on div at bounding box center [983, 281] width 221 height 492
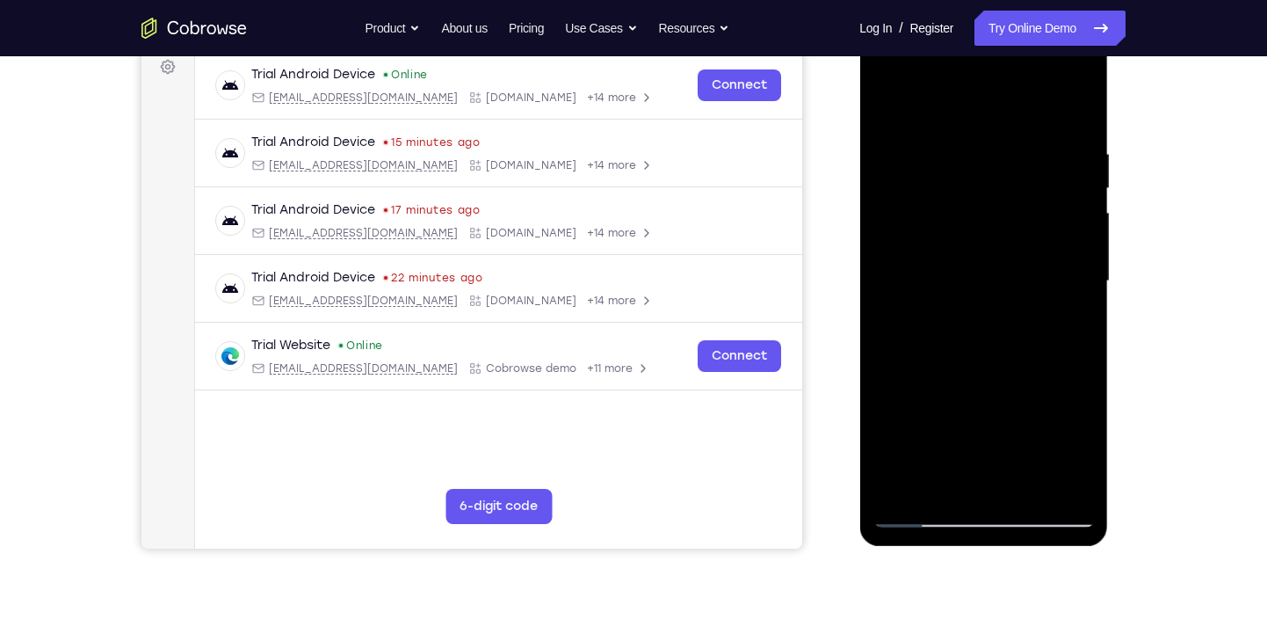
drag, startPoint x: 1009, startPoint y: 328, endPoint x: 1005, endPoint y: 208, distance: 119.6
click at [1005, 208] on div at bounding box center [983, 281] width 221 height 492
drag, startPoint x: 1012, startPoint y: 346, endPoint x: 1010, endPoint y: 208, distance: 138.0
click at [1010, 208] on div at bounding box center [983, 281] width 221 height 492
drag, startPoint x: 1011, startPoint y: 323, endPoint x: 996, endPoint y: 163, distance: 161.5
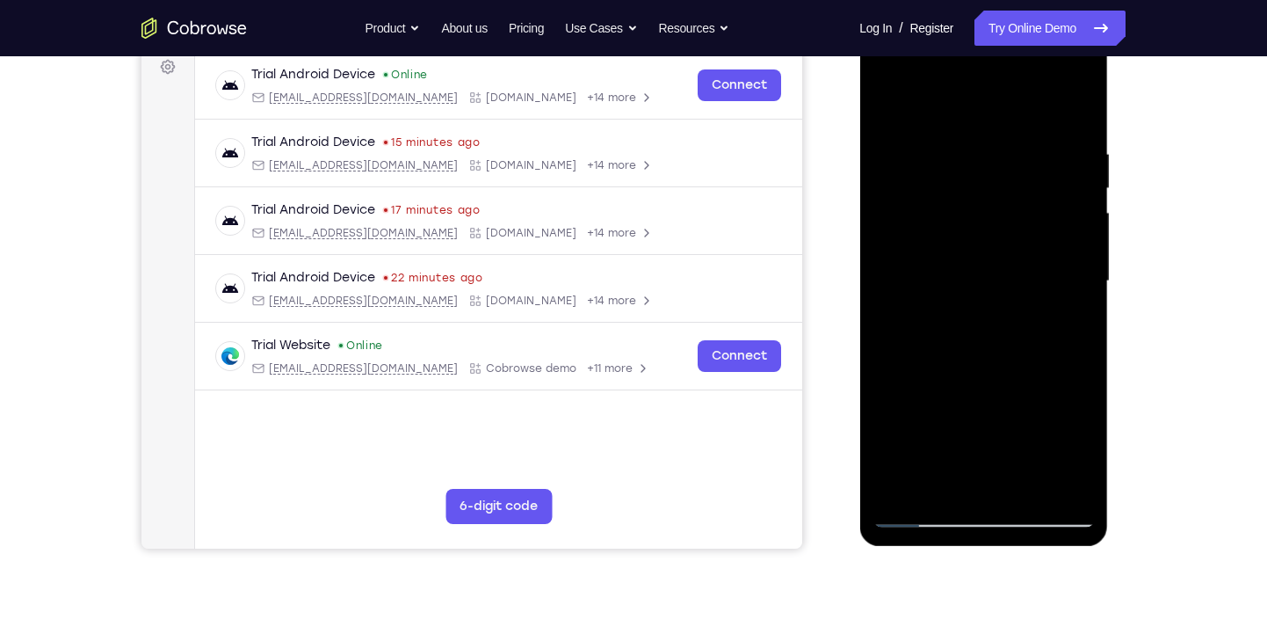
click at [996, 163] on div at bounding box center [983, 281] width 221 height 492
click at [898, 194] on div at bounding box center [983, 281] width 221 height 492
click at [1070, 114] on div at bounding box center [983, 281] width 221 height 492
click at [1027, 494] on div at bounding box center [983, 281] width 221 height 492
click at [973, 257] on div at bounding box center [983, 281] width 221 height 492
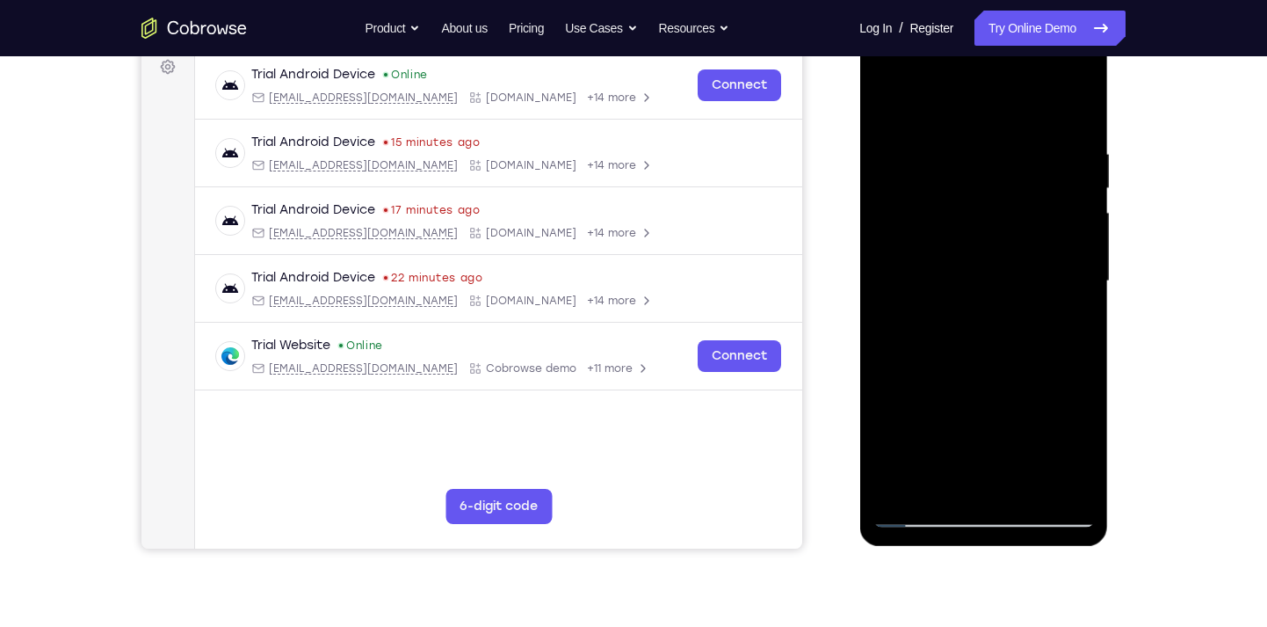
click at [889, 112] on div at bounding box center [983, 281] width 221 height 492
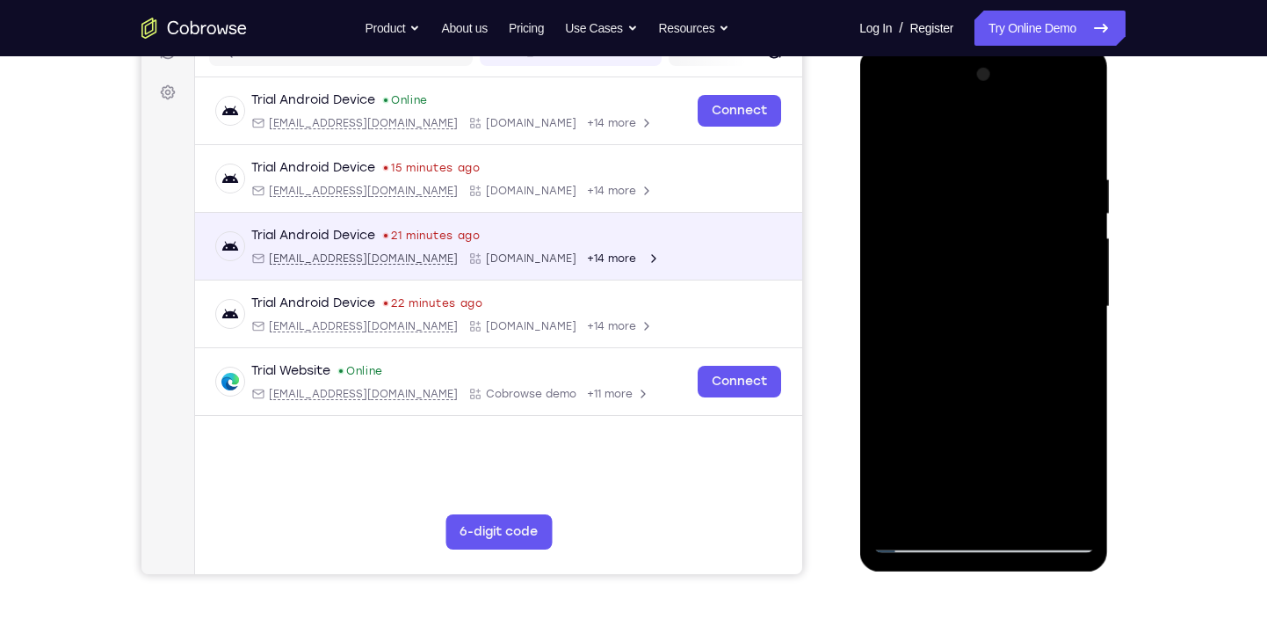
scroll to position [241, 0]
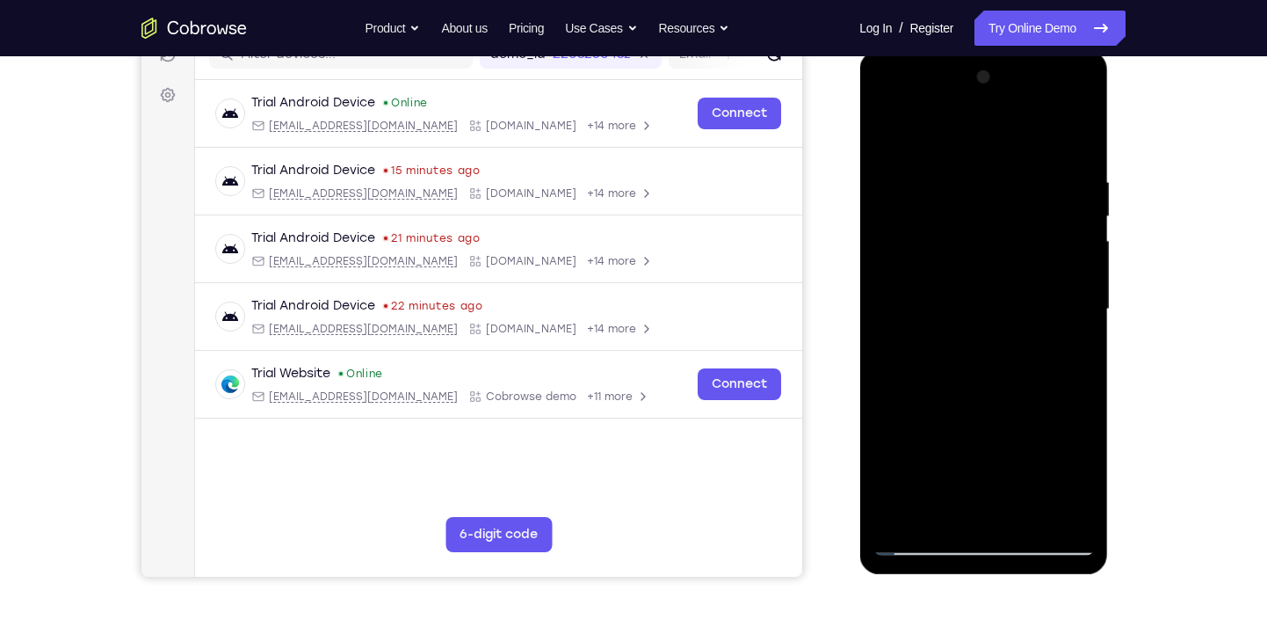
click at [997, 283] on div at bounding box center [983, 309] width 221 height 492
click at [878, 135] on div at bounding box center [983, 309] width 221 height 492
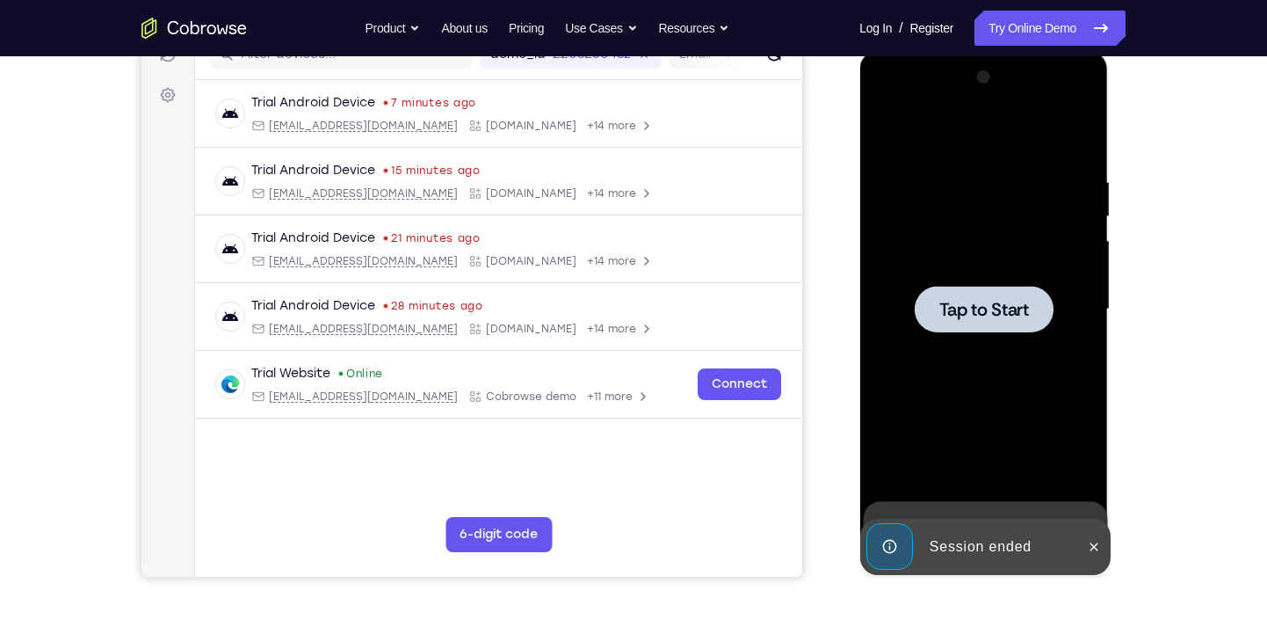
click at [986, 303] on span "Tap to Start" at bounding box center [984, 310] width 90 height 18
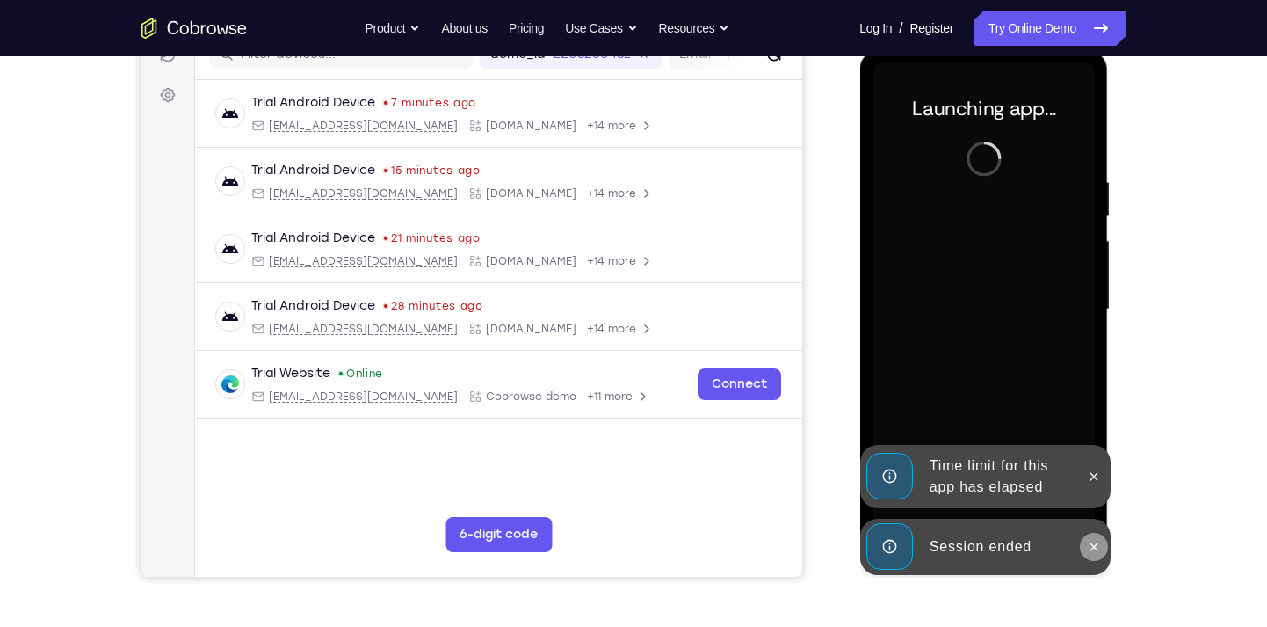
click at [1090, 541] on icon at bounding box center [1093, 547] width 14 height 14
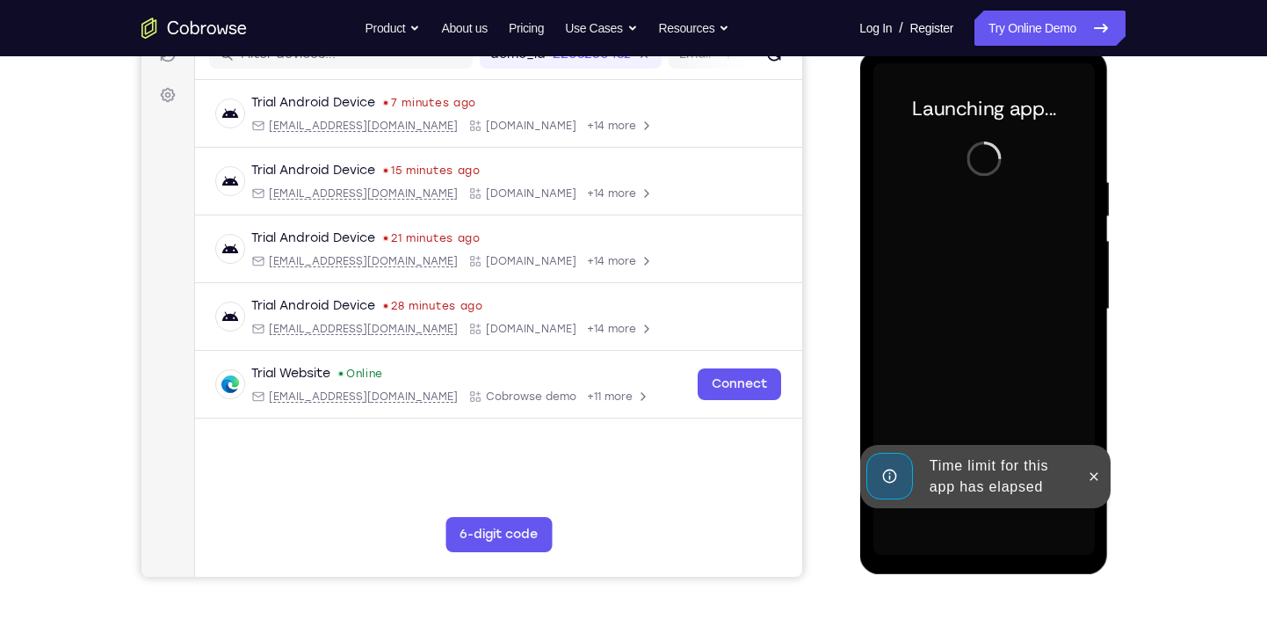
click at [1090, 508] on div "Time limit for this app has elapsed" at bounding box center [985, 476] width 250 height 63
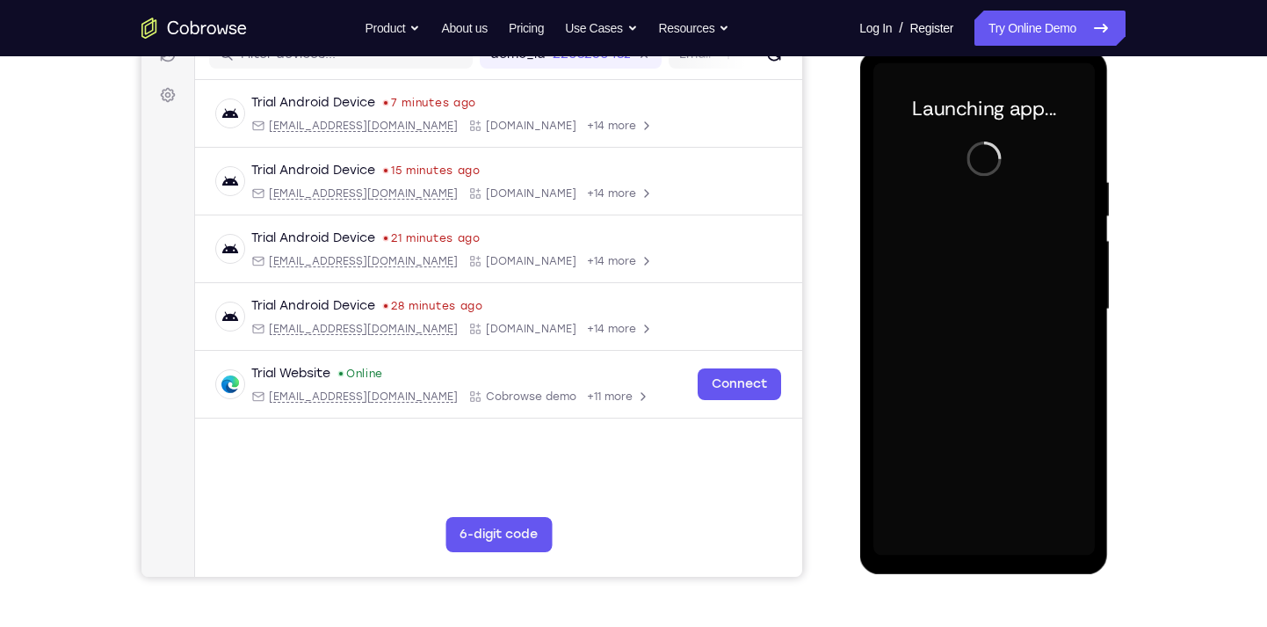
click at [1090, 541] on div at bounding box center [983, 309] width 221 height 492
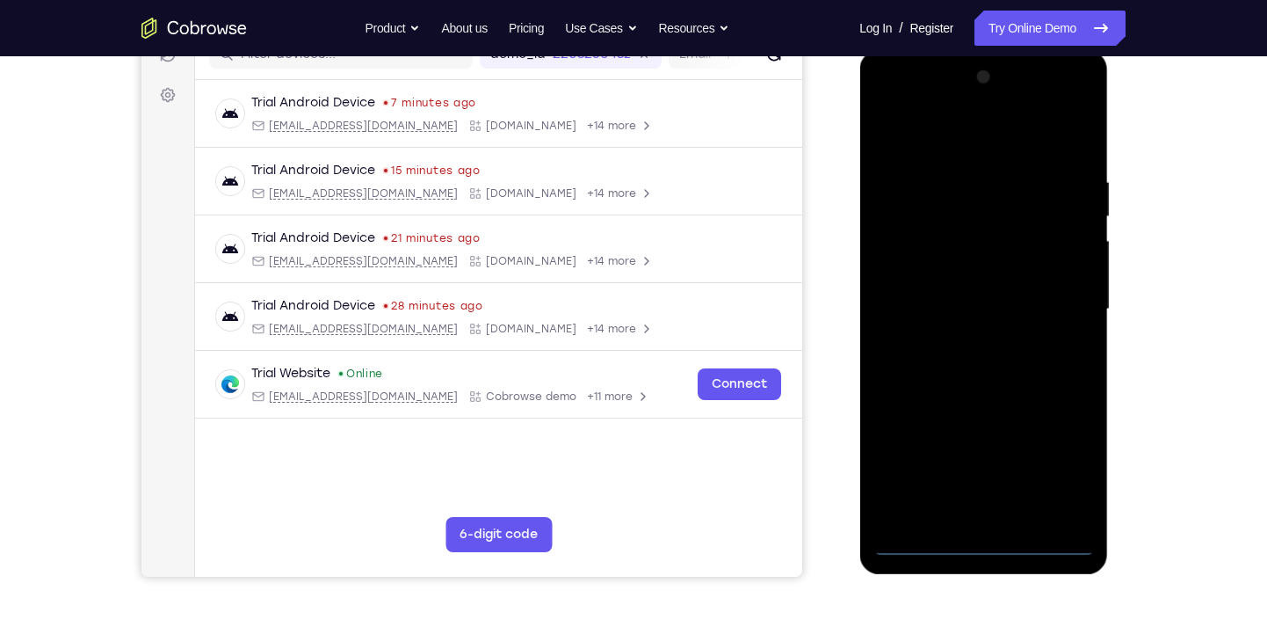
click at [972, 550] on div at bounding box center [983, 309] width 221 height 492
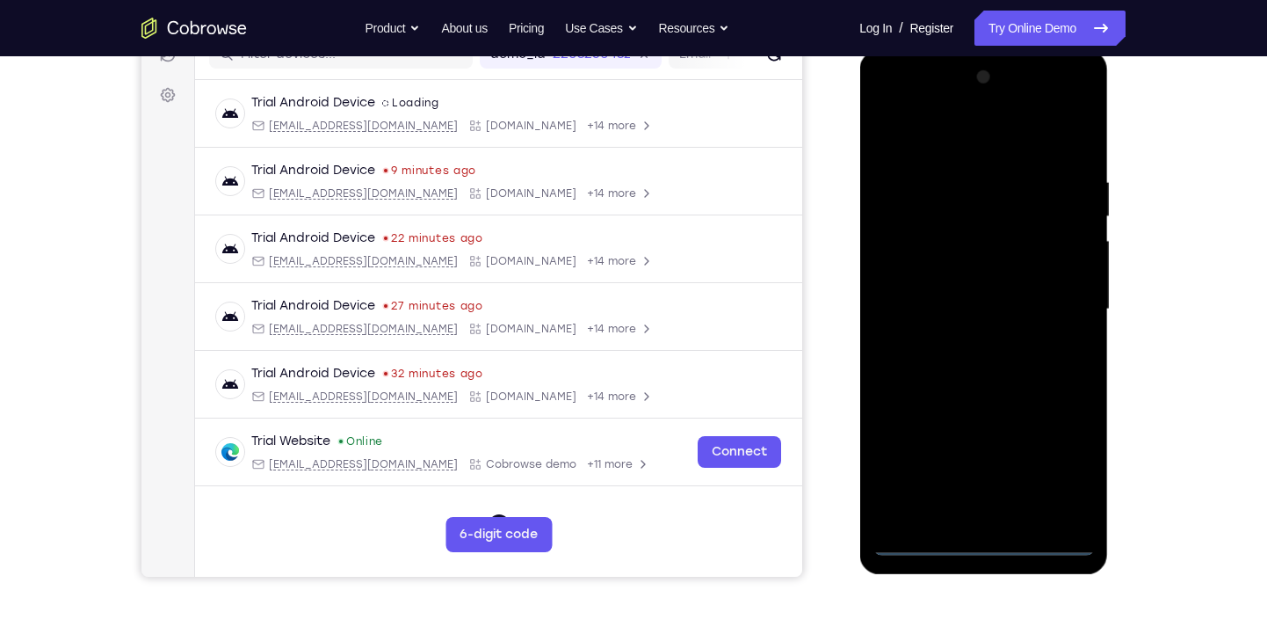
click at [1065, 466] on div at bounding box center [983, 309] width 221 height 492
click at [942, 130] on div at bounding box center [983, 309] width 221 height 492
click at [1060, 301] on div at bounding box center [983, 309] width 221 height 492
click at [996, 518] on div at bounding box center [983, 309] width 221 height 492
click at [969, 282] on div at bounding box center [983, 309] width 221 height 492
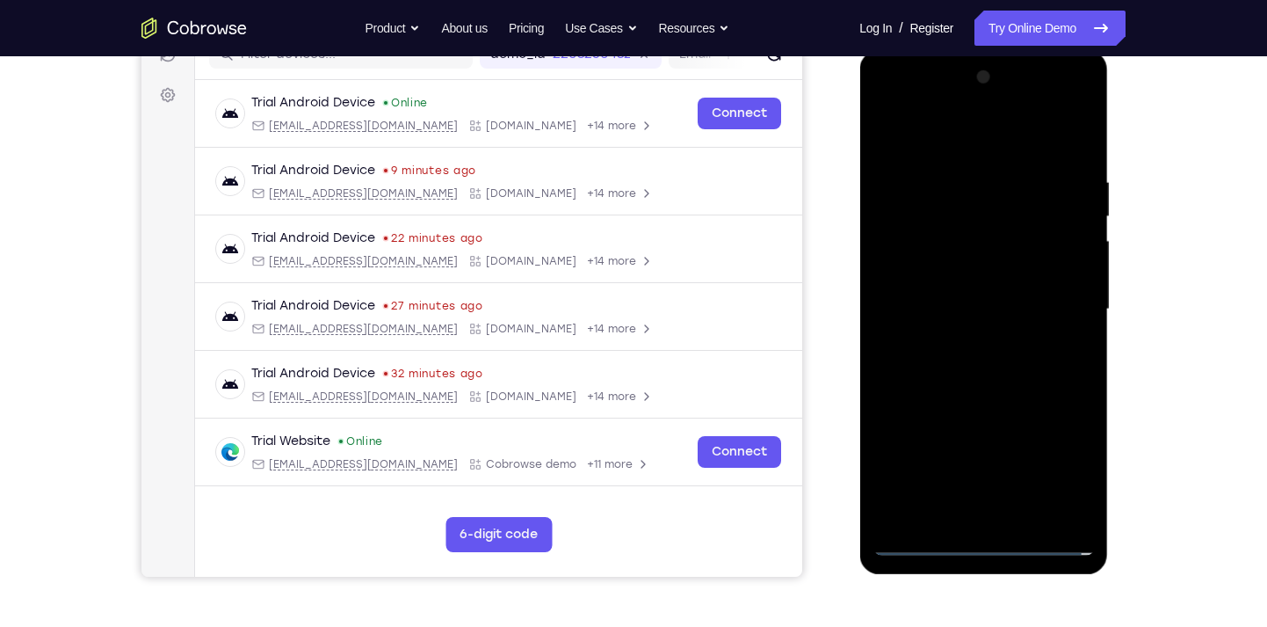
click at [969, 275] on div at bounding box center [983, 309] width 221 height 492
click at [973, 306] on div at bounding box center [983, 309] width 221 height 492
click at [980, 360] on div at bounding box center [983, 309] width 221 height 492
click at [1071, 156] on div at bounding box center [983, 309] width 221 height 492
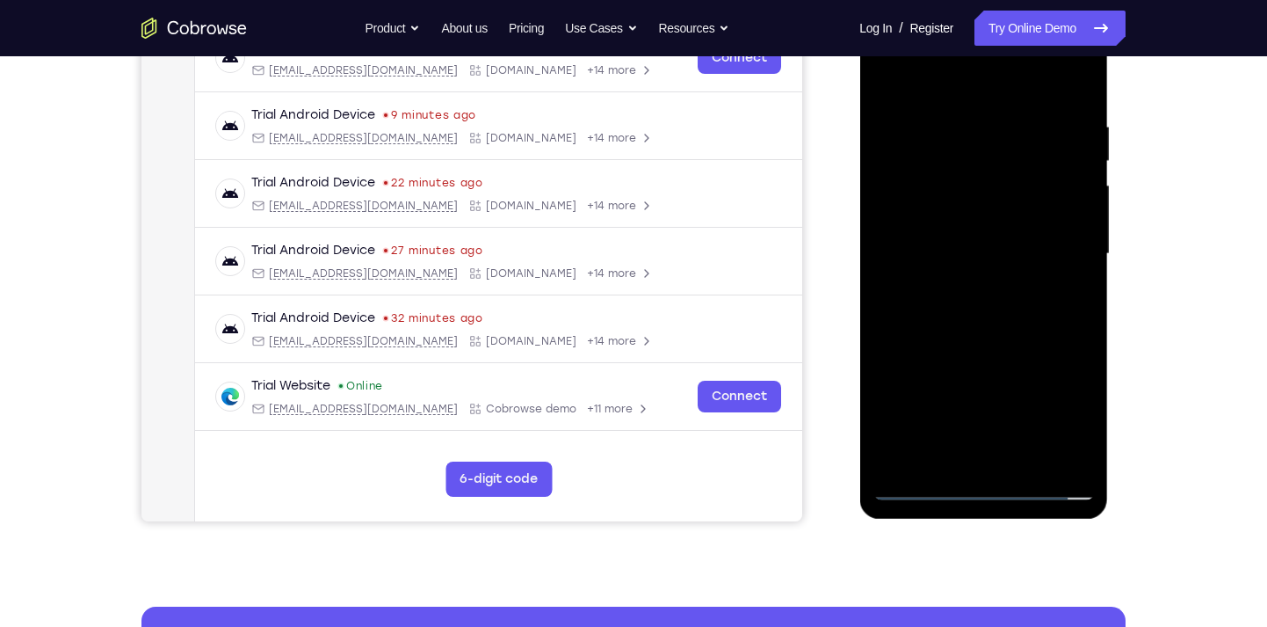
scroll to position [310, 0]
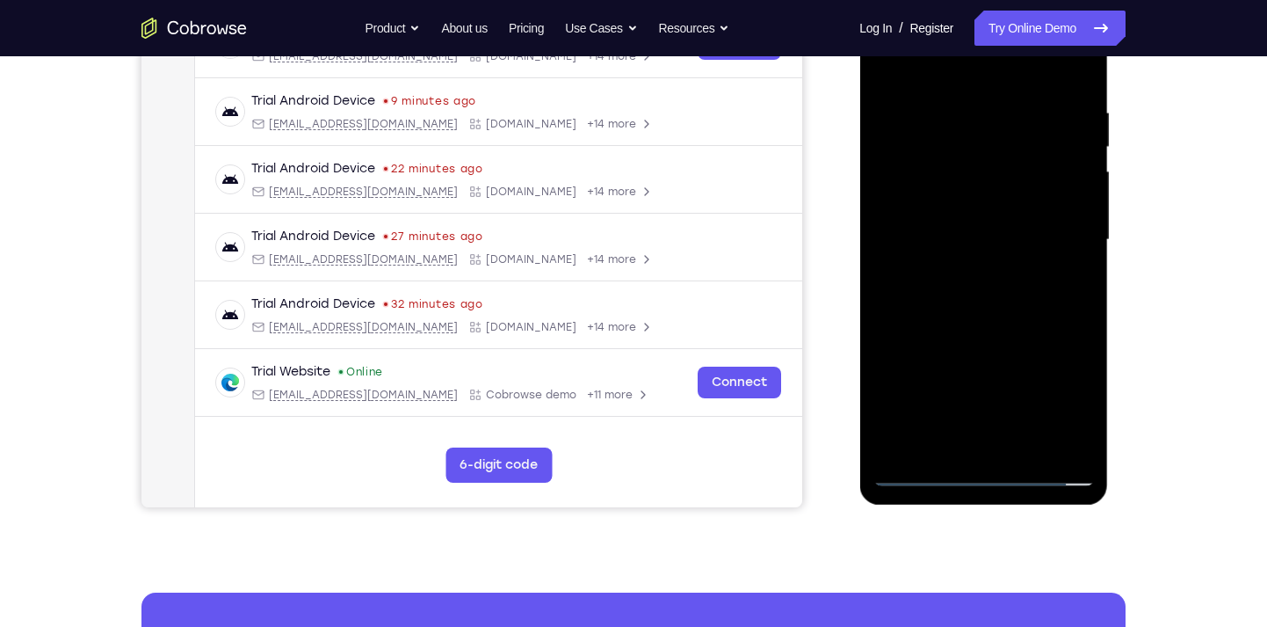
click at [1078, 319] on div at bounding box center [983, 240] width 221 height 492
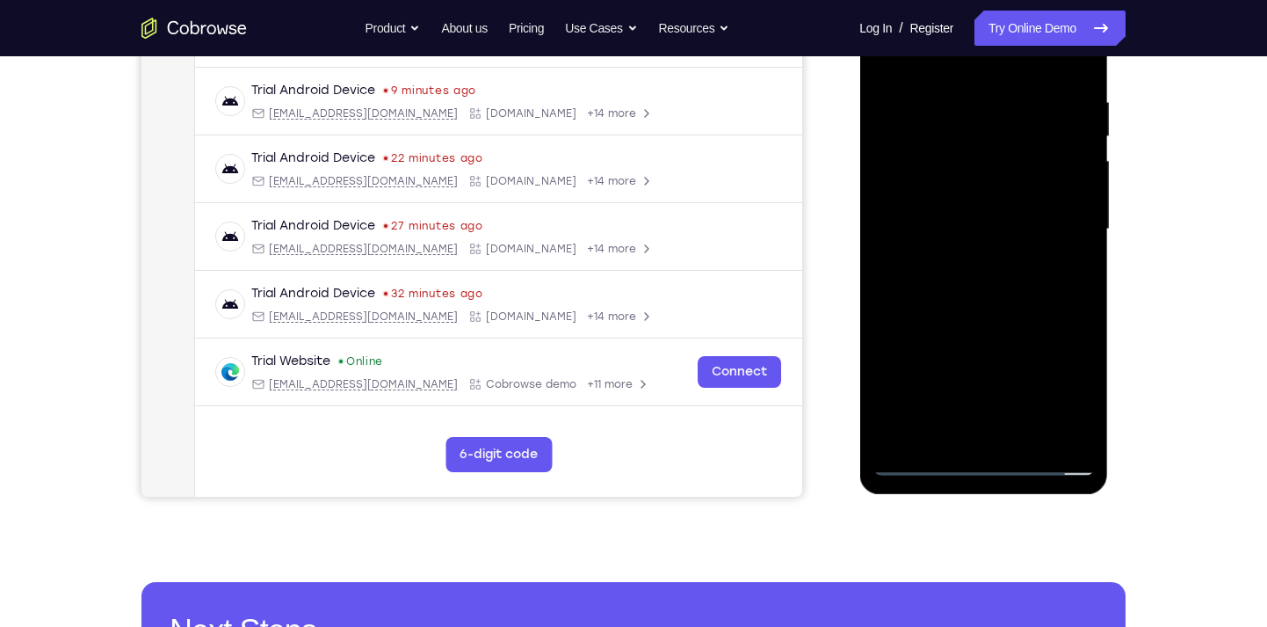
scroll to position [322, 0]
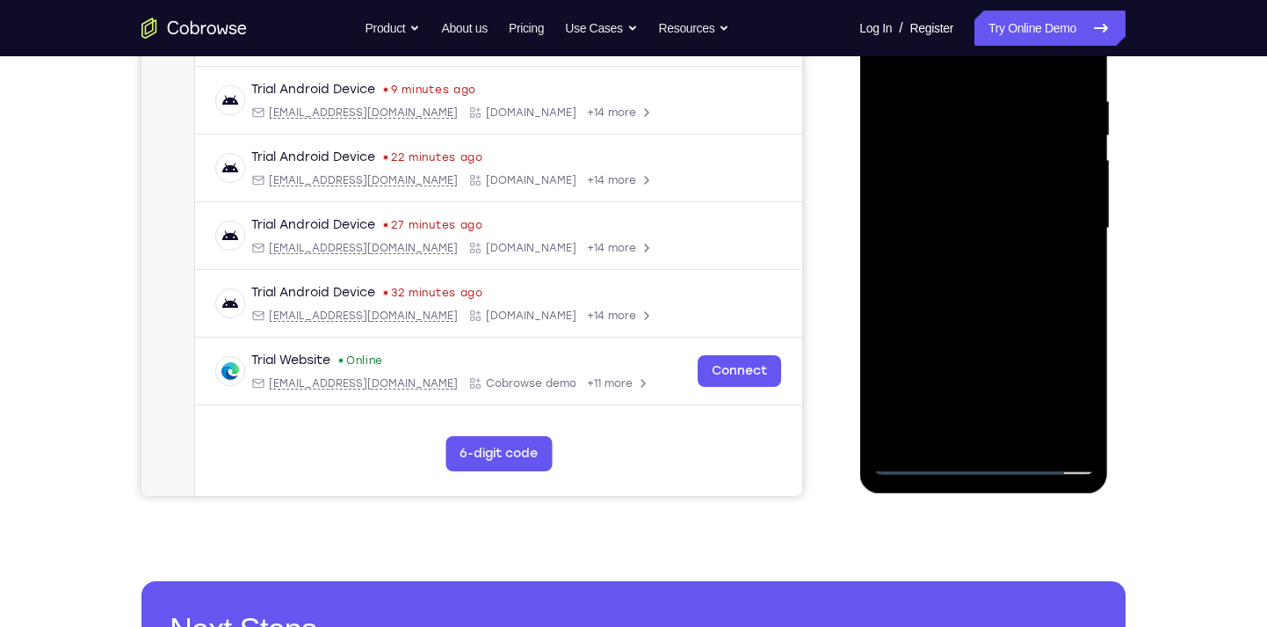
click at [1078, 306] on div at bounding box center [983, 228] width 221 height 492
drag, startPoint x: 1048, startPoint y: 324, endPoint x: 1048, endPoint y: 268, distance: 56.2
click at [1048, 268] on div at bounding box center [983, 228] width 221 height 492
click at [1032, 429] on div at bounding box center [983, 228] width 221 height 492
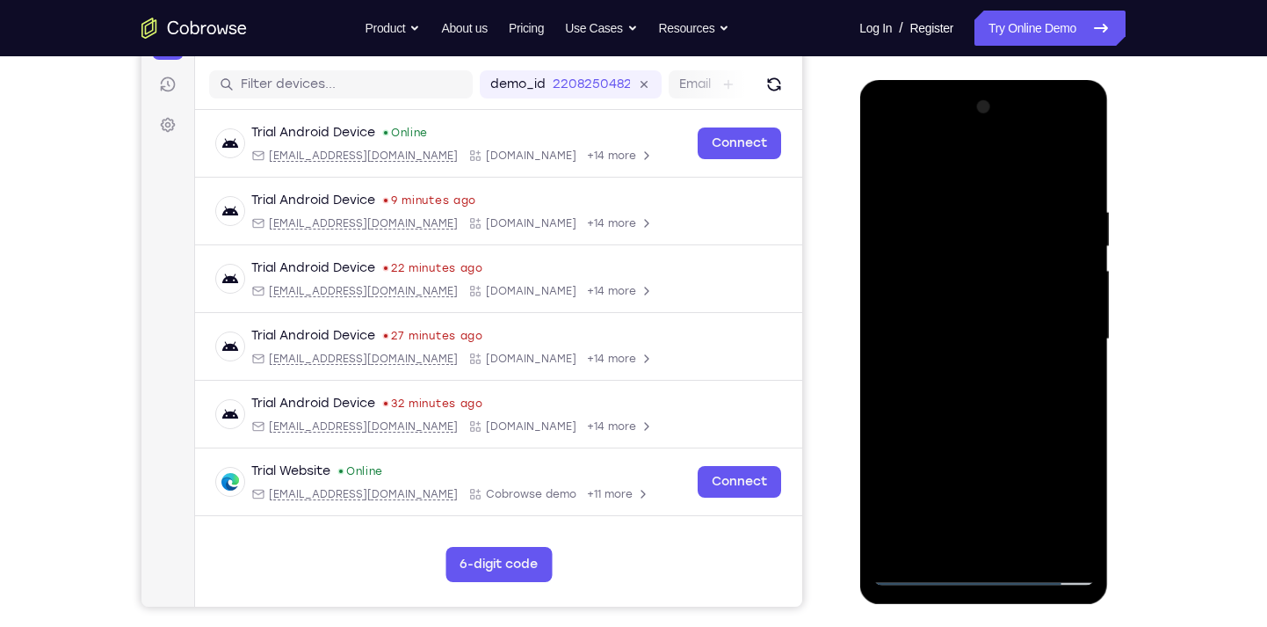
scroll to position [209, 0]
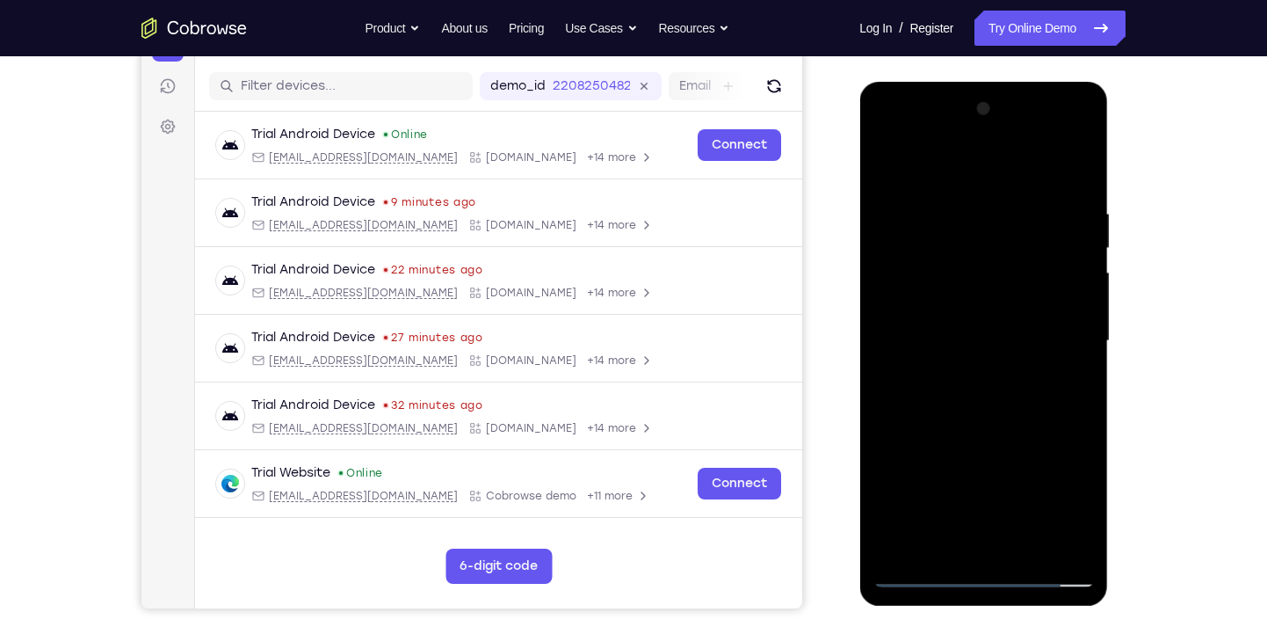
click at [1012, 435] on div at bounding box center [983, 341] width 221 height 492
click at [1005, 312] on div at bounding box center [983, 341] width 221 height 492
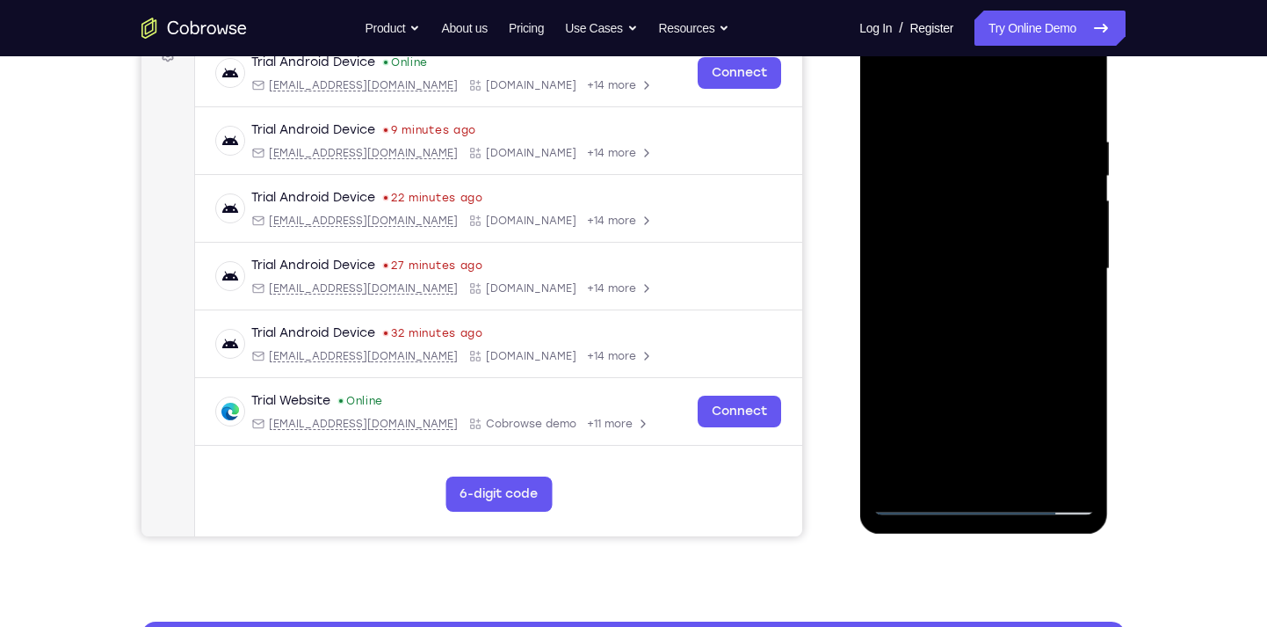
scroll to position [287, 0]
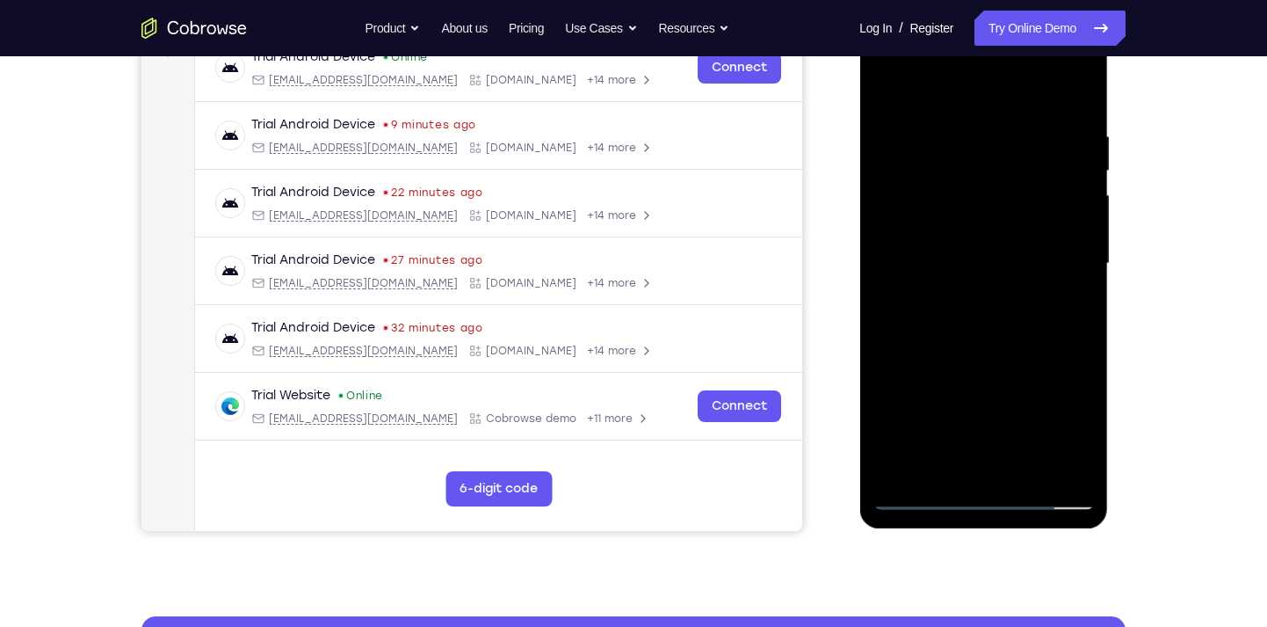
click at [962, 466] on div at bounding box center [983, 264] width 221 height 492
click at [1071, 313] on div at bounding box center [983, 264] width 221 height 492
click at [1059, 269] on div at bounding box center [983, 264] width 221 height 492
click at [1013, 416] on div at bounding box center [983, 264] width 221 height 492
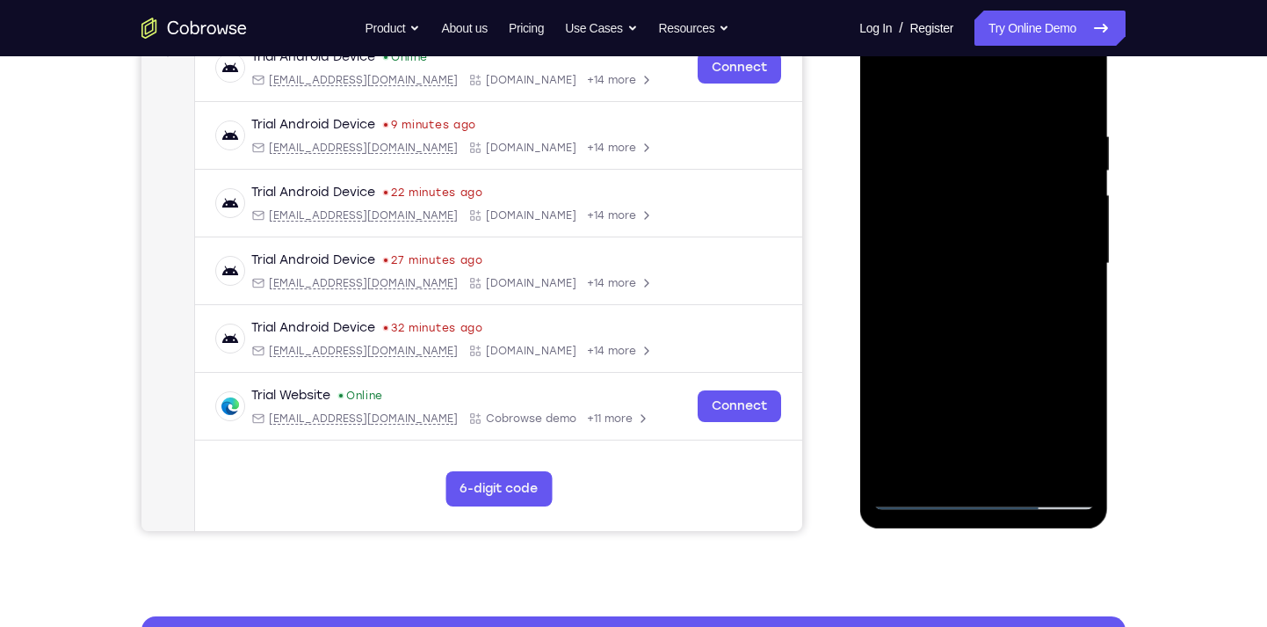
click at [1013, 398] on div at bounding box center [983, 264] width 221 height 492
click at [1025, 237] on div at bounding box center [983, 264] width 221 height 492
click at [886, 94] on div at bounding box center [983, 264] width 221 height 492
click at [891, 89] on div at bounding box center [983, 264] width 221 height 492
drag, startPoint x: 1008, startPoint y: 398, endPoint x: 991, endPoint y: 33, distance: 365.1
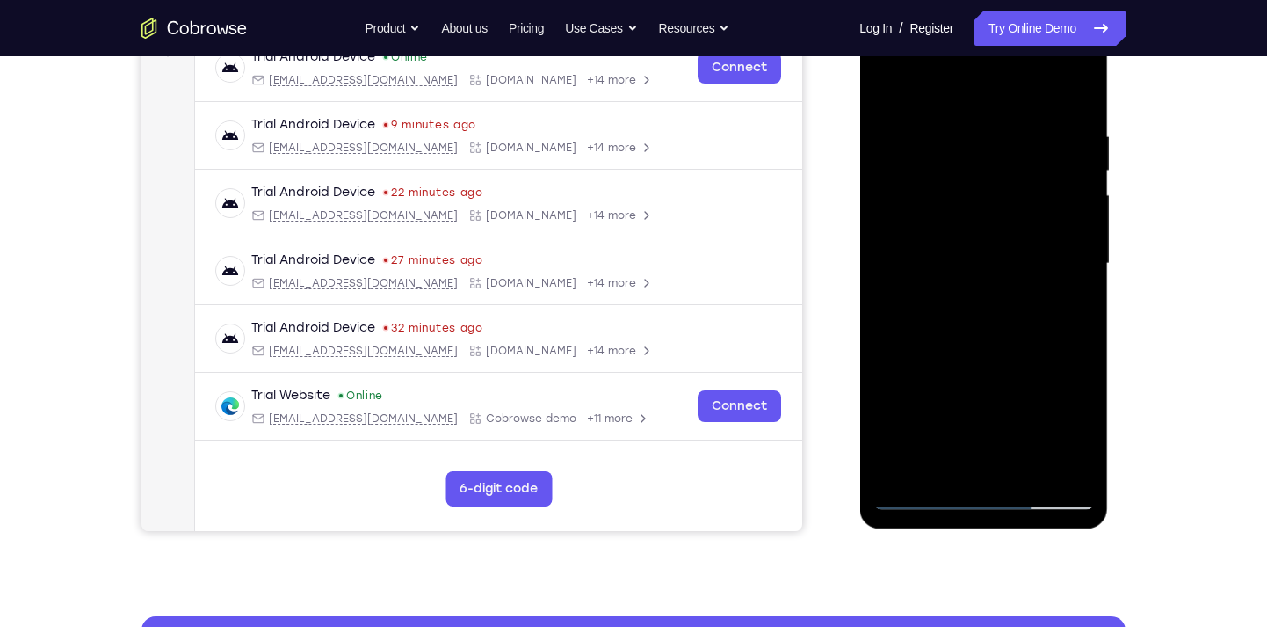
click at [991, 33] on div at bounding box center [983, 264] width 221 height 492
drag, startPoint x: 998, startPoint y: 344, endPoint x: 1000, endPoint y: 9, distance: 334.9
click at [1000, 9] on div at bounding box center [984, 266] width 249 height 524
drag, startPoint x: 1002, startPoint y: 350, endPoint x: 992, endPoint y: 9, distance: 341.1
click at [992, 9] on div at bounding box center [984, 266] width 249 height 524
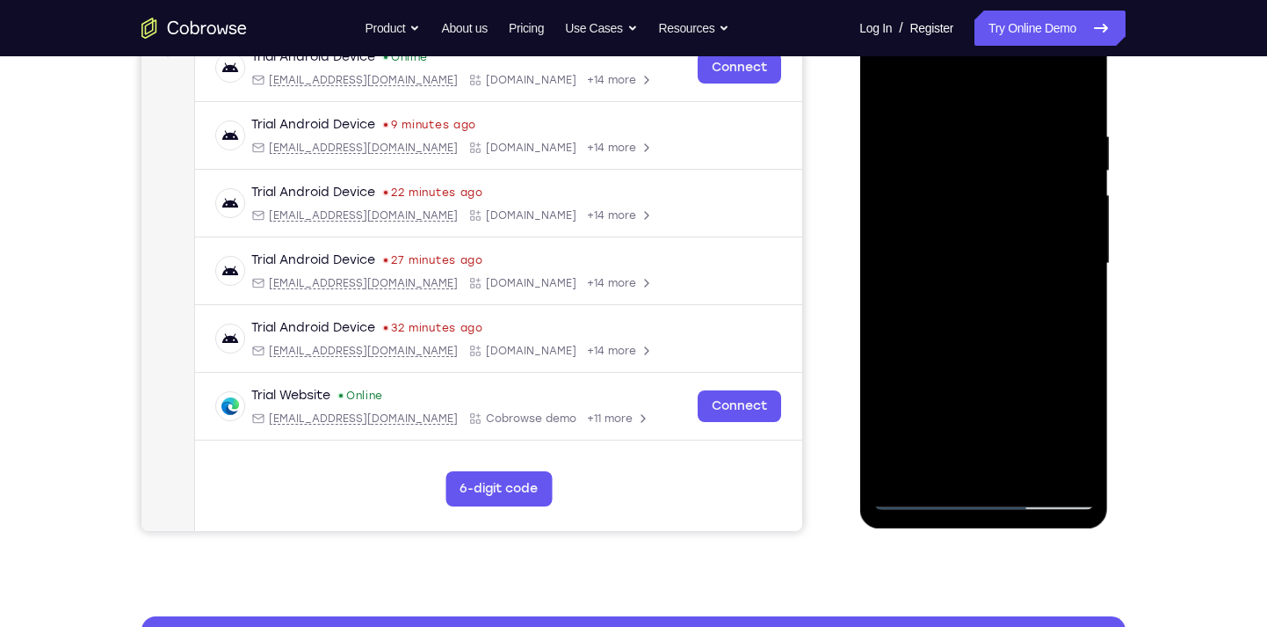
drag, startPoint x: 1000, startPoint y: 293, endPoint x: 1003, endPoint y: 138, distance: 154.7
click at [1003, 138] on div at bounding box center [983, 264] width 221 height 492
drag, startPoint x: 1041, startPoint y: 396, endPoint x: 1039, endPoint y: 110, distance: 285.6
click at [1039, 110] on div at bounding box center [983, 264] width 221 height 492
drag, startPoint x: 1036, startPoint y: 384, endPoint x: 1044, endPoint y: 287, distance: 97.9
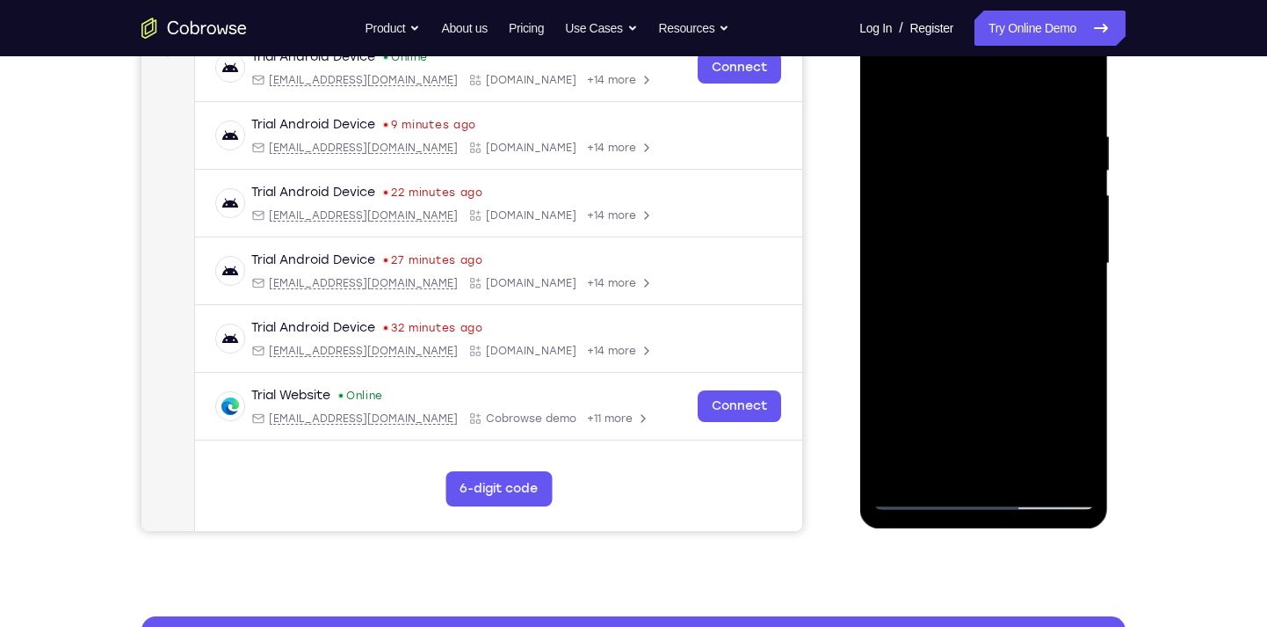
click at [1044, 287] on div at bounding box center [983, 264] width 221 height 492
drag, startPoint x: 1012, startPoint y: 398, endPoint x: 1027, endPoint y: 148, distance: 250.9
click at [1027, 148] on div at bounding box center [983, 264] width 221 height 492
drag, startPoint x: 1032, startPoint y: 342, endPoint x: 1022, endPoint y: 91, distance: 251.5
click at [1022, 91] on div at bounding box center [983, 264] width 221 height 492
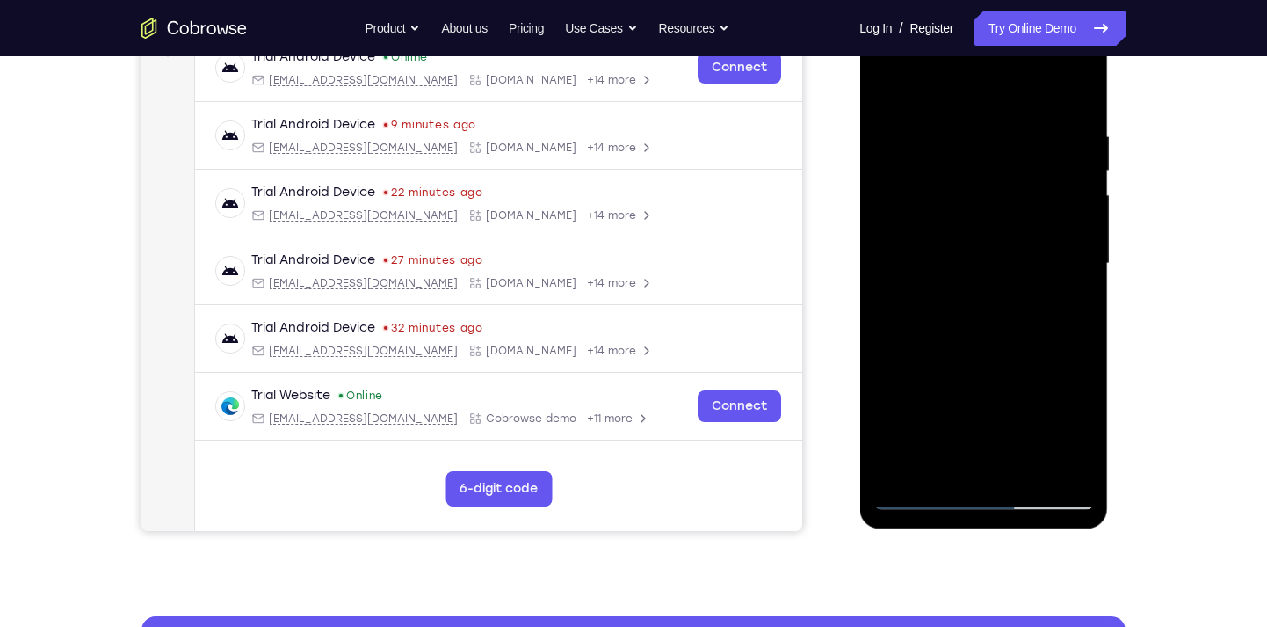
drag, startPoint x: 1018, startPoint y: 353, endPoint x: 1005, endPoint y: 79, distance: 274.5
click at [1005, 79] on div at bounding box center [983, 264] width 221 height 492
drag, startPoint x: 1035, startPoint y: 345, endPoint x: 1062, endPoint y: 136, distance: 210.0
click at [1062, 136] on div at bounding box center [983, 264] width 221 height 492
drag, startPoint x: 1026, startPoint y: 316, endPoint x: 1029, endPoint y: 258, distance: 57.2
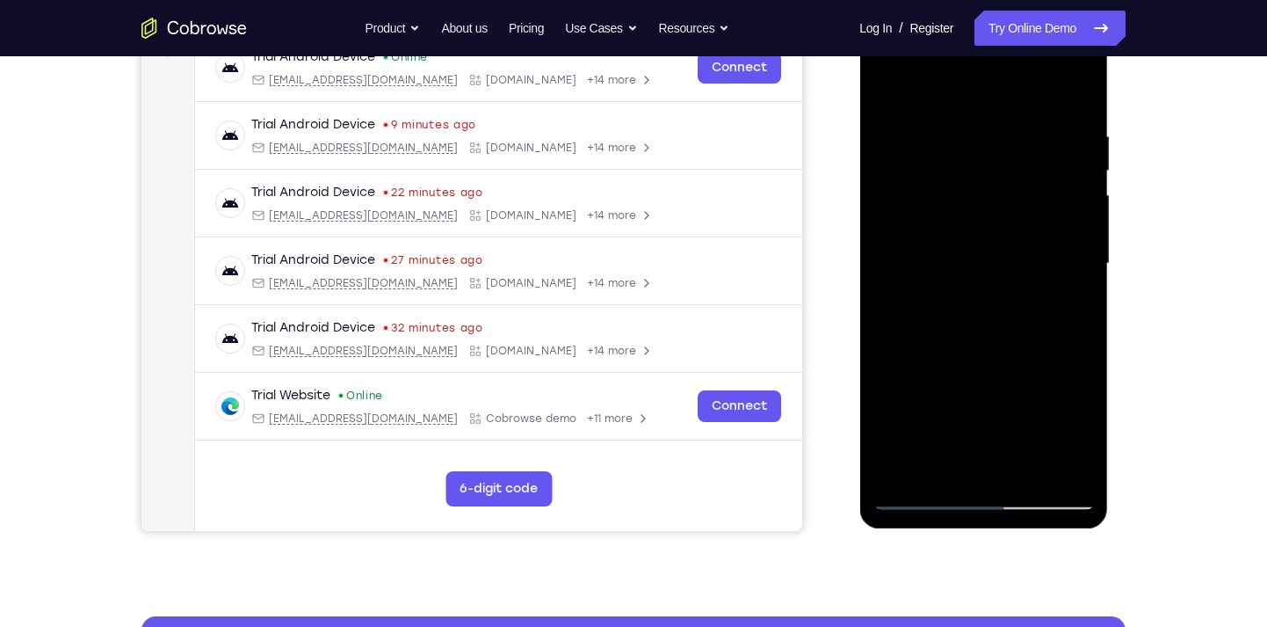
click at [1029, 258] on div at bounding box center [983, 264] width 221 height 492
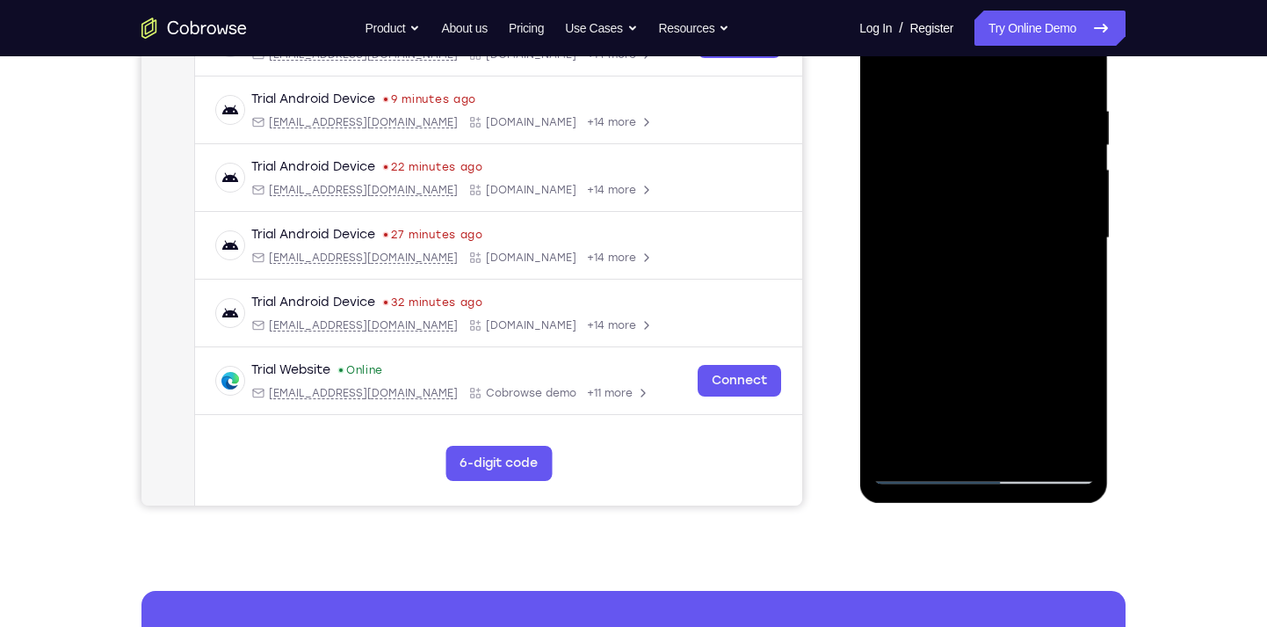
drag, startPoint x: 1029, startPoint y: 337, endPoint x: 1031, endPoint y: 265, distance: 71.2
click at [1031, 265] on div at bounding box center [983, 238] width 221 height 492
drag, startPoint x: 1031, startPoint y: 227, endPoint x: 1029, endPoint y: 262, distance: 35.2
click at [1029, 262] on div at bounding box center [983, 238] width 221 height 492
drag, startPoint x: 1024, startPoint y: 377, endPoint x: 1022, endPoint y: 276, distance: 101.1
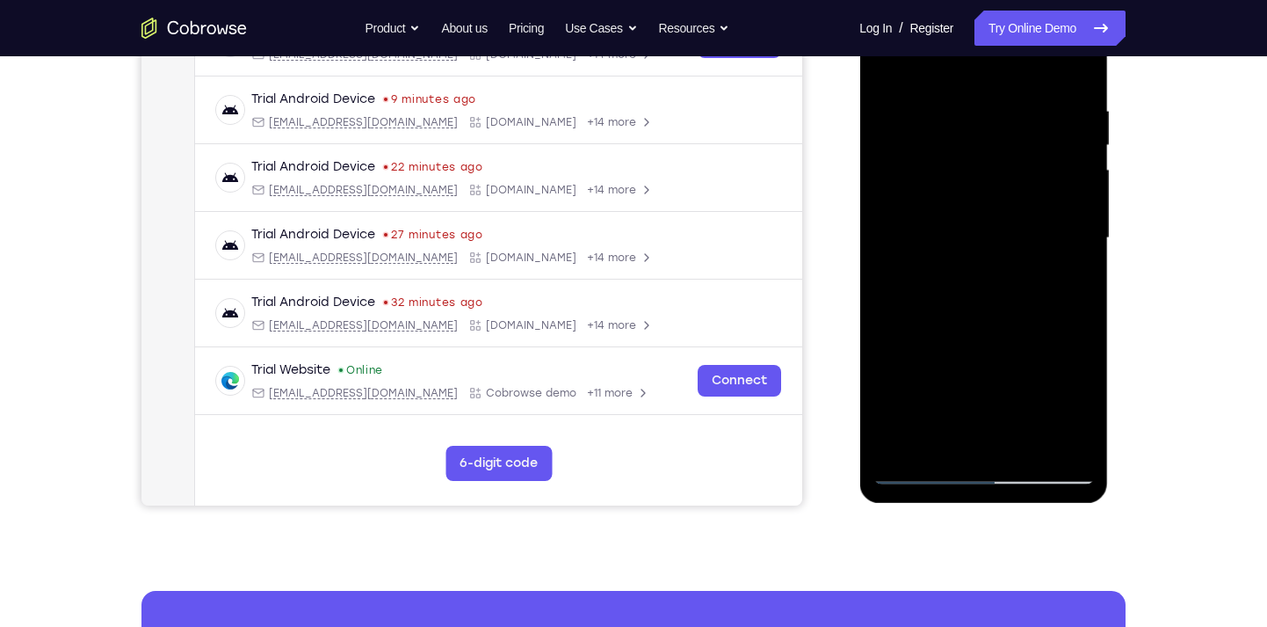
click at [1022, 276] on div at bounding box center [983, 238] width 221 height 492
click at [1066, 387] on div at bounding box center [983, 238] width 221 height 492
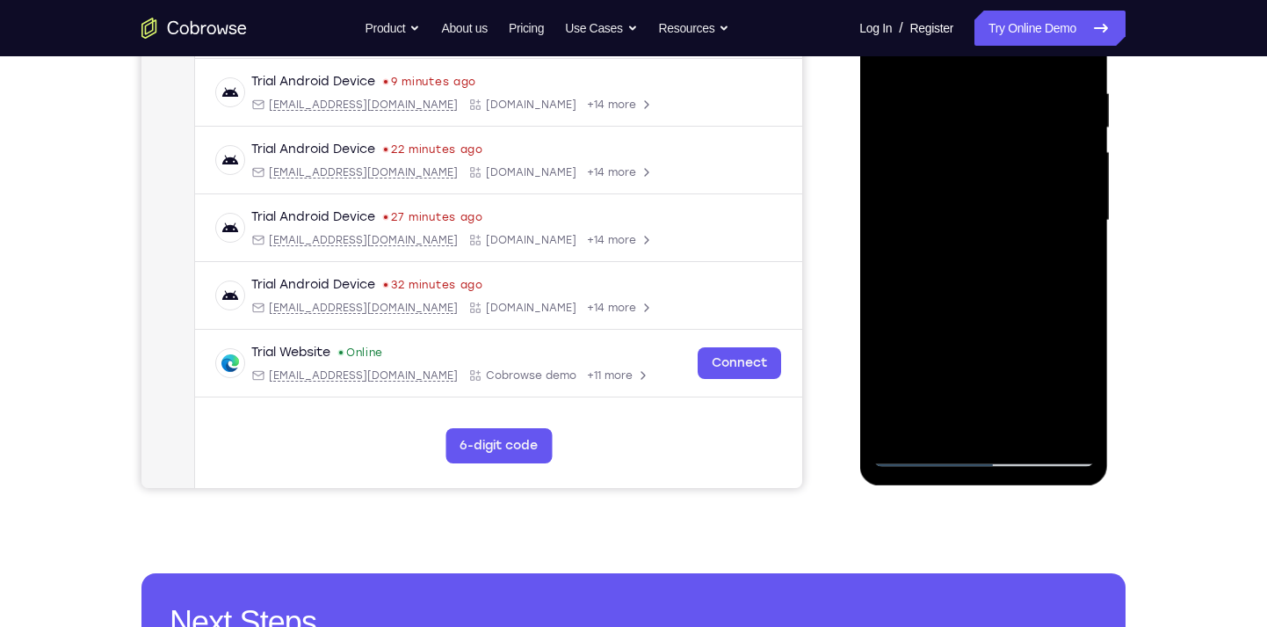
scroll to position [330, 0]
drag, startPoint x: 1044, startPoint y: 387, endPoint x: 1021, endPoint y: 215, distance: 172.9
click at [1021, 215] on div at bounding box center [983, 220] width 221 height 492
drag, startPoint x: 1026, startPoint y: 355, endPoint x: 971, endPoint y: 181, distance: 182.4
click at [971, 181] on div at bounding box center [983, 220] width 221 height 492
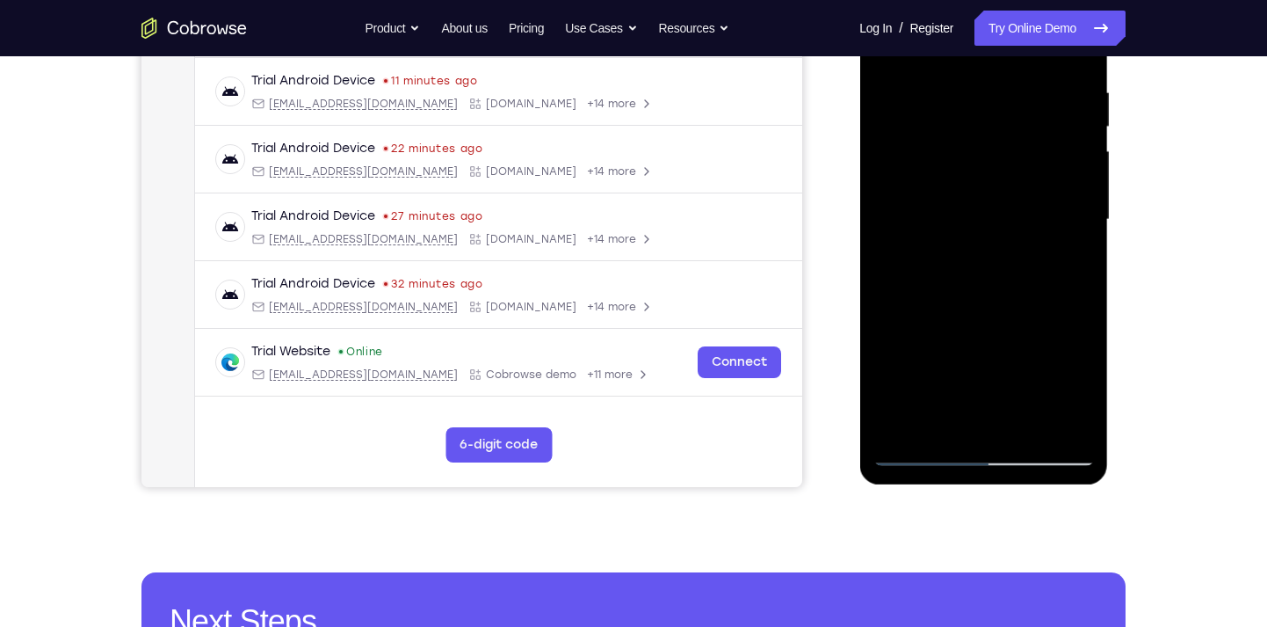
drag, startPoint x: 1016, startPoint y: 352, endPoint x: 1031, endPoint y: 146, distance: 207.1
click at [1031, 146] on div at bounding box center [983, 220] width 221 height 492
drag, startPoint x: 1027, startPoint y: 345, endPoint x: 1032, endPoint y: 183, distance: 161.8
click at [1032, 183] on div at bounding box center [983, 220] width 221 height 492
drag, startPoint x: 1031, startPoint y: 340, endPoint x: 1038, endPoint y: 290, distance: 50.6
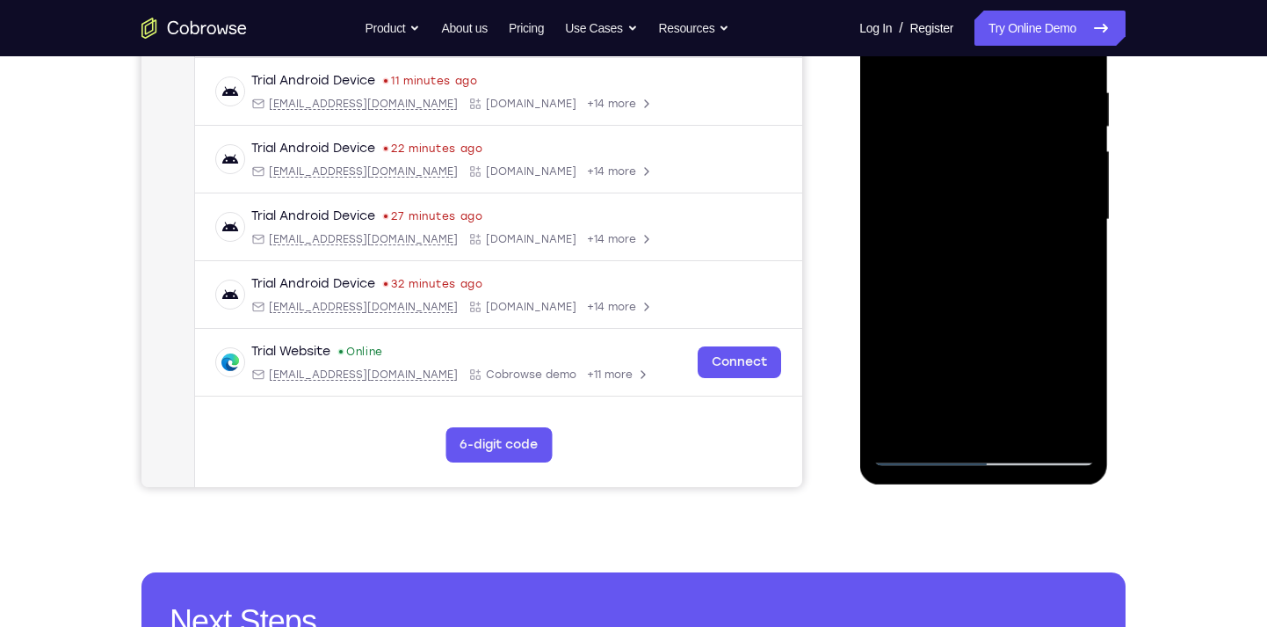
click at [1038, 290] on div at bounding box center [983, 220] width 221 height 492
drag, startPoint x: 1039, startPoint y: 366, endPoint x: 1045, endPoint y: 149, distance: 217.2
click at [1045, 149] on div at bounding box center [983, 220] width 221 height 492
drag, startPoint x: 1024, startPoint y: 319, endPoint x: 1030, endPoint y: 143, distance: 175.9
click at [1030, 143] on div at bounding box center [983, 220] width 221 height 492
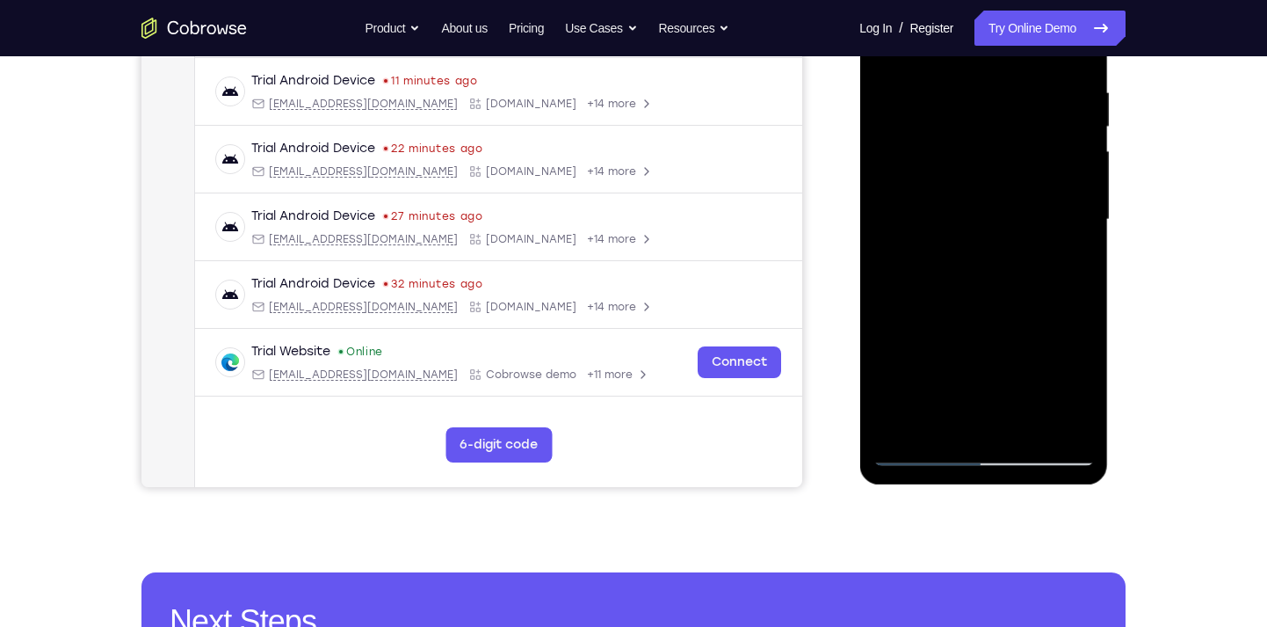
drag, startPoint x: 1021, startPoint y: 322, endPoint x: 1019, endPoint y: 139, distance: 182.8
click at [1019, 139] on div at bounding box center [983, 220] width 221 height 492
drag, startPoint x: 1023, startPoint y: 348, endPoint x: 1041, endPoint y: 101, distance: 247.7
click at [1041, 101] on div at bounding box center [983, 220] width 221 height 492
click at [1024, 429] on div at bounding box center [983, 220] width 221 height 492
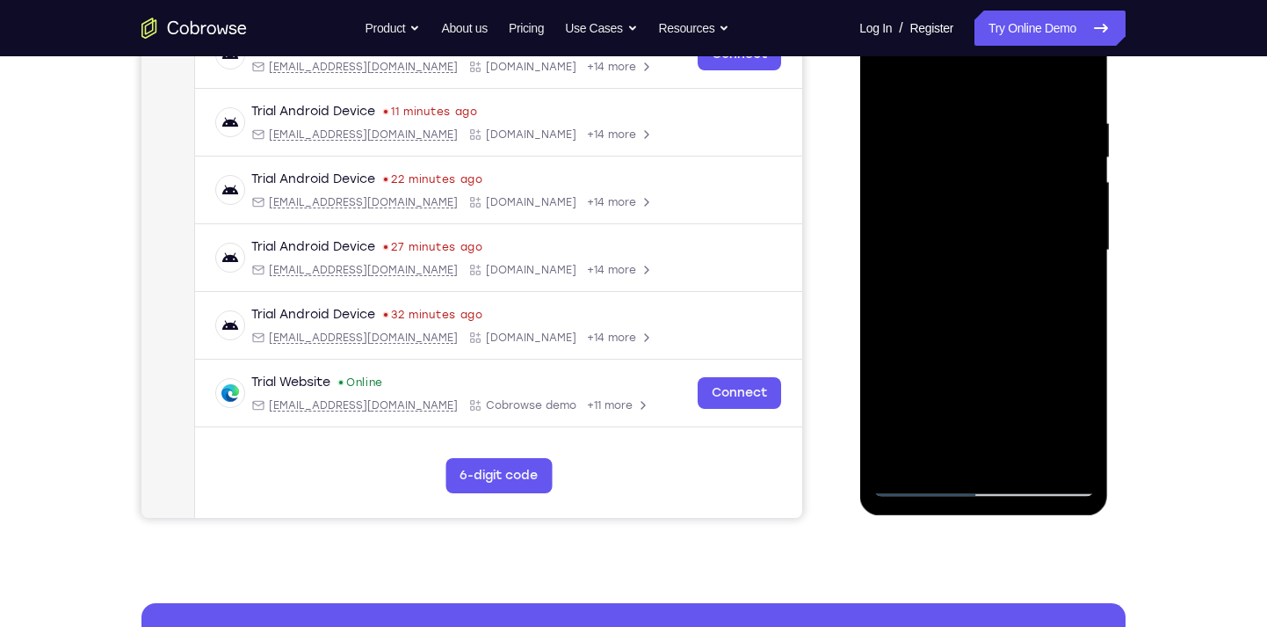
scroll to position [299, 0]
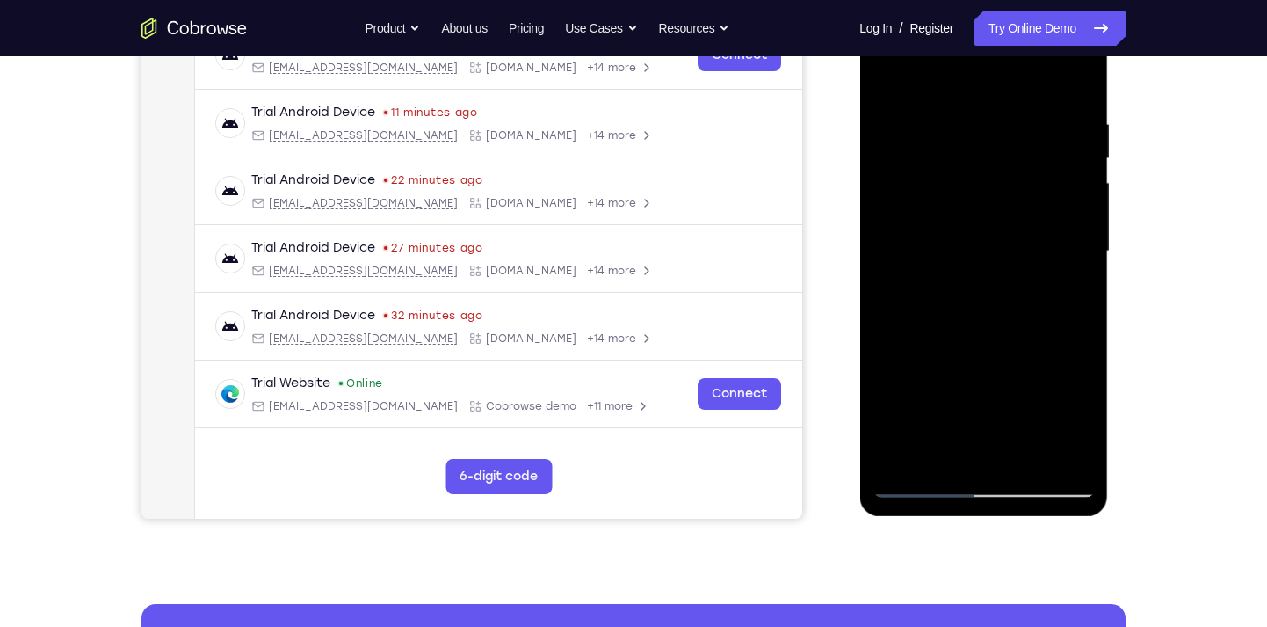
click at [979, 230] on div at bounding box center [983, 251] width 221 height 492
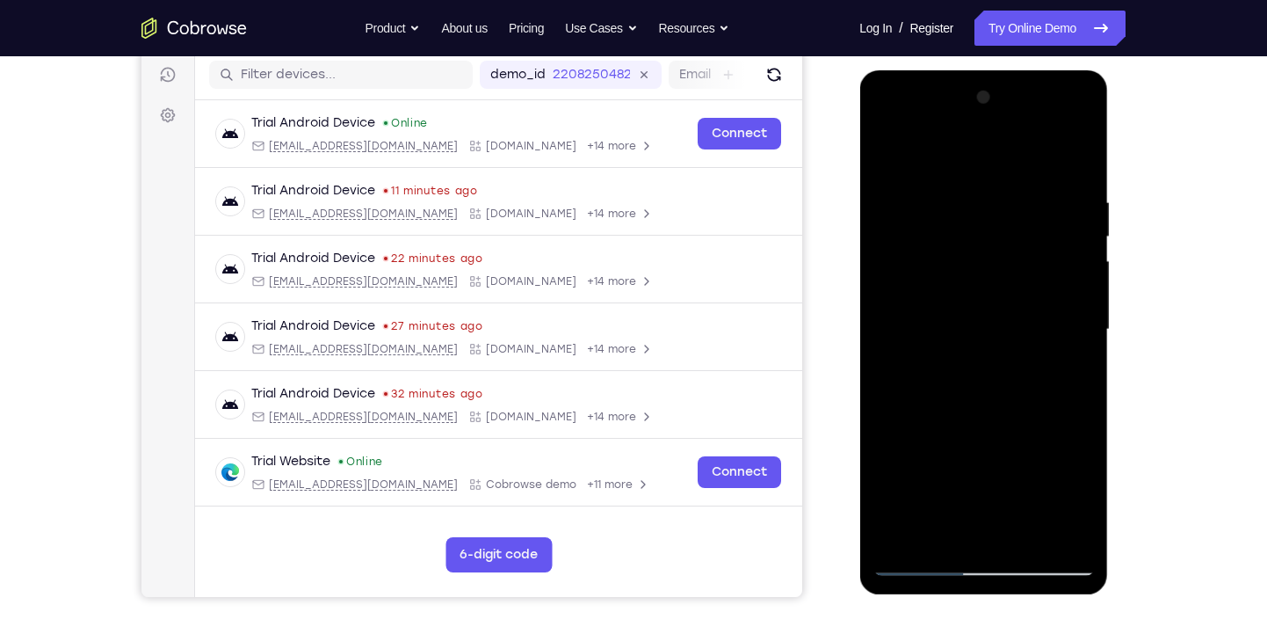
scroll to position [217, 0]
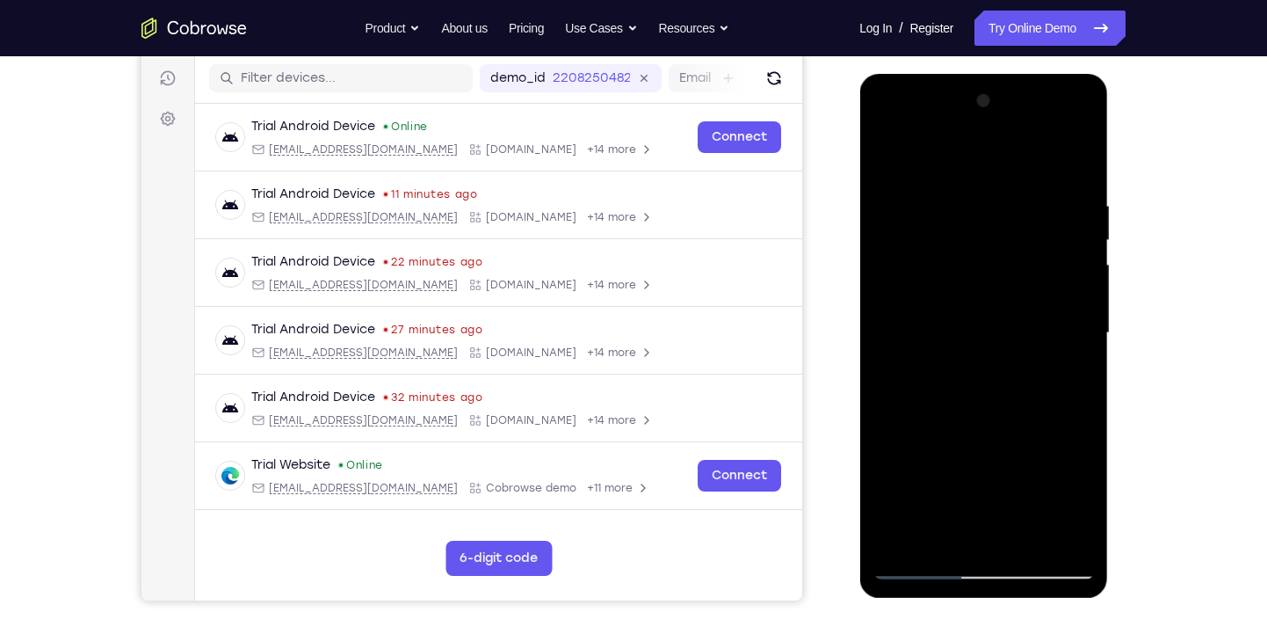
click at [908, 154] on div at bounding box center [983, 333] width 221 height 492
click at [882, 160] on div at bounding box center [983, 333] width 221 height 492
click at [943, 179] on div at bounding box center [983, 333] width 221 height 492
click at [889, 157] on div at bounding box center [983, 333] width 221 height 492
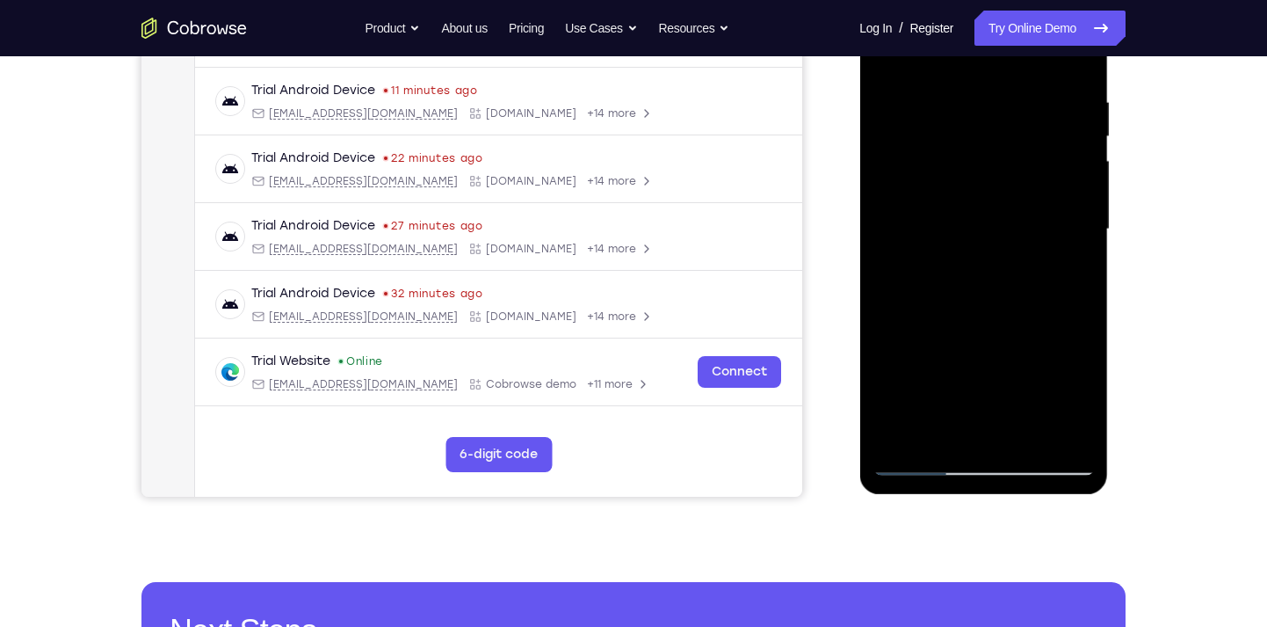
scroll to position [323, 0]
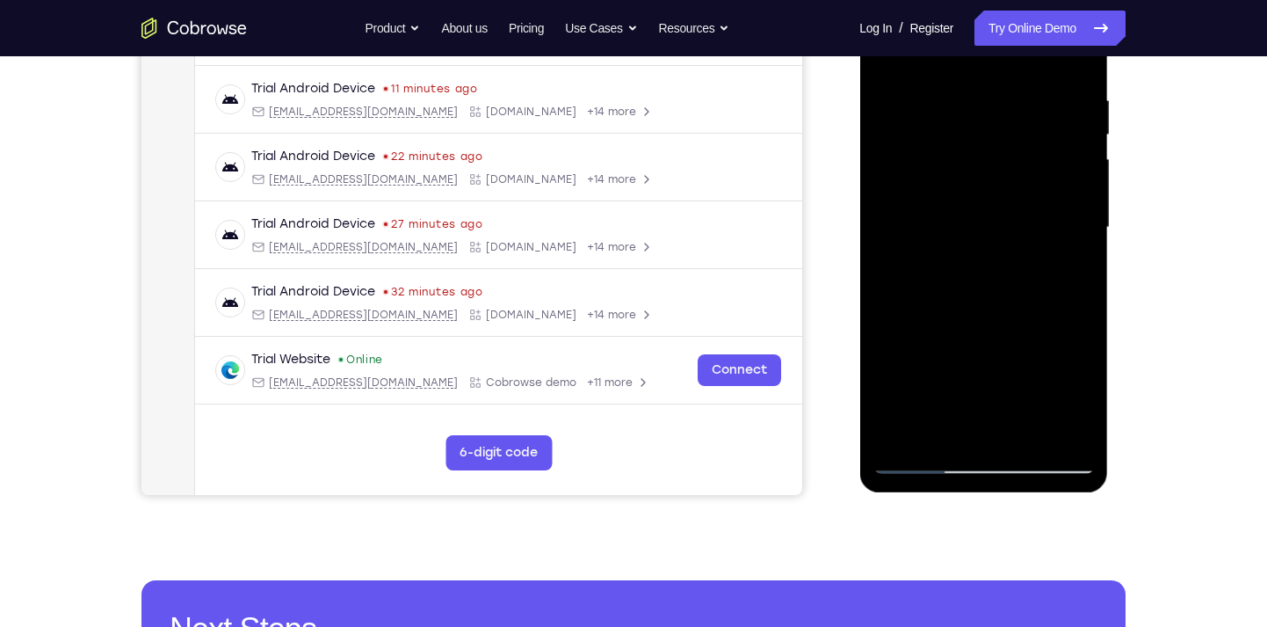
click at [1033, 428] on div at bounding box center [983, 228] width 221 height 492
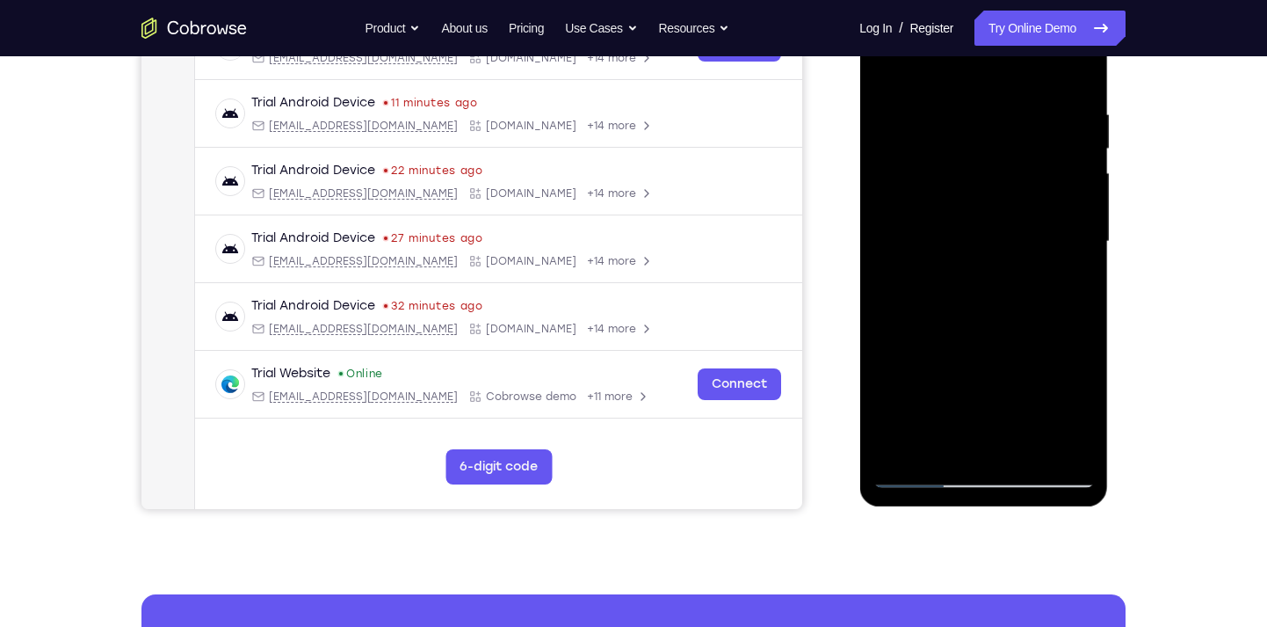
scroll to position [308, 0]
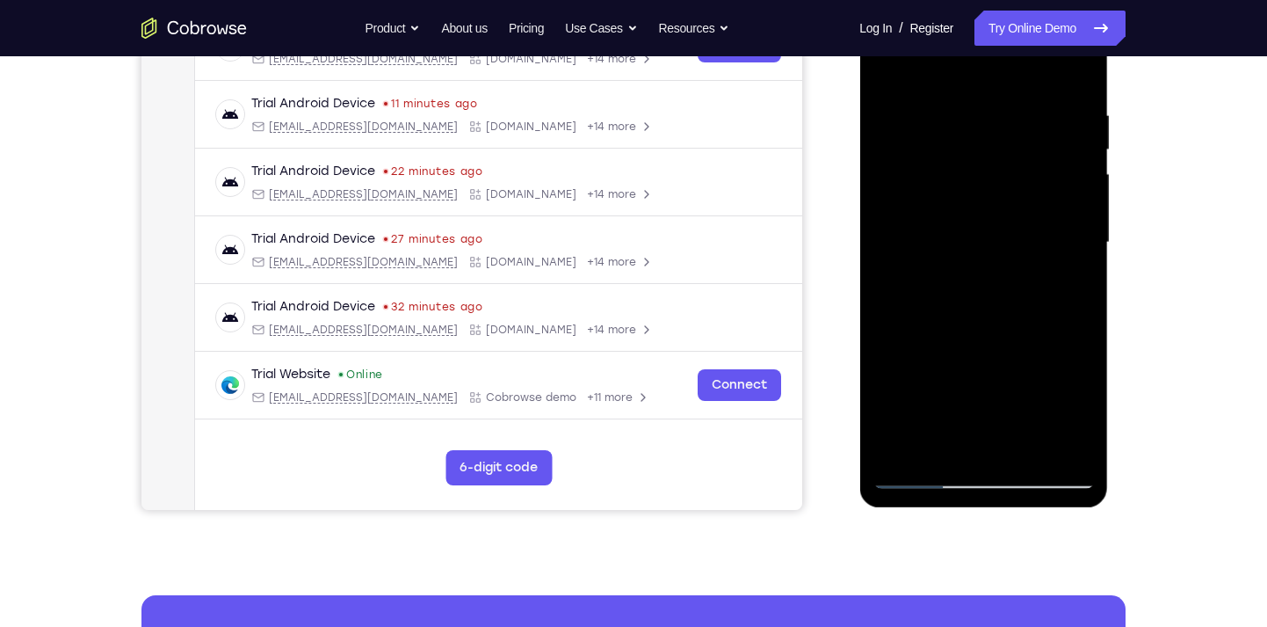
click at [1001, 216] on div at bounding box center [983, 242] width 221 height 492
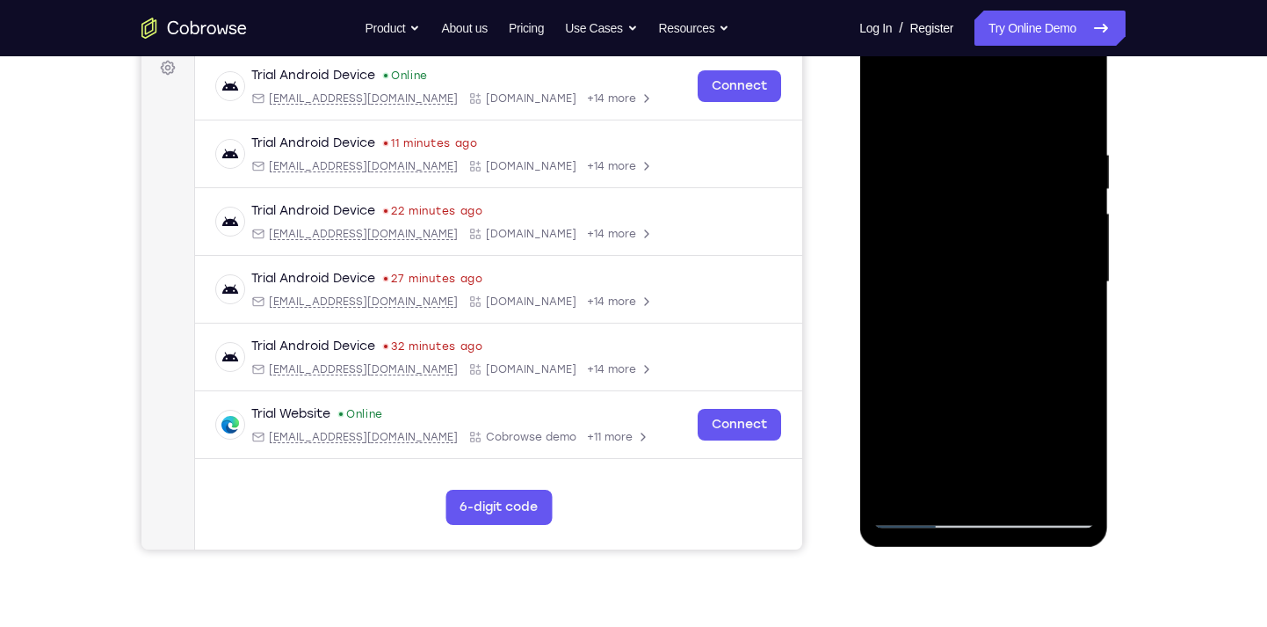
click at [887, 109] on div at bounding box center [983, 282] width 221 height 492
click at [895, 97] on div at bounding box center [983, 282] width 221 height 492
click at [905, 126] on div at bounding box center [983, 282] width 221 height 492
click at [1078, 110] on div at bounding box center [983, 282] width 221 height 492
click at [1025, 480] on div at bounding box center [983, 282] width 221 height 492
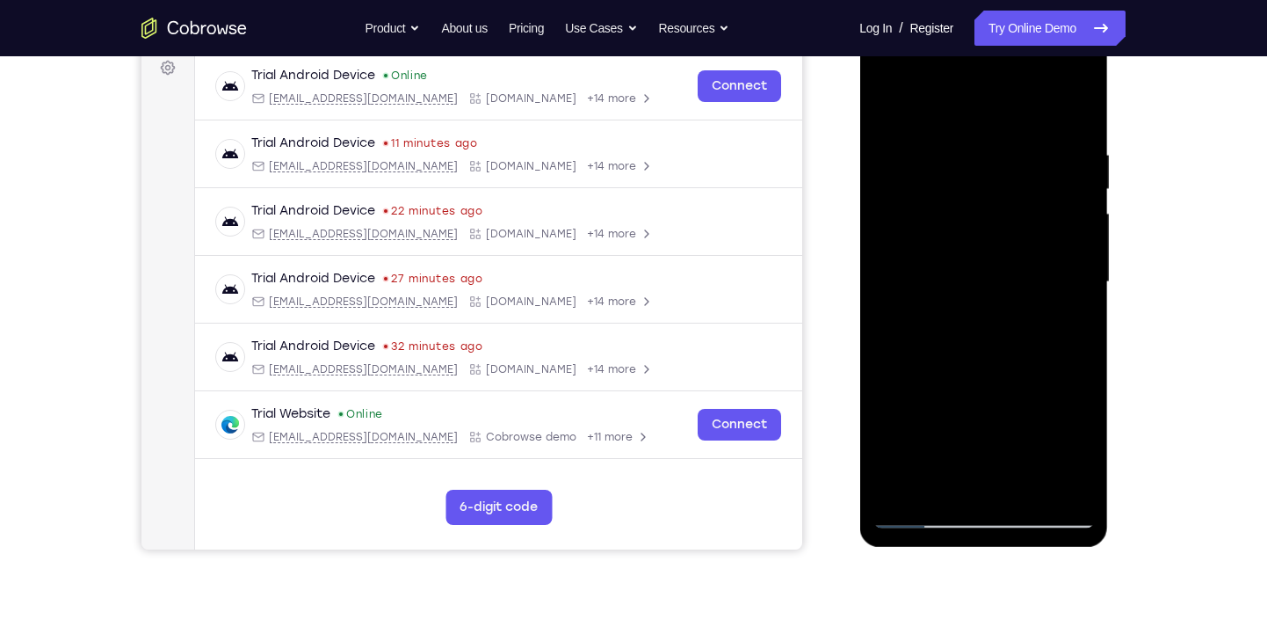
click at [893, 101] on div at bounding box center [983, 282] width 221 height 492
click at [910, 121] on div at bounding box center [983, 282] width 221 height 492
click at [907, 490] on div at bounding box center [983, 282] width 221 height 492
drag, startPoint x: 1017, startPoint y: 339, endPoint x: 1030, endPoint y: 208, distance: 131.6
click at [1030, 208] on div at bounding box center [983, 282] width 221 height 492
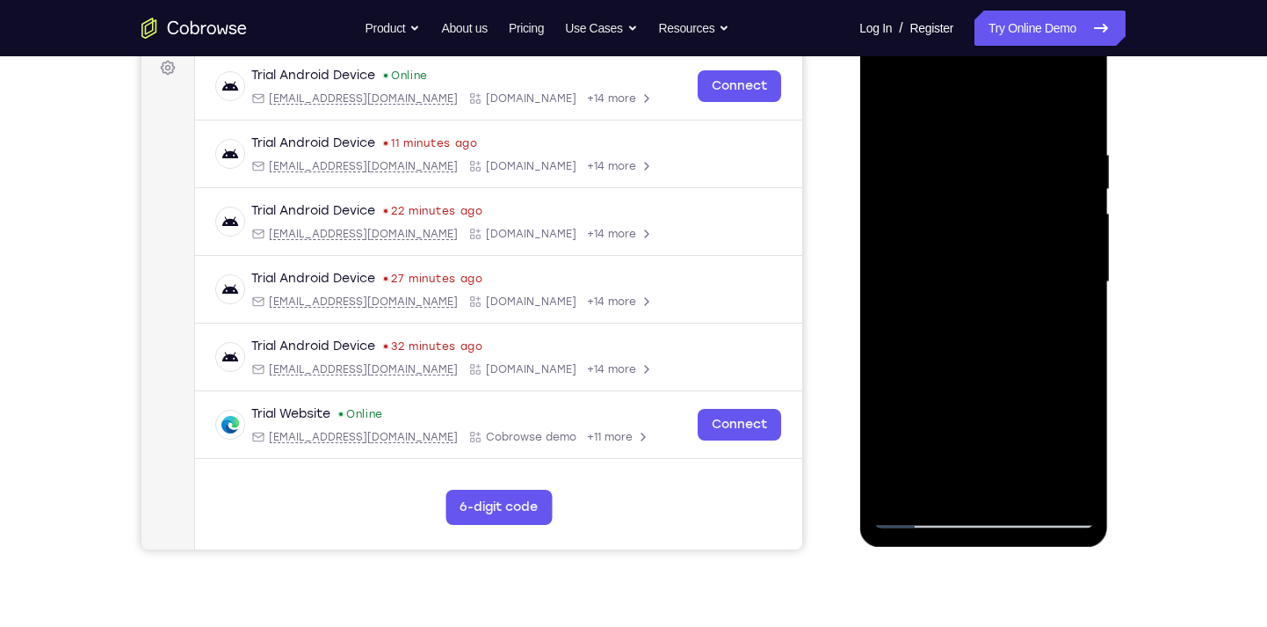
drag, startPoint x: 1028, startPoint y: 335, endPoint x: 1031, endPoint y: 240, distance: 95.0
click at [1031, 240] on div at bounding box center [983, 282] width 221 height 492
drag, startPoint x: 1022, startPoint y: 330, endPoint x: 1034, endPoint y: 243, distance: 88.7
click at [1034, 243] on div at bounding box center [983, 282] width 221 height 492
drag, startPoint x: 1000, startPoint y: 294, endPoint x: 1013, endPoint y: 215, distance: 80.2
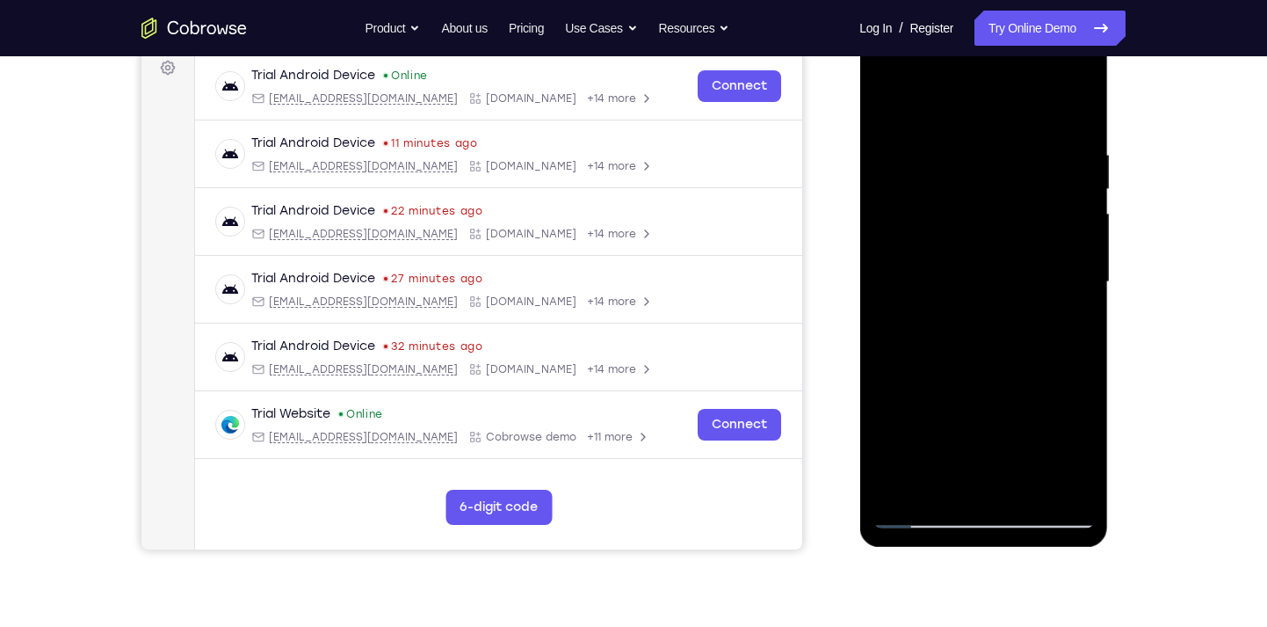
click at [1013, 215] on div at bounding box center [983, 282] width 221 height 492
click at [912, 192] on div at bounding box center [983, 282] width 221 height 492
click at [1070, 110] on div at bounding box center [983, 282] width 221 height 492
click at [1027, 487] on div at bounding box center [983, 282] width 221 height 492
click at [990, 251] on div at bounding box center [983, 282] width 221 height 492
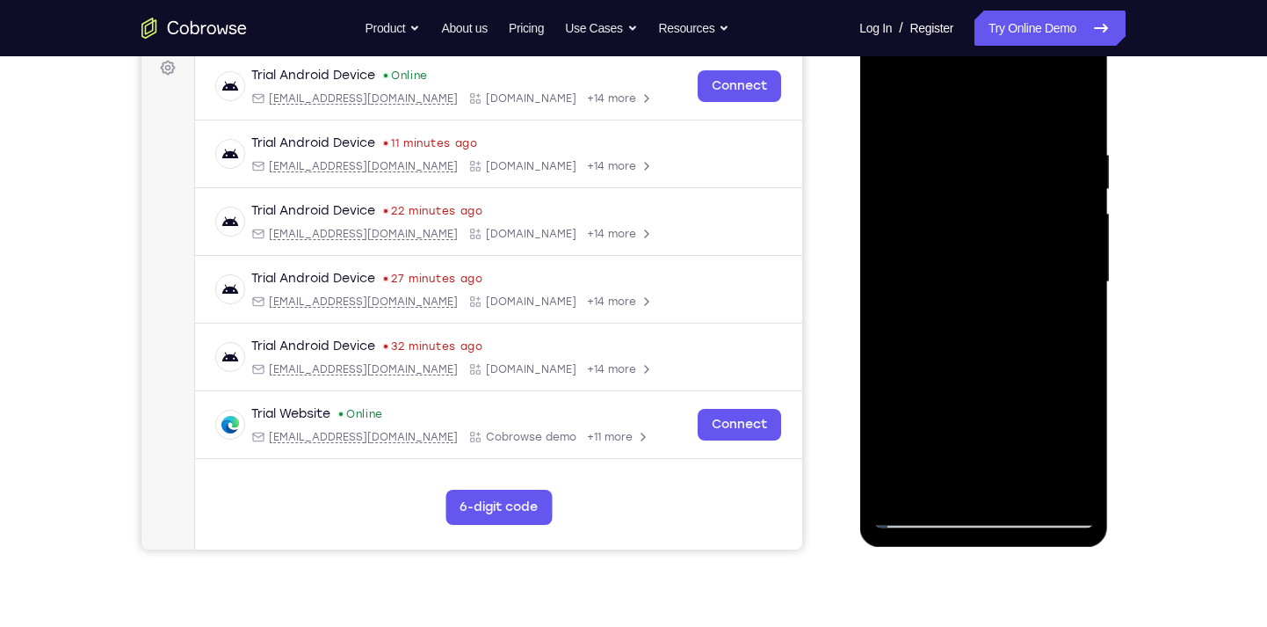
click at [954, 233] on div at bounding box center [983, 282] width 221 height 492
